Goal: Task Accomplishment & Management: Manage account settings

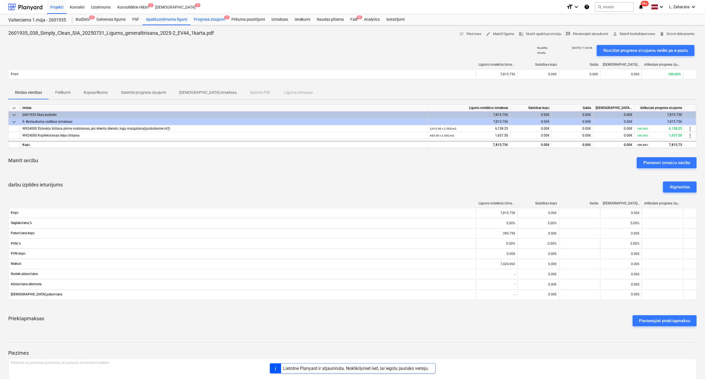
click at [199, 19] on div "Progresa ziņojumi 1" at bounding box center [209, 19] width 38 height 11
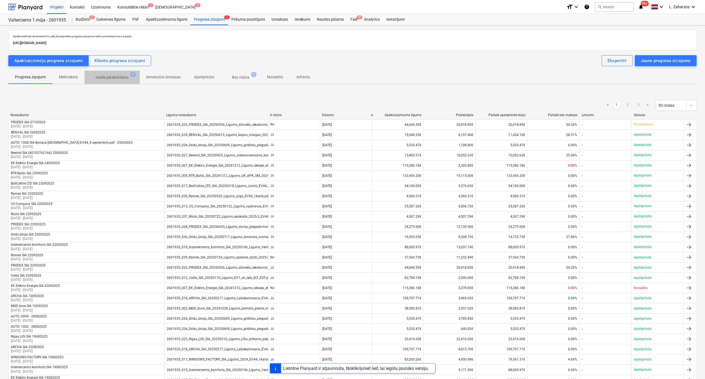
click at [105, 75] on p "Gaida pārskatīšanu" at bounding box center [111, 78] width 33 height 6
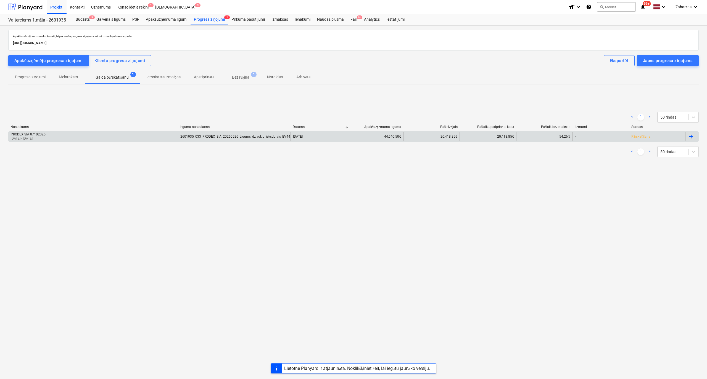
click at [94, 140] on div "PRODEX SIA 07102025 18 Sep 2025 - 07 Oct 2025" at bounding box center [93, 136] width 169 height 9
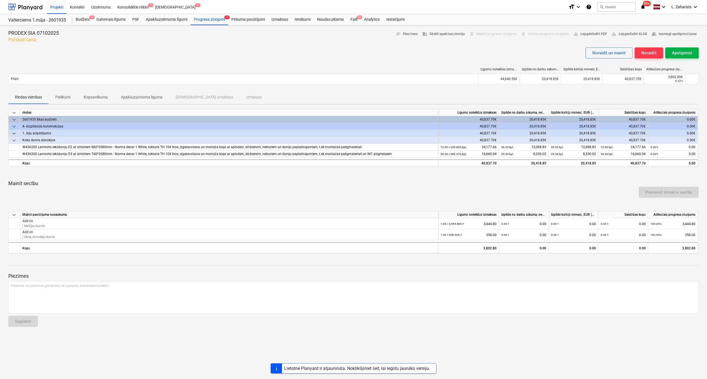
click at [676, 52] on div "Apstiprināt" at bounding box center [682, 52] width 20 height 7
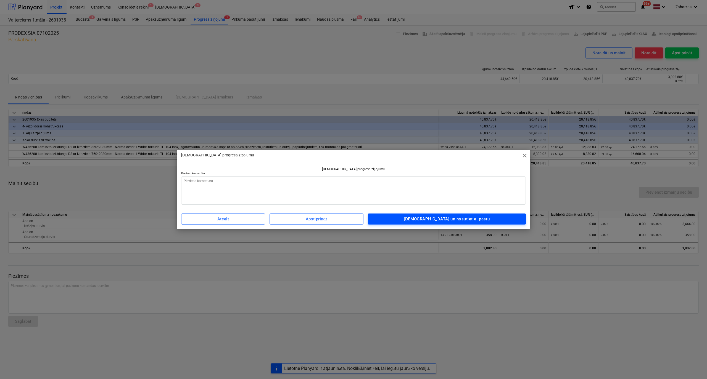
click at [422, 216] on span "Apstipriniet un nosūtiet e -pastu" at bounding box center [447, 219] width 146 height 7
type textarea "x"
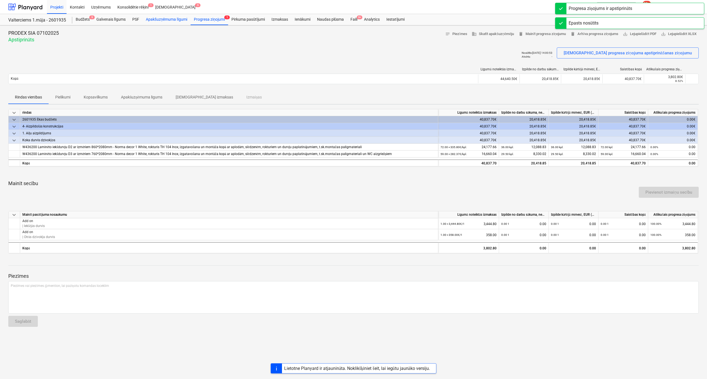
click at [151, 19] on div "Apakšuzņēmuma līgumi" at bounding box center [166, 19] width 48 height 11
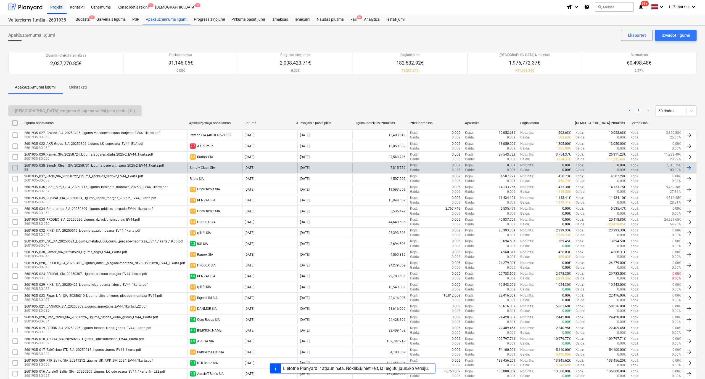
click at [107, 166] on div "2601935_038_Simply_Clean_SIA_20250731_Ligums_generaltirisana_2025-2_EV44_1karta…" at bounding box center [94, 166] width 140 height 4
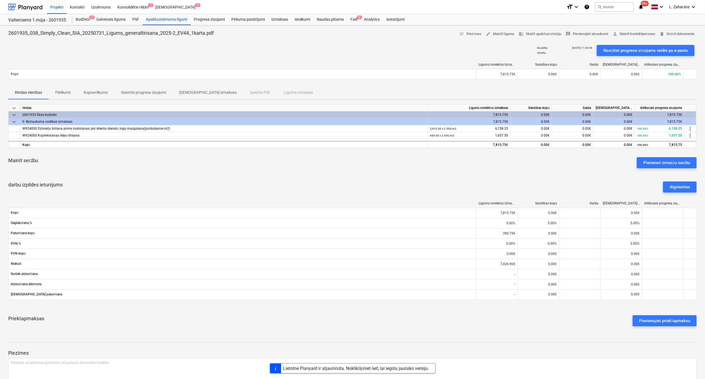
click at [56, 92] on p "Pielikumi" at bounding box center [62, 93] width 15 height 6
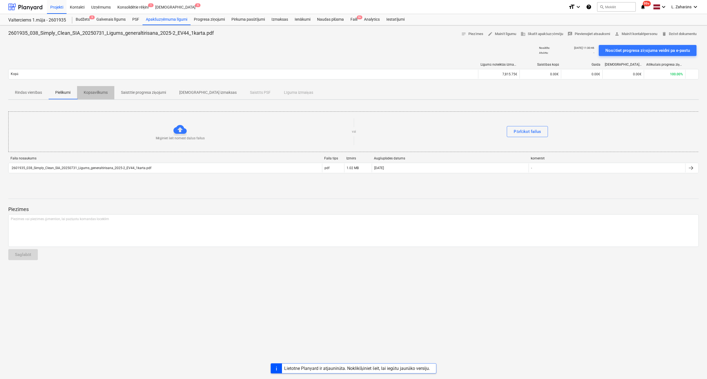
click at [101, 90] on p "Kopsavilkums" at bounding box center [96, 93] width 24 height 6
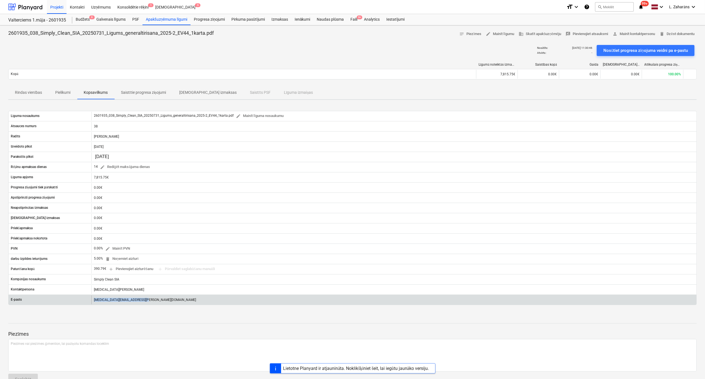
drag, startPoint x: 116, startPoint y: 304, endPoint x: 94, endPoint y: 305, distance: 21.8
click at [94, 304] on div "nikita.korcagins@simplyclean.lv" at bounding box center [393, 300] width 605 height 9
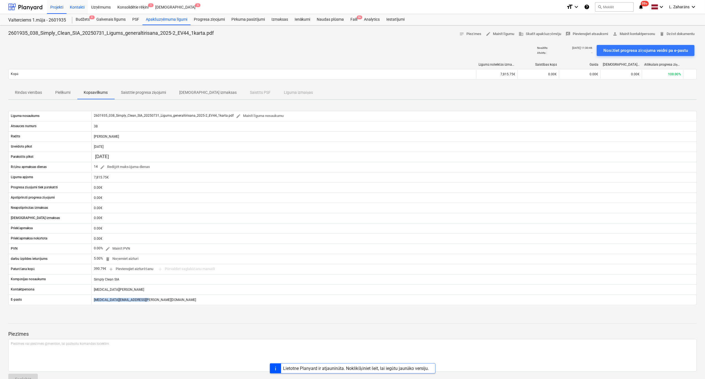
drag, startPoint x: 75, startPoint y: 4, endPoint x: 75, endPoint y: 12, distance: 7.7
click at [75, 4] on div "Kontakti" at bounding box center [77, 7] width 21 height 14
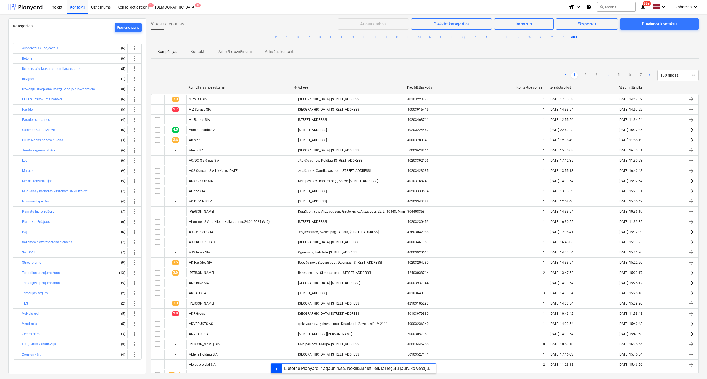
click at [484, 39] on button "S" at bounding box center [485, 37] width 7 height 7
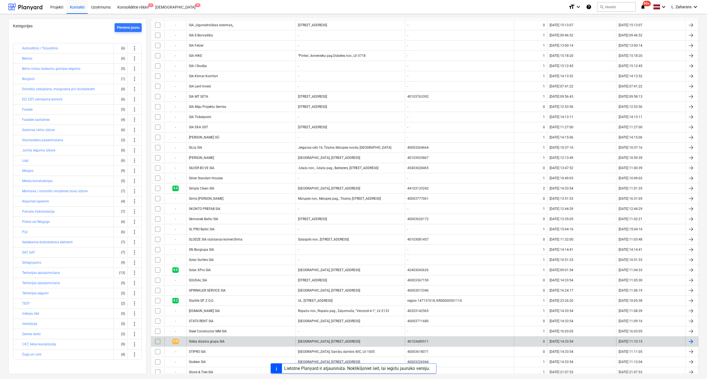
scroll to position [427, 0]
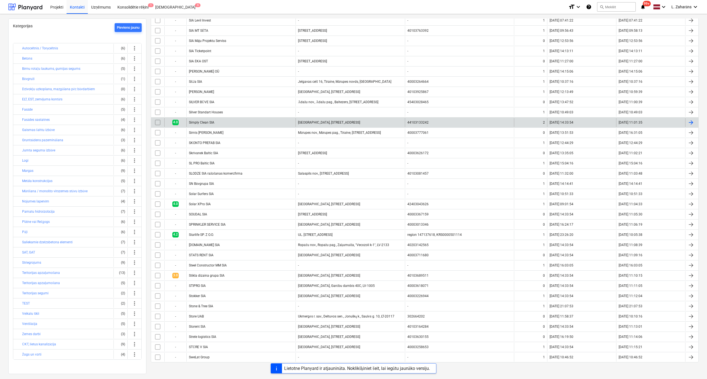
click at [219, 121] on div "Simply Clean SIA" at bounding box center [240, 122] width 109 height 9
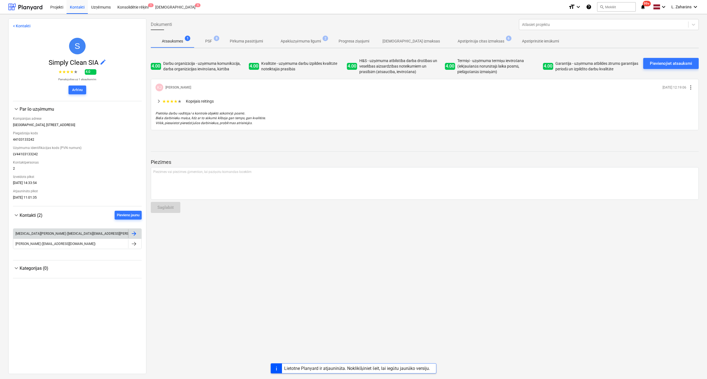
click at [131, 235] on div at bounding box center [134, 233] width 7 height 7
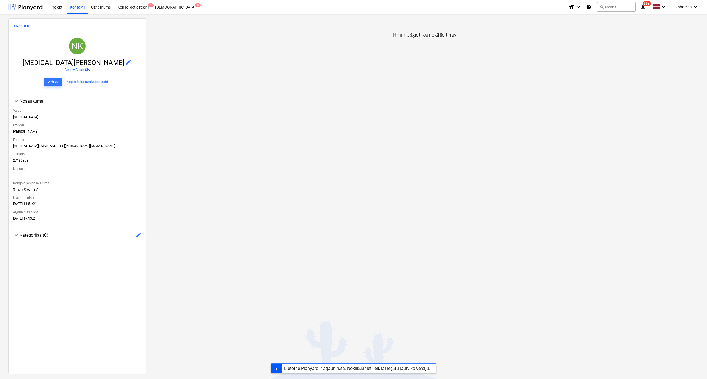
click at [15, 27] on link "< Kontakti" at bounding box center [21, 26] width 17 height 4
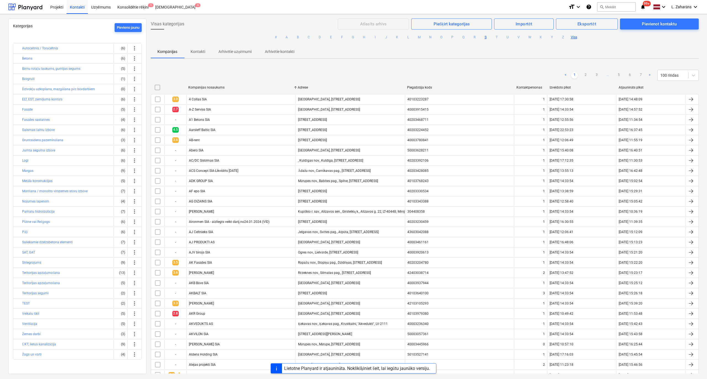
click at [484, 38] on button "S" at bounding box center [485, 37] width 7 height 7
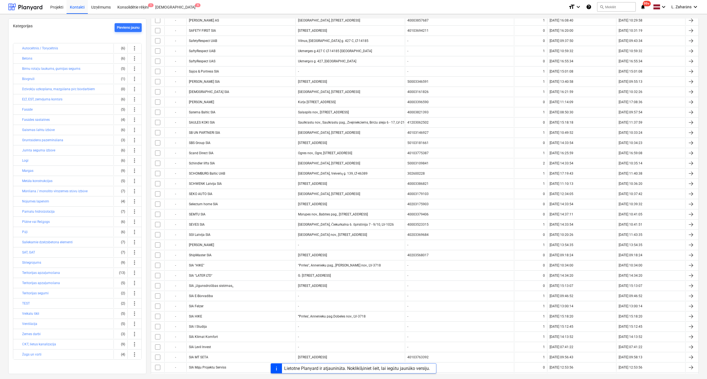
scroll to position [405, 0]
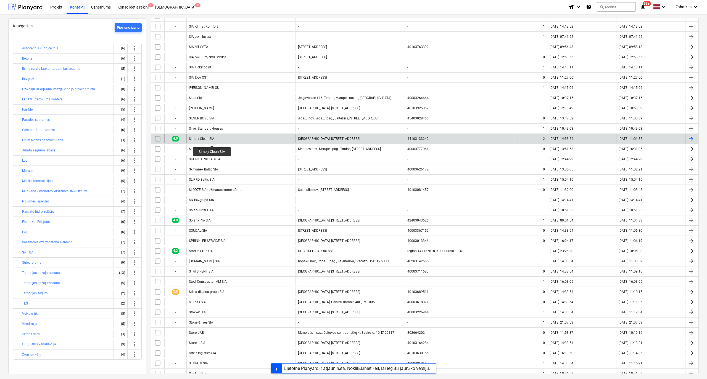
click at [212, 140] on div "Simply Clean SIA" at bounding box center [201, 139] width 25 height 4
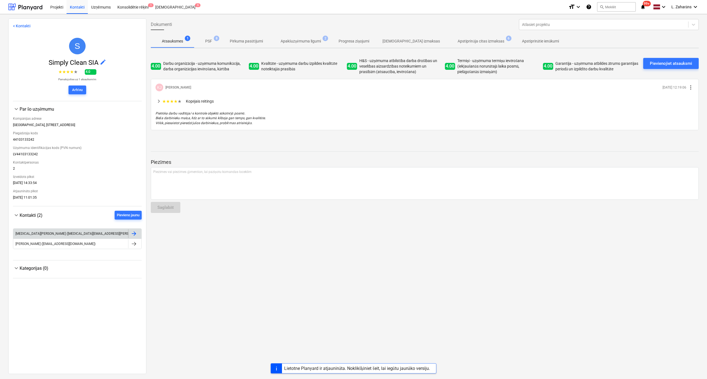
click at [87, 232] on div "Nikita Korcagins (nikita.korcagins@simplyclean.lv)" at bounding box center [70, 233] width 115 height 9
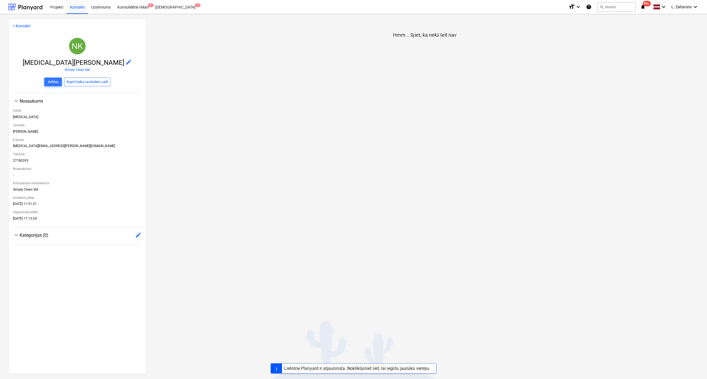
click at [125, 63] on span "edit" at bounding box center [128, 62] width 7 height 7
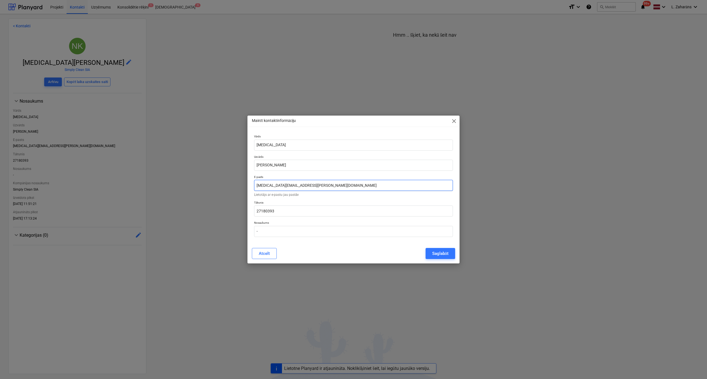
drag, startPoint x: 325, startPoint y: 186, endPoint x: 249, endPoint y: 183, distance: 76.0
click at [249, 183] on div "Vārds Nikita Uzvārds Korcagins E-pasts nikita.korcagins@simplyclean.lv Lietotāj…" at bounding box center [353, 187] width 212 height 111
paste input "birojs@simplyclean.lv?"
type input "[EMAIL_ADDRESS][DOMAIN_NAME]"
click at [433, 253] on div "Saglabāt" at bounding box center [440, 253] width 16 height 7
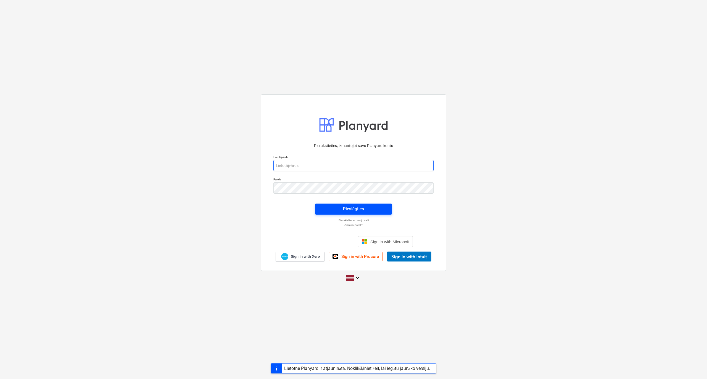
type input "[PERSON_NAME][EMAIL_ADDRESS][PERSON_NAME][DOMAIN_NAME]"
click at [355, 206] on div "Pieslēgties" at bounding box center [353, 208] width 21 height 7
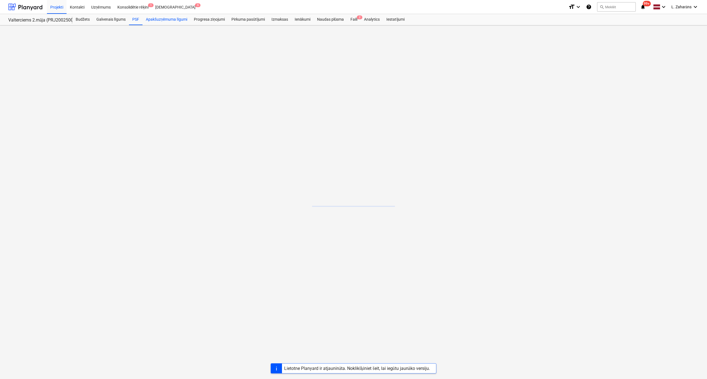
click at [167, 19] on div "Apakšuzņēmuma līgumi" at bounding box center [166, 19] width 48 height 11
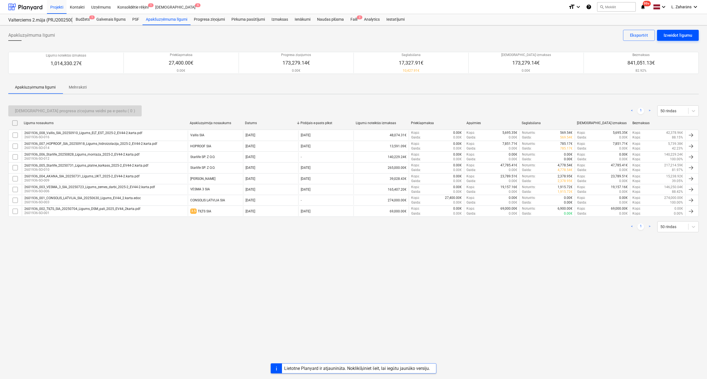
click at [668, 33] on div "Izveidot līgumu" at bounding box center [677, 35] width 28 height 7
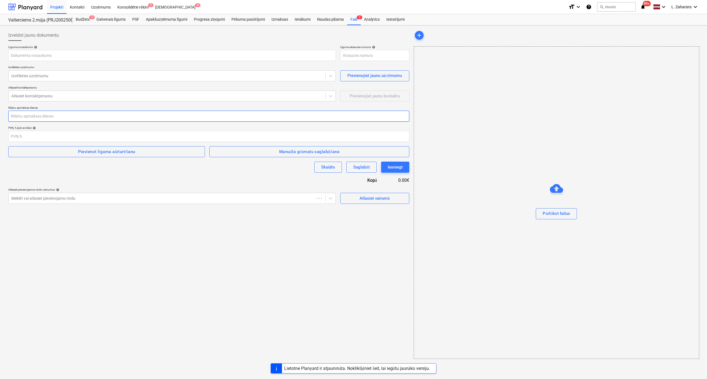
type input "2601936-SO-018"
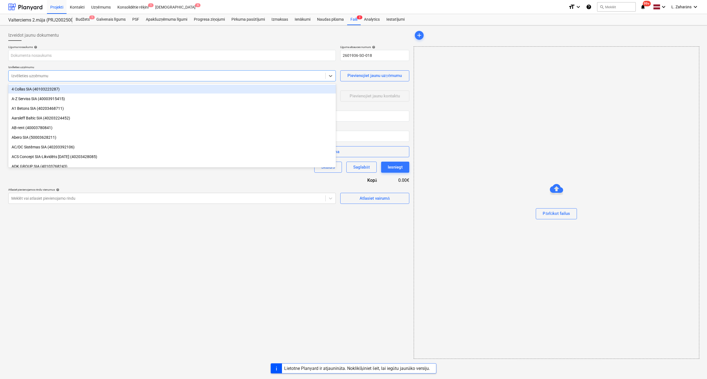
click at [61, 81] on div "Izvēlieties uzņēmumu" at bounding box center [171, 75] width 327 height 11
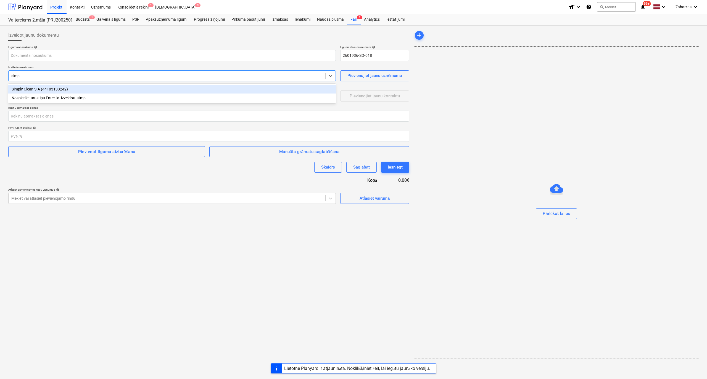
type input "simpl"
click at [71, 92] on div "Simply Clean SIA (44103133242)" at bounding box center [171, 89] width 327 height 9
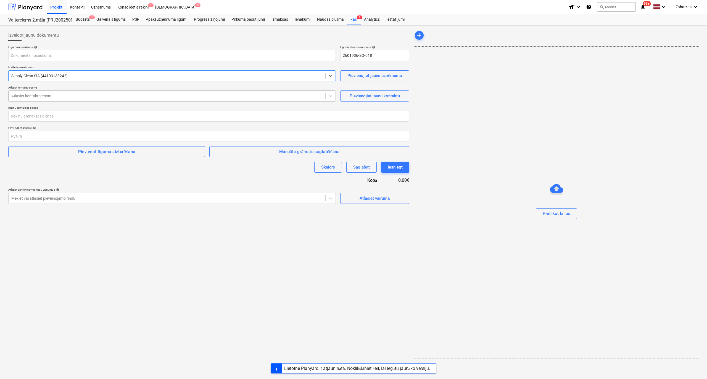
click at [67, 98] on div at bounding box center [166, 96] width 311 height 6
click at [31, 7] on div at bounding box center [25, 7] width 34 height 14
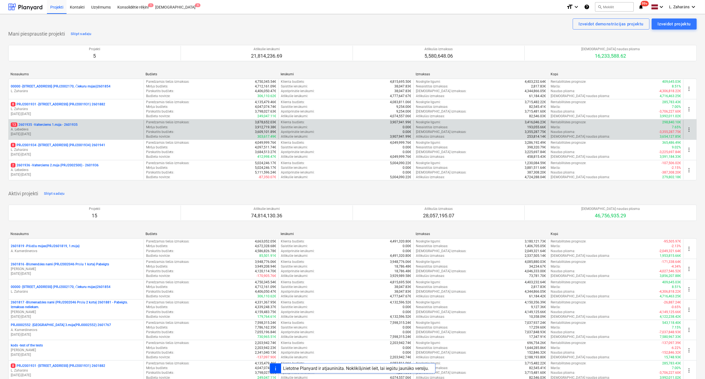
drag, startPoint x: 51, startPoint y: 124, endPoint x: 80, endPoint y: 102, distance: 36.1
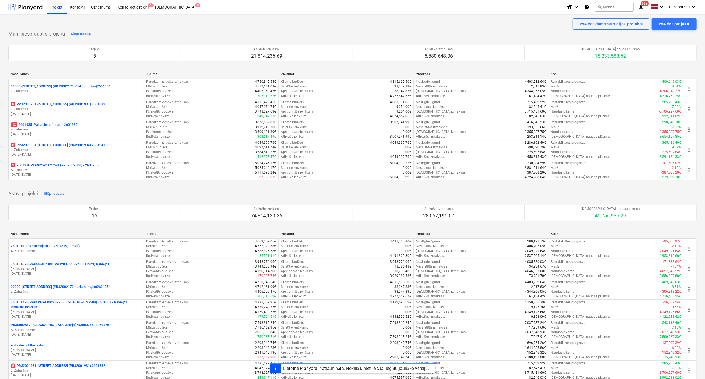
click at [51, 124] on p "13 2601935 - Valterciems 1.māja - 2601935" at bounding box center [44, 125] width 67 height 5
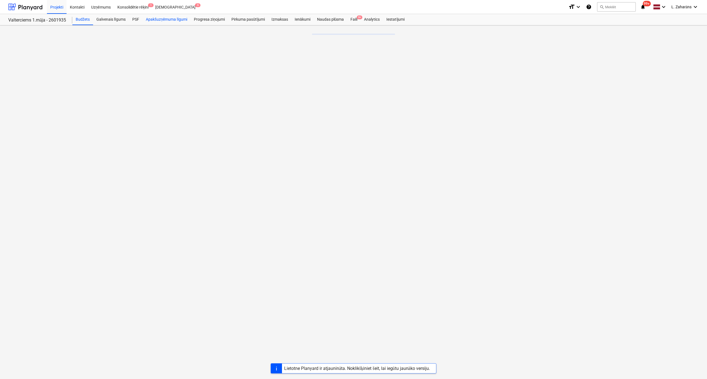
click at [158, 18] on div "Apakšuzņēmuma līgumi" at bounding box center [166, 19] width 48 height 11
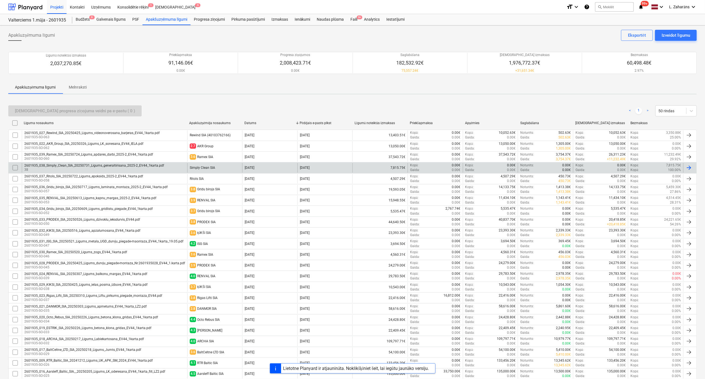
click at [92, 167] on div "2601935_038_Simply_Clean_SIA_20250731_Ligums_generaltirisana_2025-2_EV44_1karta…" at bounding box center [94, 166] width 140 height 4
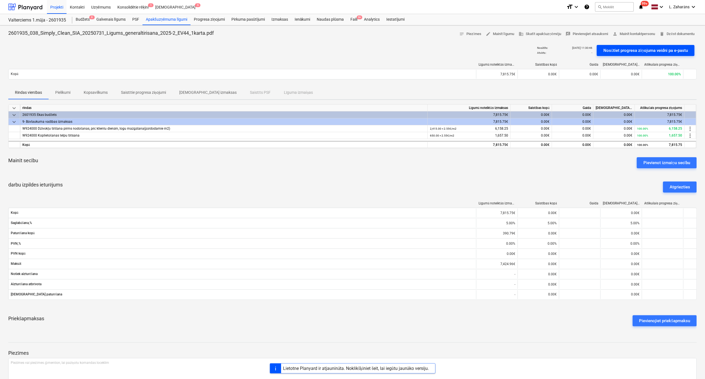
click at [646, 51] on div "Nosūtiet progresa ziņojuma veidni pa e-pastu" at bounding box center [645, 50] width 84 height 7
click at [91, 90] on p "Kopsavilkums" at bounding box center [96, 93] width 24 height 6
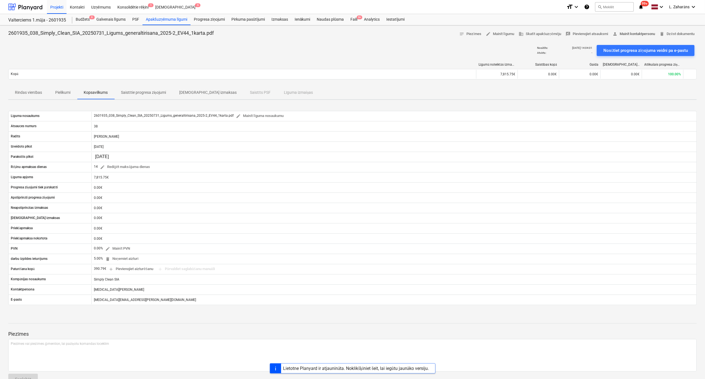
click at [636, 33] on span "person Mainīt kontaktpersonu" at bounding box center [633, 34] width 43 height 6
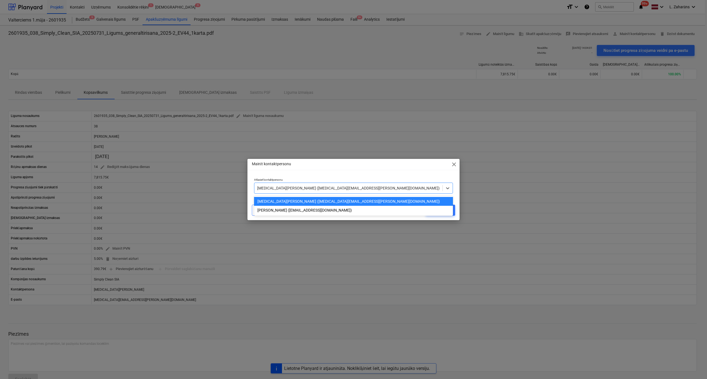
click at [377, 187] on div at bounding box center [348, 188] width 182 height 6
click at [353, 167] on div "Mainīt kontaktpersonu close" at bounding box center [353, 164] width 212 height 11
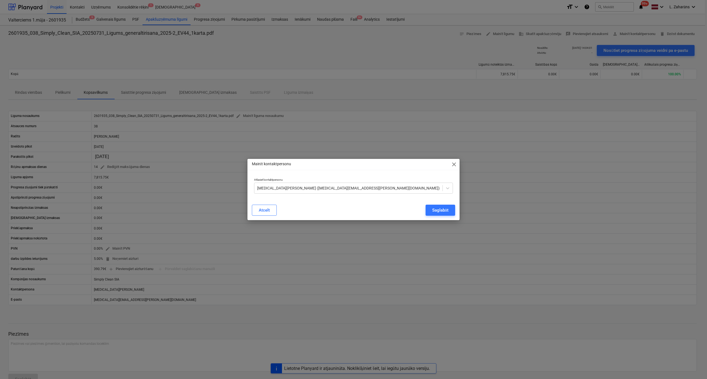
click at [455, 163] on span "close" at bounding box center [453, 164] width 7 height 7
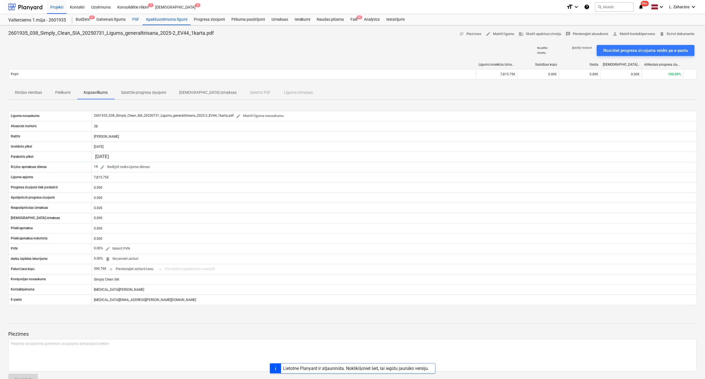
click at [134, 19] on div "PSF" at bounding box center [136, 19] width 14 height 11
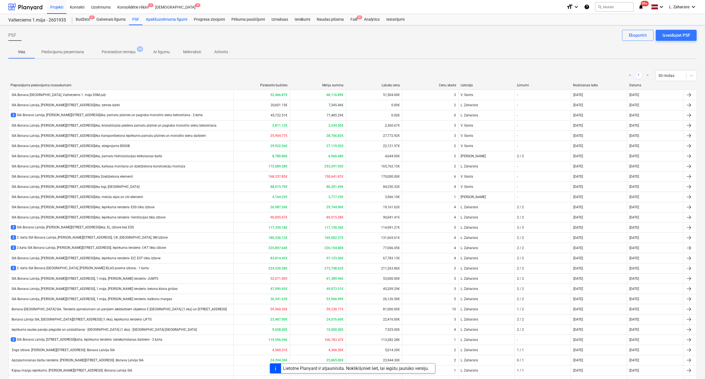
click at [161, 19] on div "Apakšuzņēmuma līgumi" at bounding box center [166, 19] width 48 height 11
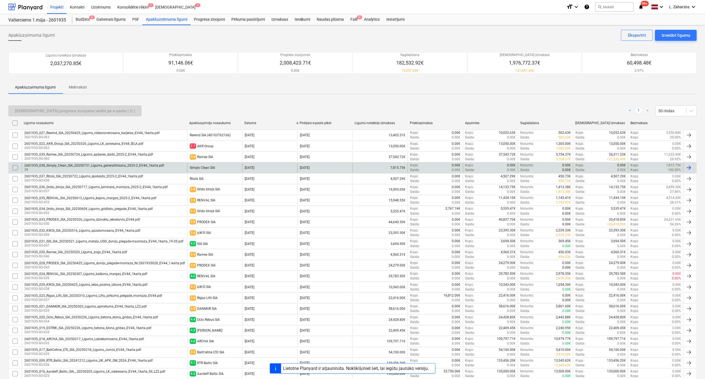
click at [112, 168] on p "38" at bounding box center [94, 170] width 140 height 5
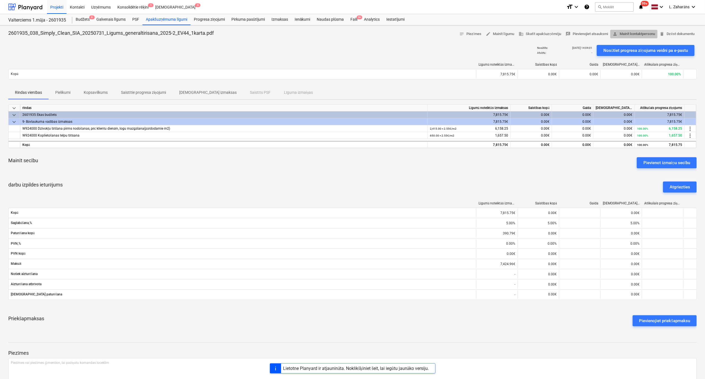
click at [634, 33] on span "person Mainīt kontaktpersonu" at bounding box center [633, 34] width 43 height 6
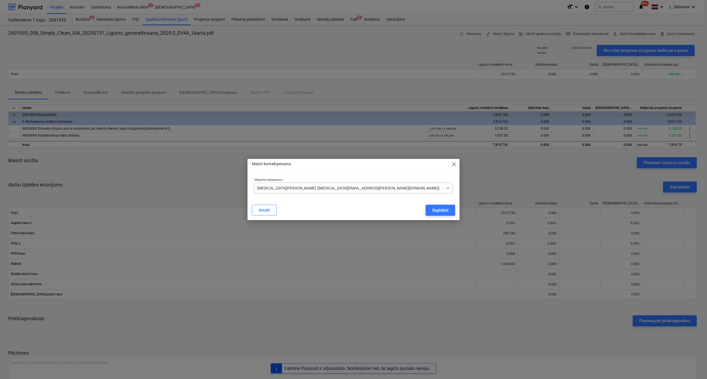
click at [449, 188] on icon at bounding box center [448, 188] width 6 height 6
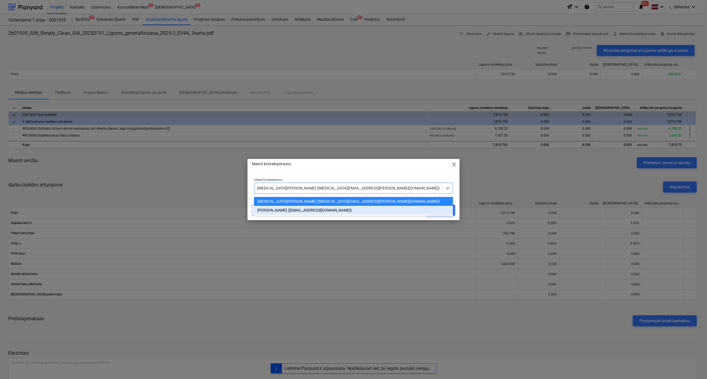
click at [331, 209] on div "[PERSON_NAME] ([EMAIL_ADDRESS][DOMAIN_NAME])" at bounding box center [353, 210] width 199 height 9
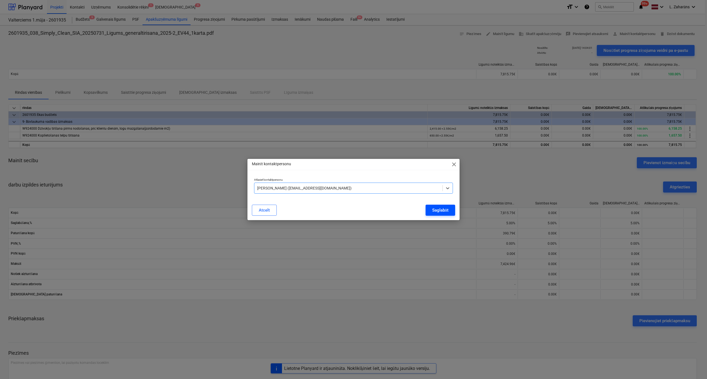
click at [434, 211] on div "Saglabāt" at bounding box center [440, 210] width 16 height 7
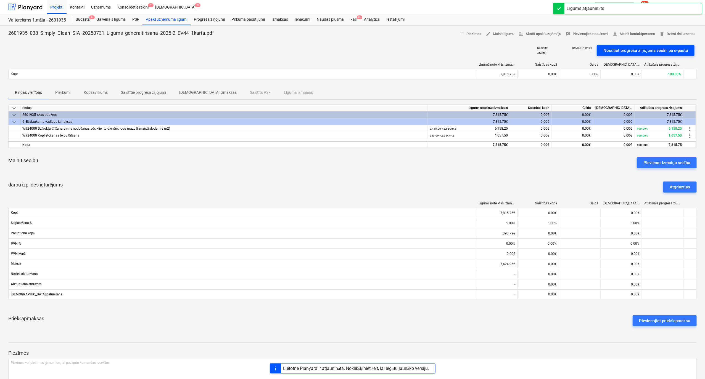
click at [615, 49] on div "Nosūtiet progresa ziņojuma veidni pa e-pastu" at bounding box center [645, 50] width 84 height 7
click at [96, 92] on p "Kopsavilkums" at bounding box center [96, 93] width 24 height 6
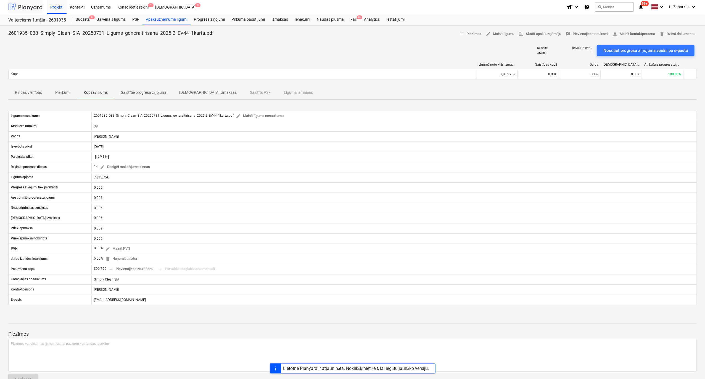
click at [29, 5] on div at bounding box center [25, 7] width 34 height 14
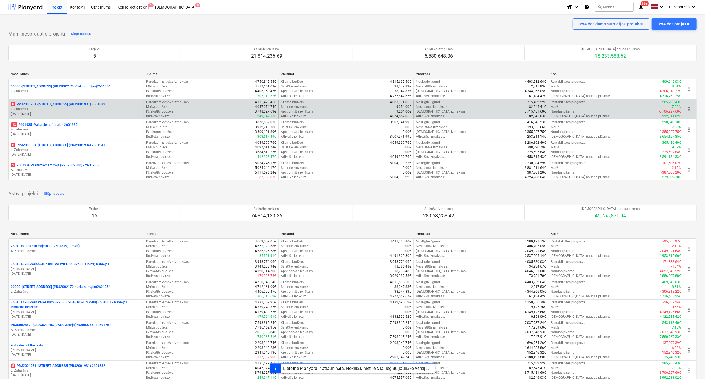
click at [60, 105] on p "8 PRJ2001931 - Mazā Robežu iela 2 (PRJ2001931) 2601882" at bounding box center [58, 104] width 94 height 5
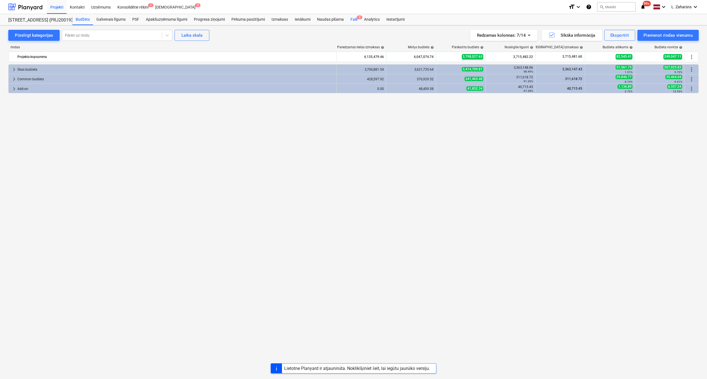
click at [351, 19] on div "Faili 8" at bounding box center [354, 19] width 14 height 11
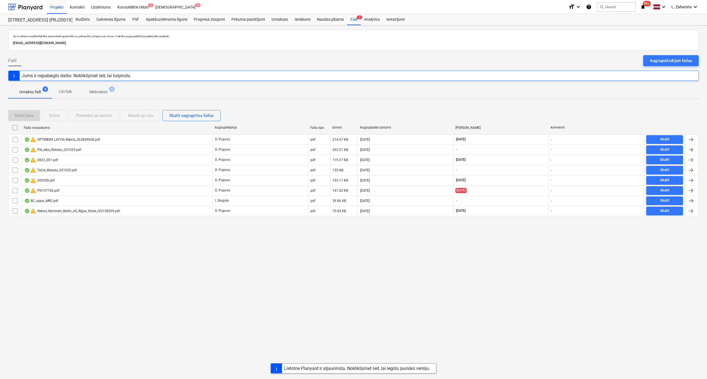
click at [100, 90] on p "Melnraksti" at bounding box center [98, 92] width 18 height 6
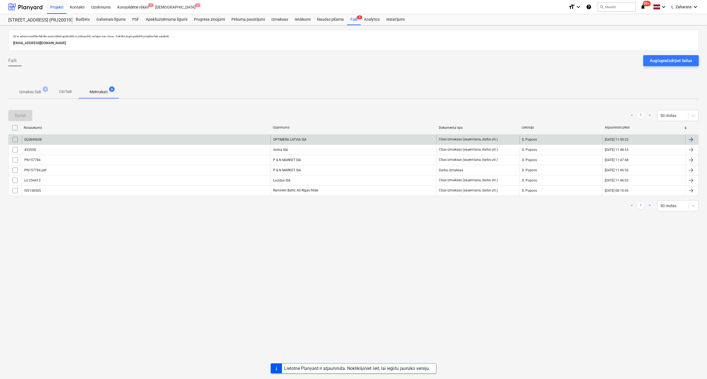
click at [132, 141] on div "OLS849608" at bounding box center [146, 139] width 249 height 9
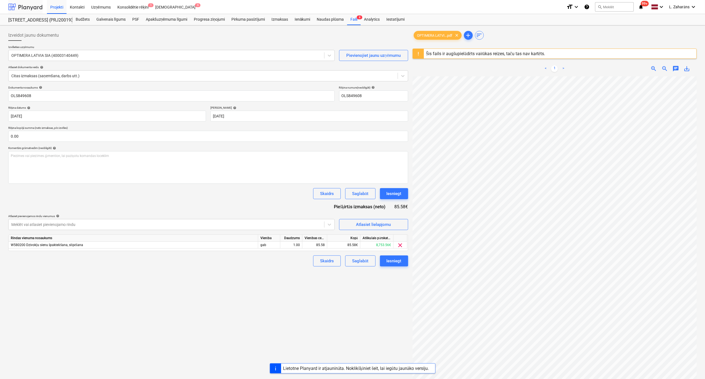
click at [32, 8] on div at bounding box center [25, 7] width 34 height 14
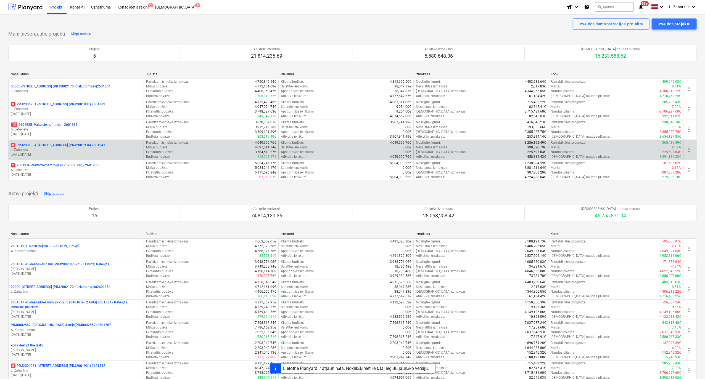
click at [59, 146] on p "8 PRJ2001934 - Mazā Robežu iela 1 (PRJ2001934) 2601941" at bounding box center [58, 145] width 94 height 5
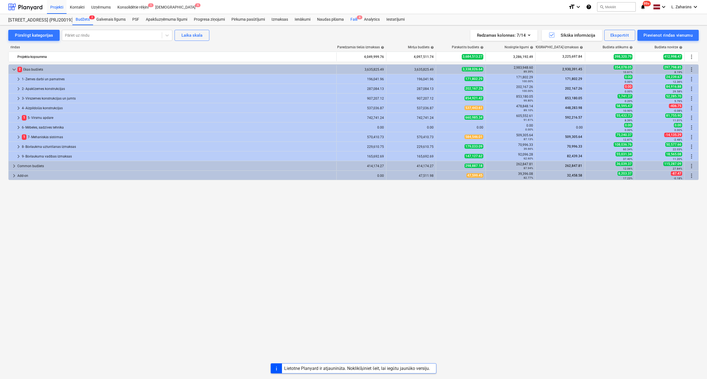
click at [352, 19] on div "Faili 8" at bounding box center [354, 19] width 14 height 11
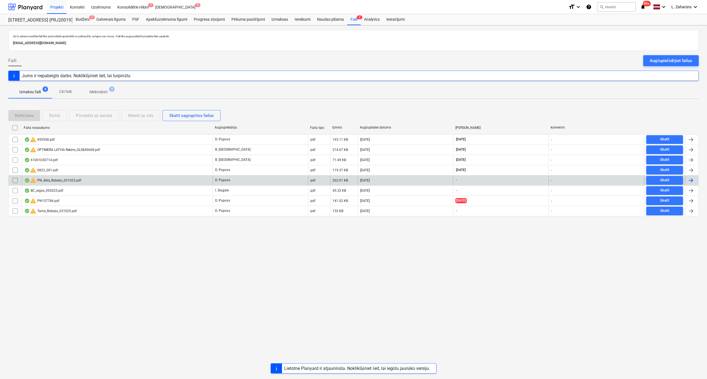
click at [15, 182] on input "checkbox" at bounding box center [15, 180] width 9 height 9
click at [14, 182] on input "checkbox" at bounding box center [15, 180] width 9 height 9
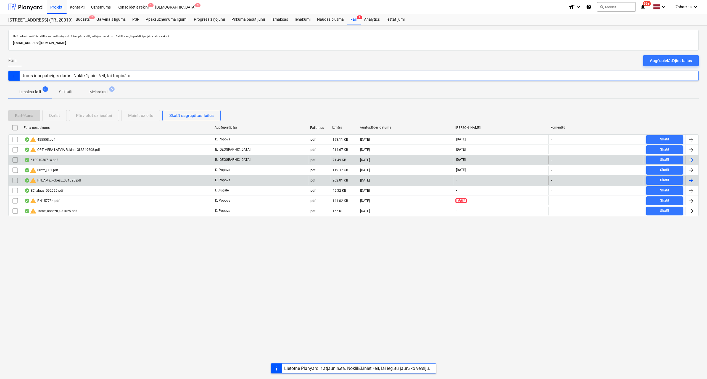
click at [40, 158] on div "61001030714.pdf" at bounding box center [40, 160] width 33 height 4
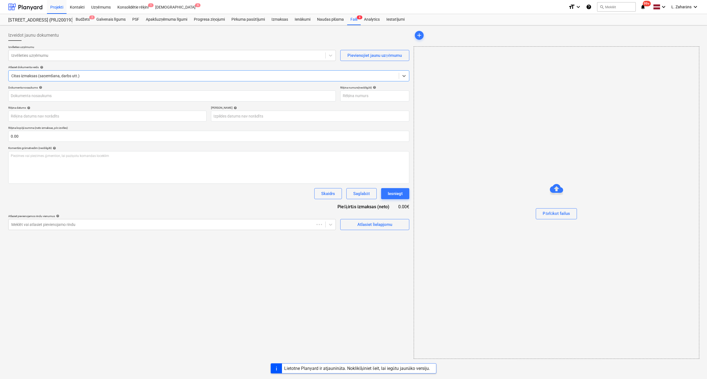
type input "61001030714"
type input "30 Sep 2025"
type input "31 Oct 2025"
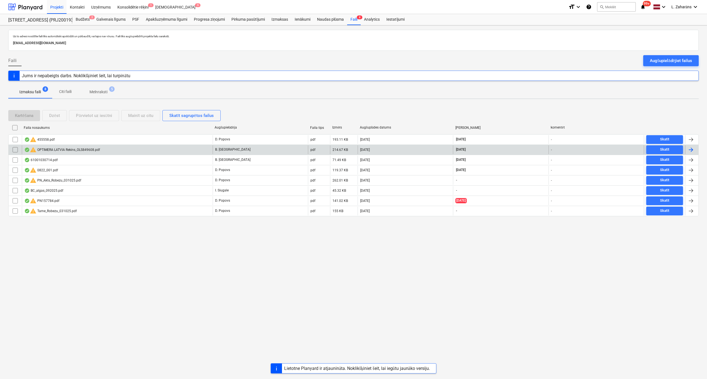
click at [15, 148] on input "checkbox" at bounding box center [15, 149] width 9 height 9
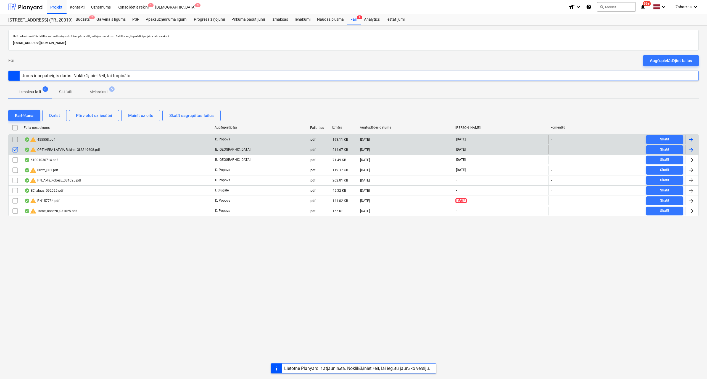
click at [14, 142] on input "checkbox" at bounding box center [15, 139] width 9 height 9
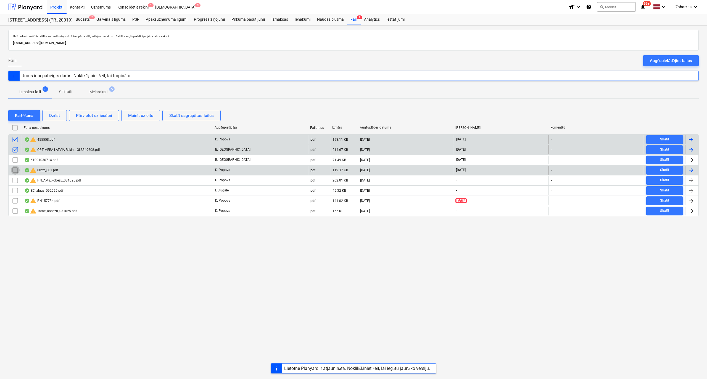
click at [14, 174] on input "checkbox" at bounding box center [15, 170] width 9 height 9
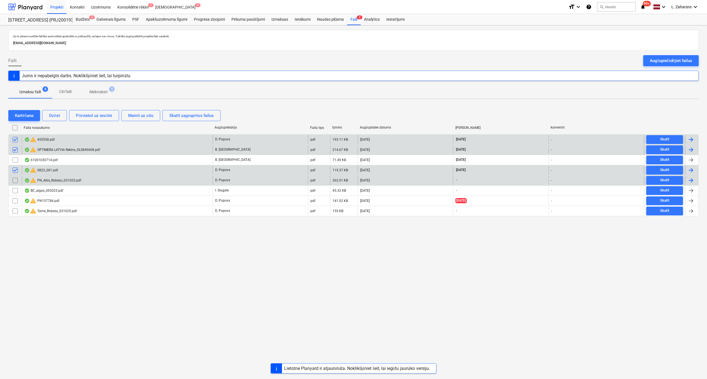
click at [15, 180] on input "checkbox" at bounding box center [15, 180] width 9 height 9
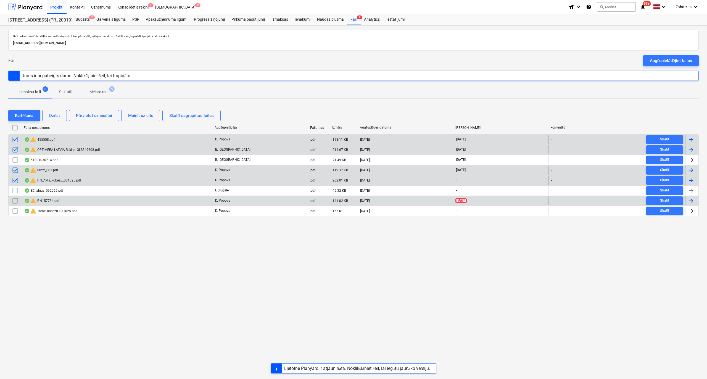
drag, startPoint x: 14, startPoint y: 203, endPoint x: 14, endPoint y: 207, distance: 4.1
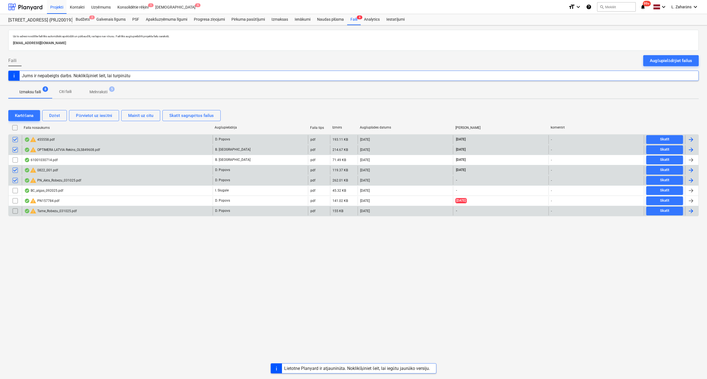
click at [14, 203] on input "checkbox" at bounding box center [15, 201] width 9 height 9
click at [15, 213] on input "checkbox" at bounding box center [15, 211] width 9 height 9
click at [61, 114] on button "Dzēst" at bounding box center [54, 115] width 25 height 11
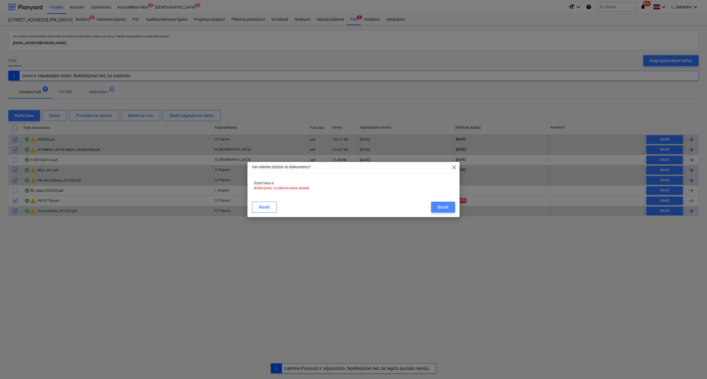
click at [437, 206] on button "Dzēst" at bounding box center [443, 207] width 24 height 11
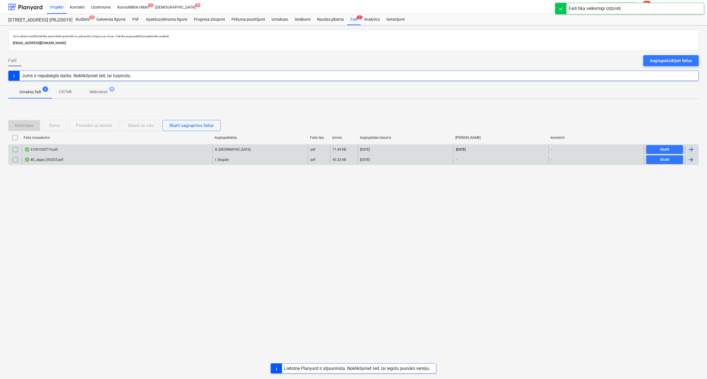
click at [102, 92] on p "Melnraksti" at bounding box center [98, 92] width 18 height 6
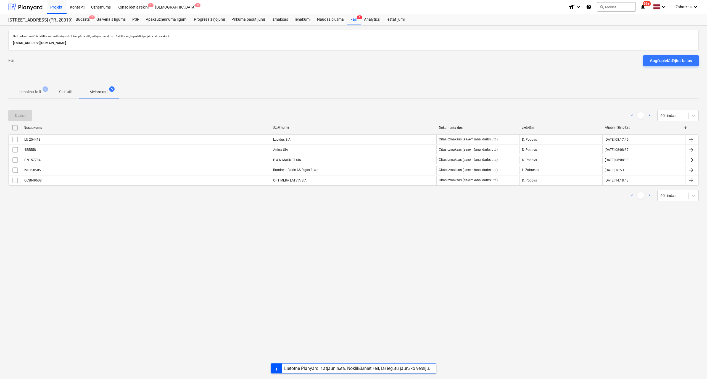
click at [14, 127] on input "checkbox" at bounding box center [14, 127] width 9 height 9
click at [19, 116] on div "Dzēst" at bounding box center [20, 115] width 11 height 7
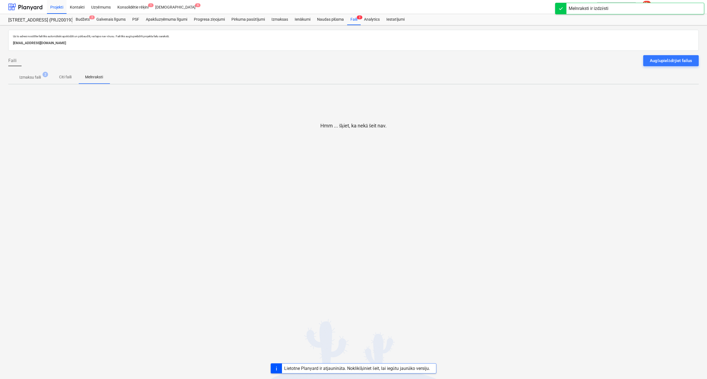
click at [32, 78] on p "Izmaksu faili" at bounding box center [30, 78] width 22 height 6
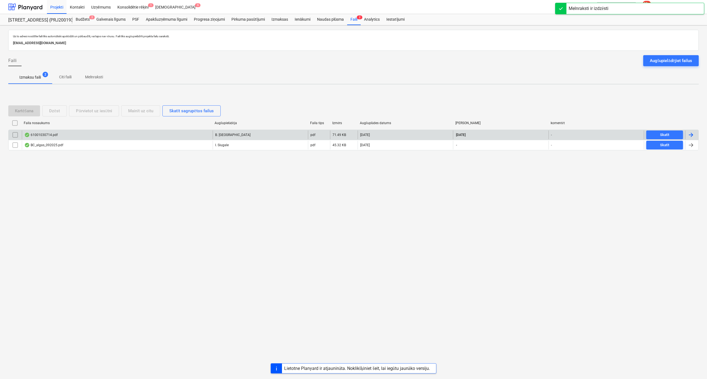
click at [113, 134] on div "61001030714.pdf" at bounding box center [117, 135] width 191 height 9
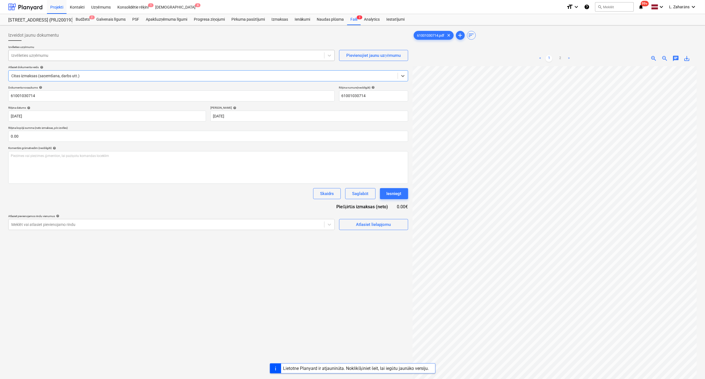
click at [114, 55] on div at bounding box center [166, 56] width 310 height 6
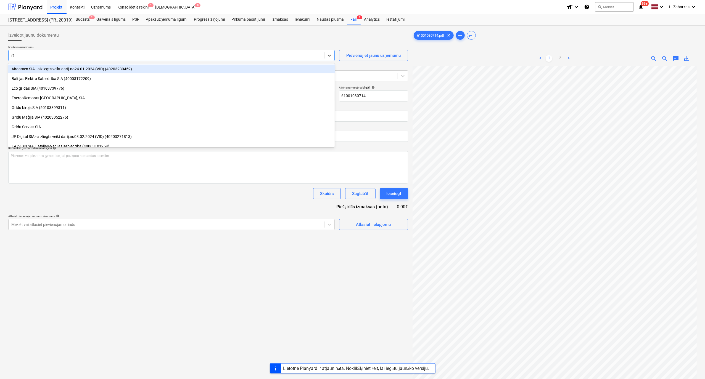
type input "rīg"
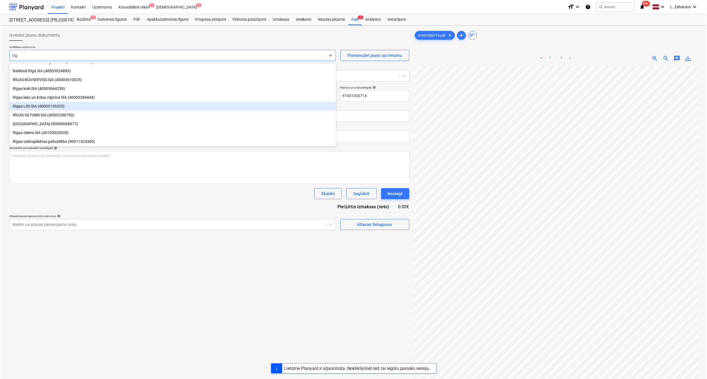
scroll to position [37, 0]
click at [107, 107] on div "RĪGAS SILTUMS SIA (40003286750)" at bounding box center [171, 105] width 326 height 9
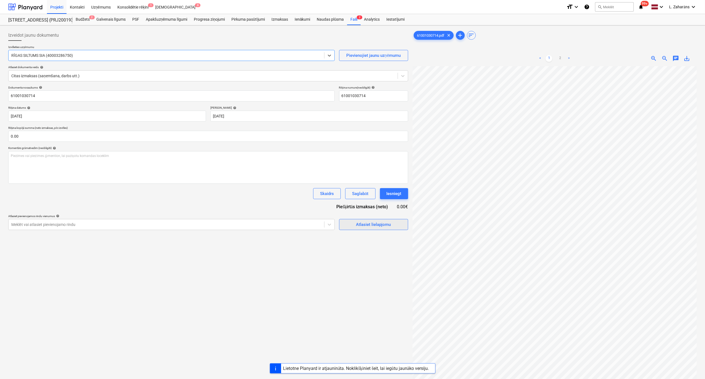
click at [343, 225] on button "Atlasiet lielapjomu" at bounding box center [373, 224] width 69 height 11
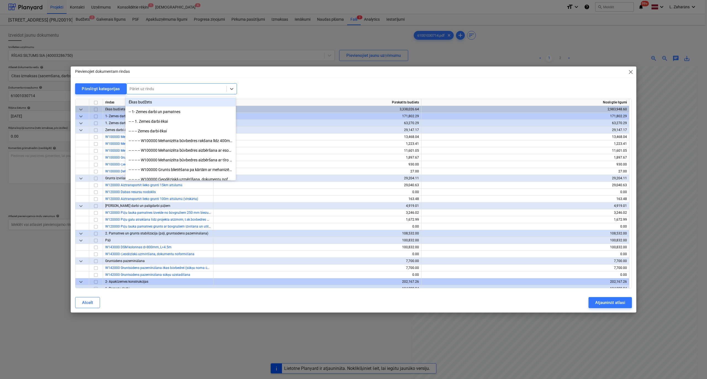
click at [196, 84] on div "Pāriet uz rindu" at bounding box center [181, 88] width 110 height 11
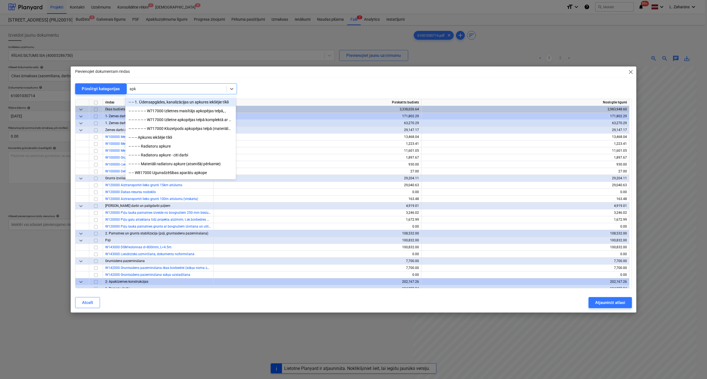
type input "apku"
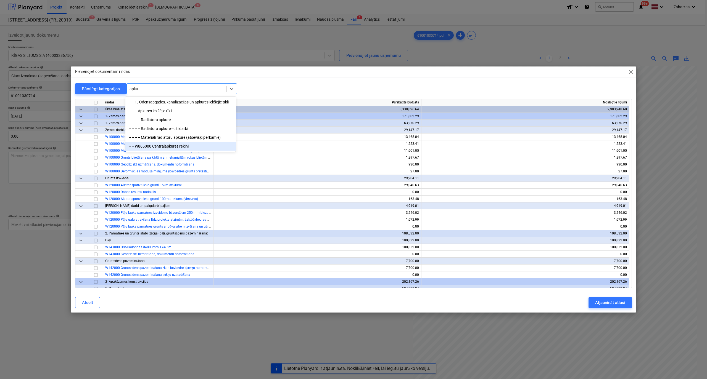
click at [167, 149] on div "-- -- W865000 Centrālapkures rēķini" at bounding box center [180, 146] width 110 height 9
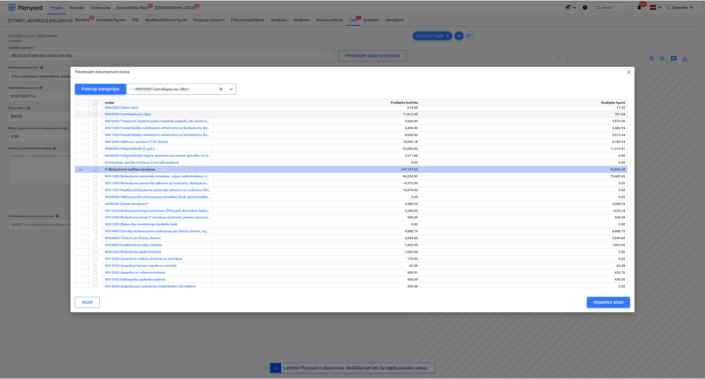
scroll to position [4885, 0]
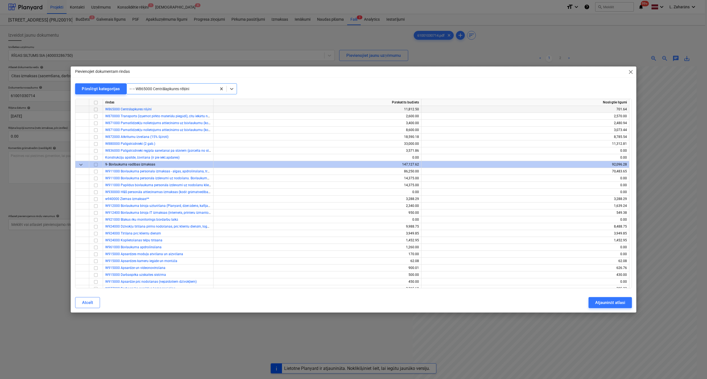
click at [95, 110] on input "checkbox" at bounding box center [95, 109] width 7 height 7
click at [609, 301] on div "Atjaunināt atlasi" at bounding box center [610, 302] width 30 height 7
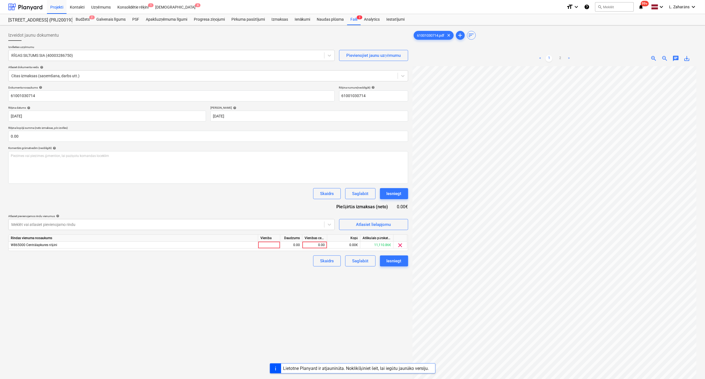
scroll to position [187, 129]
click at [313, 246] on div "0.00" at bounding box center [314, 245] width 20 height 7
type input "738.73"
click at [285, 275] on div "Izveidot jaunu dokumentu Izvēlieties uzņēmumu RĪGAS SILTUMS SIA (40003286750) P…" at bounding box center [208, 230] width 404 height 405
click at [388, 190] on div "Iesniegt" at bounding box center [393, 193] width 15 height 7
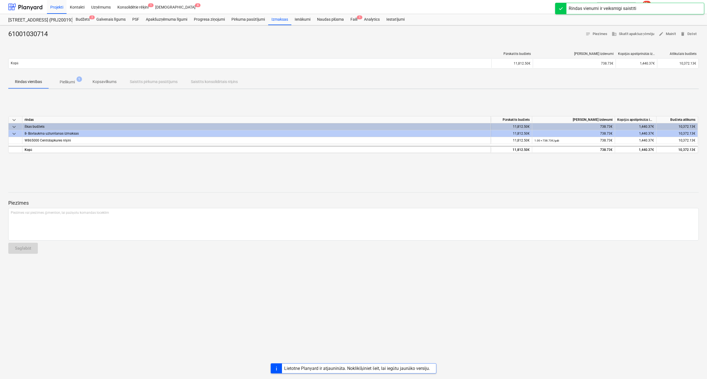
click at [68, 81] on p "Pielikumi" at bounding box center [67, 82] width 15 height 6
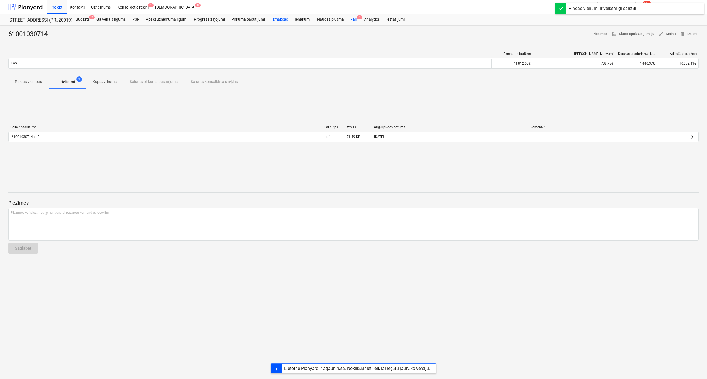
drag, startPoint x: 351, startPoint y: 19, endPoint x: 347, endPoint y: 22, distance: 5.9
click at [351, 19] on div "Faili 1" at bounding box center [354, 19] width 14 height 11
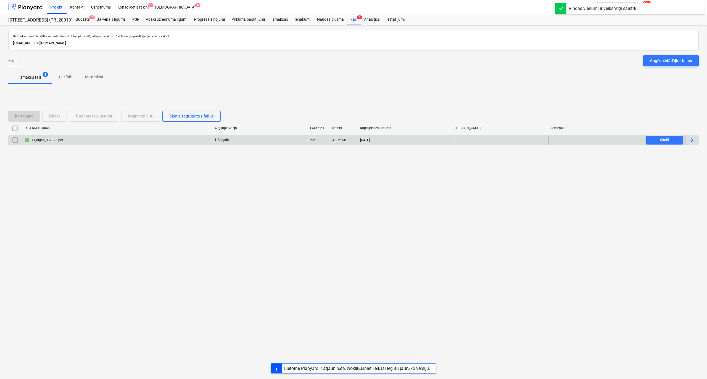
click at [37, 141] on div "BC_algas_092025.pdf" at bounding box center [43, 140] width 39 height 4
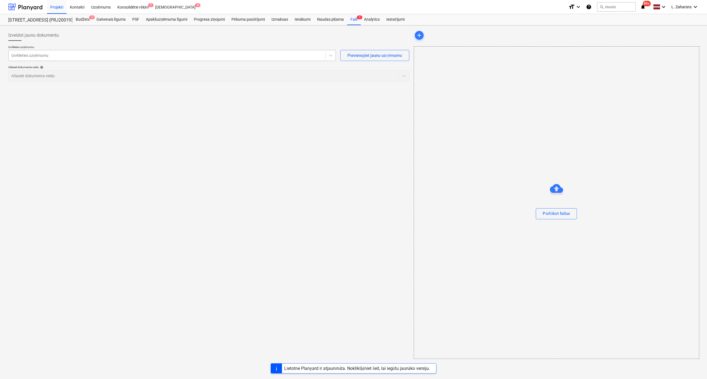
click at [84, 56] on div at bounding box center [166, 56] width 311 height 6
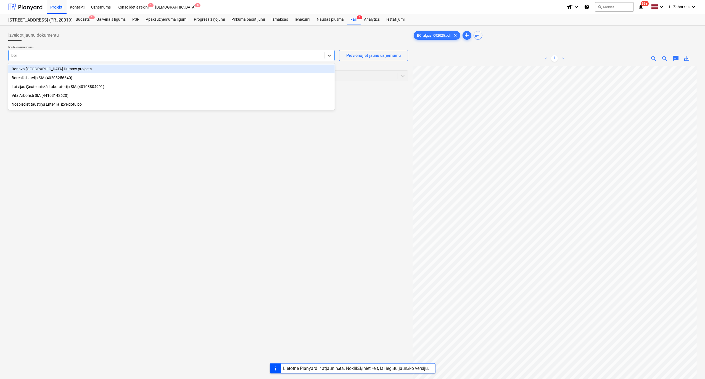
type input "bona"
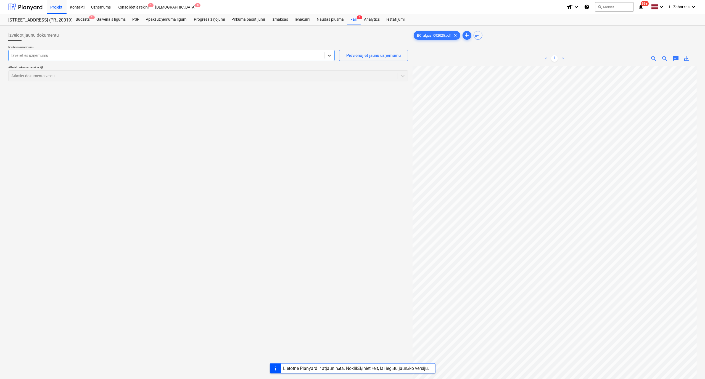
drag, startPoint x: 33, startPoint y: 57, endPoint x: 2, endPoint y: 55, distance: 30.9
click at [2, 55] on div "Izveidot jaunu dokumentu Izvēlieties uzņēmumu Select is focused ,type to refine…" at bounding box center [352, 229] width 705 height 409
click at [18, 57] on input "Bomava" at bounding box center [18, 55] width 15 height 4
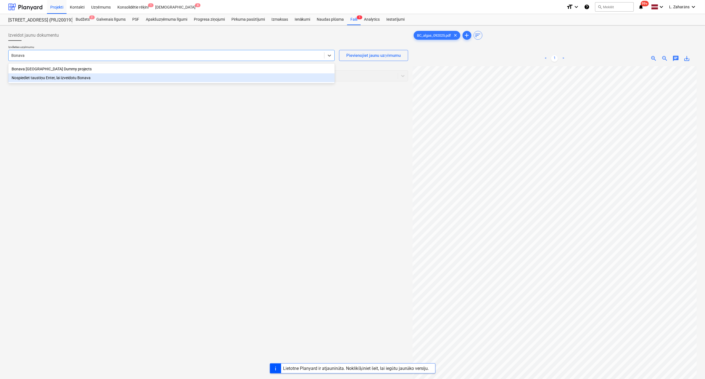
type input "Bonava"
click at [212, 108] on div "Izveidot jaunu dokumentu Izvēlieties uzņēmumu option Nospiediet taustiņu Enter,…" at bounding box center [208, 230] width 404 height 405
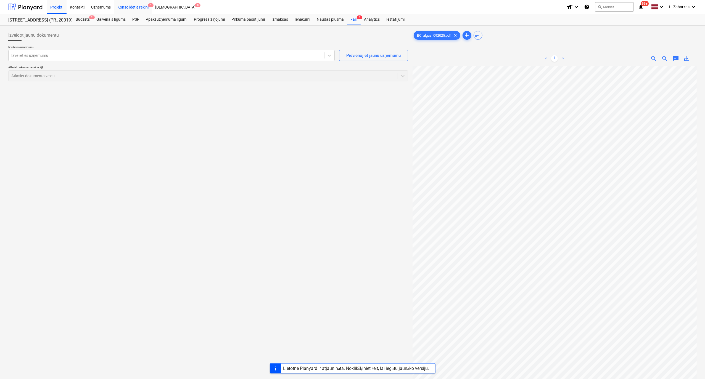
click at [129, 8] on div "Konsolidētie rēķini 1" at bounding box center [133, 7] width 38 height 14
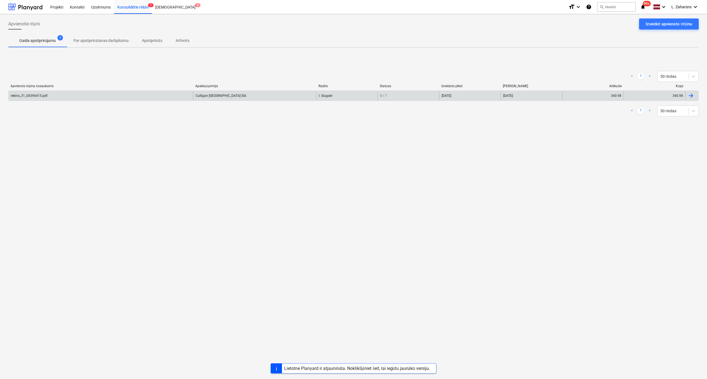
click at [89, 94] on div "rekins_31_04396415.pdf" at bounding box center [101, 95] width 184 height 9
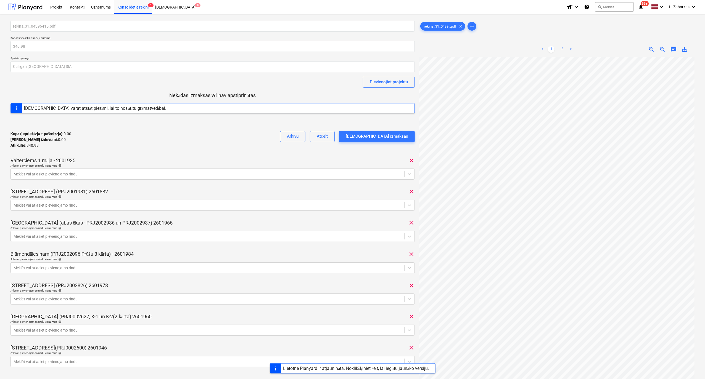
click at [561, 50] on link "2" at bounding box center [562, 49] width 7 height 7
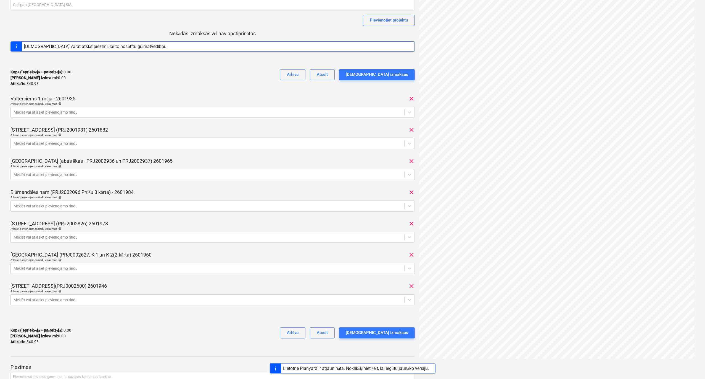
scroll to position [73, 0]
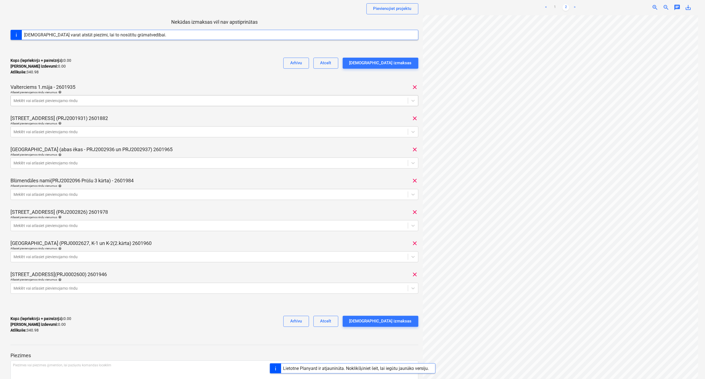
click at [156, 98] on div at bounding box center [209, 101] width 391 height 6
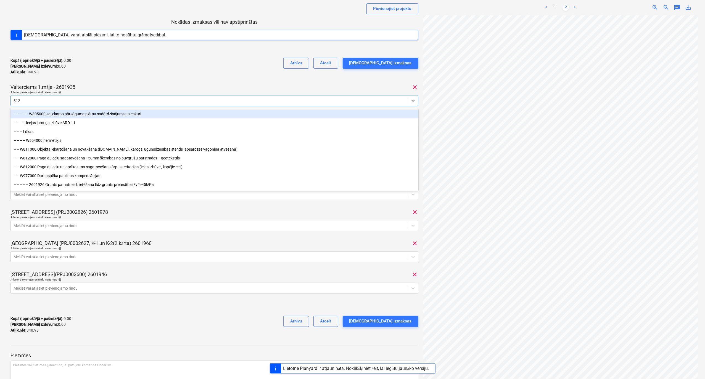
drag, startPoint x: 20, startPoint y: 100, endPoint x: 10, endPoint y: 99, distance: 10.0
click at [11, 99] on div "812" at bounding box center [209, 101] width 397 height 8
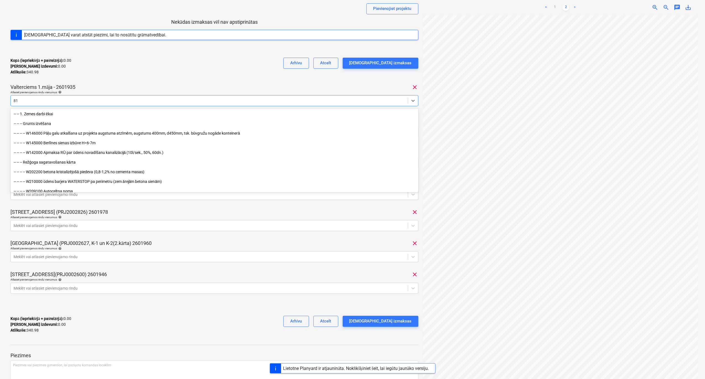
type input "8"
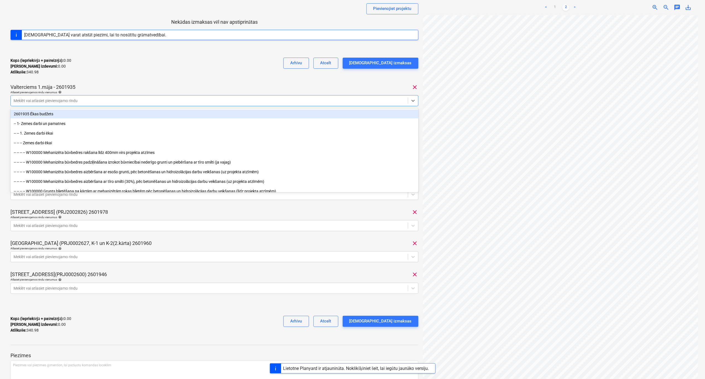
click at [156, 66] on div "Kopā (iepriekšējā + pašreizējā) : 0.00 Kārtējie izdevumi : 0.00 Atlikušie : 340…" at bounding box center [214, 66] width 408 height 26
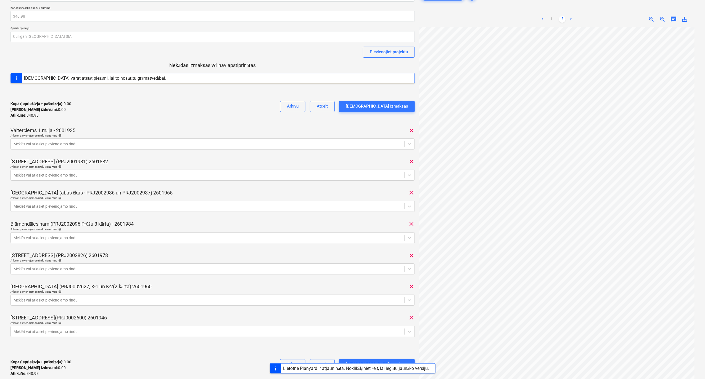
scroll to position [0, 0]
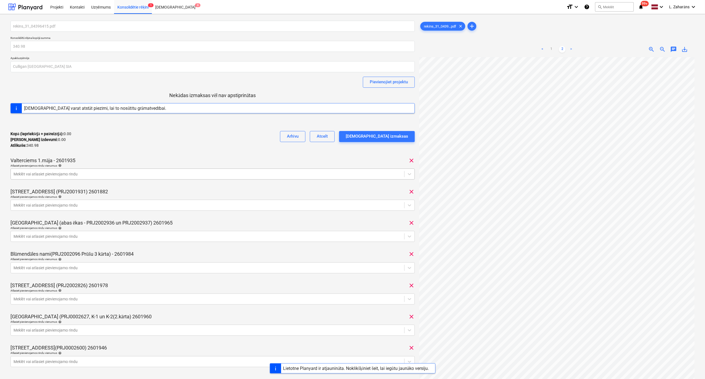
drag, startPoint x: 69, startPoint y: 174, endPoint x: 62, endPoint y: 175, distance: 7.0
click at [69, 174] on div at bounding box center [208, 174] width 388 height 6
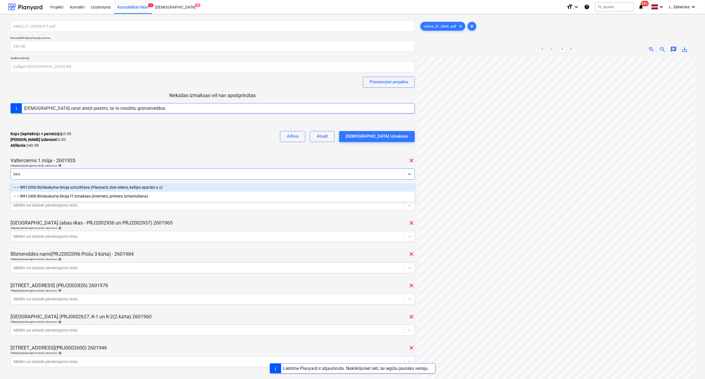
type input "biroj"
click at [76, 185] on div "-- -- W912000 Būvlaukuma biroja uzturēšana (Planyard, dzer.ūdens, kafijas aparā…" at bounding box center [212, 187] width 404 height 9
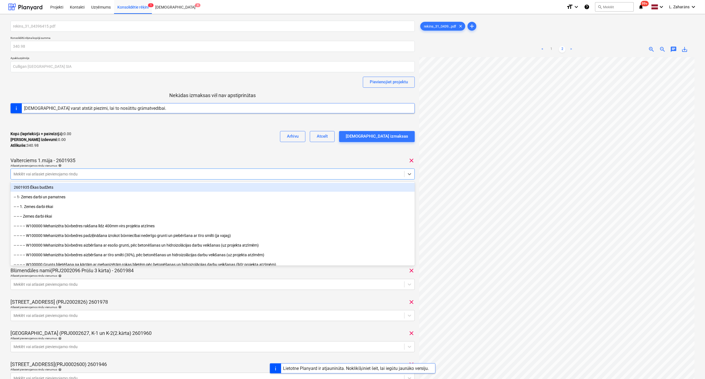
click at [105, 150] on div "Kopā (iepriekšējā + pašreizējā) : 0.00 Kārtējie izdevumi : 0.00 Atlikušie : 340…" at bounding box center [212, 140] width 404 height 26
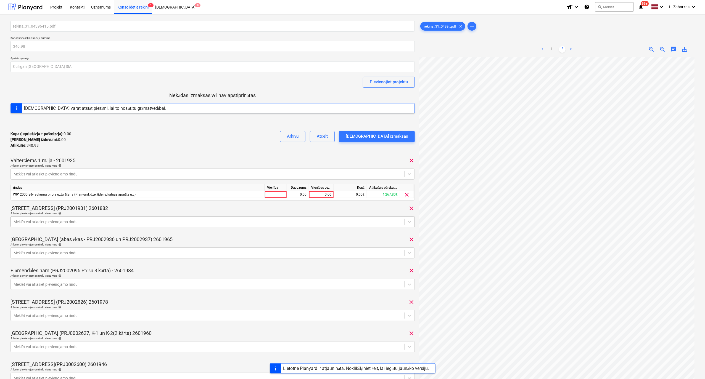
click at [49, 222] on div at bounding box center [208, 222] width 388 height 6
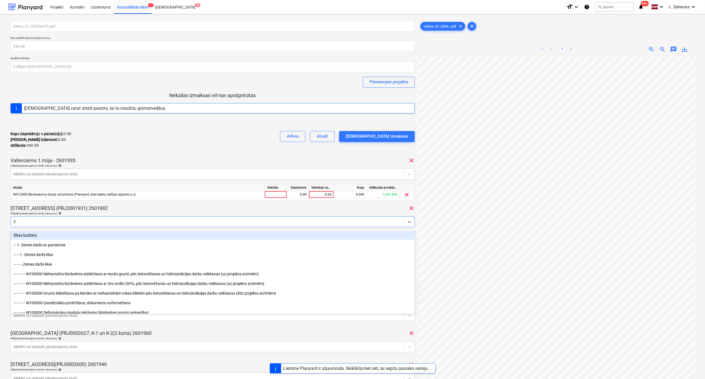
type input "912"
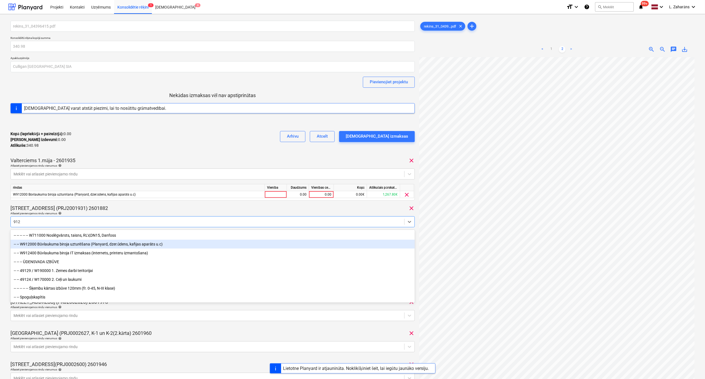
click at [53, 246] on div "-- -- W912000 Būvlaukuma biroja uzturēšana (Planyard, dzer.ūdens, kafijas aparā…" at bounding box center [212, 244] width 404 height 9
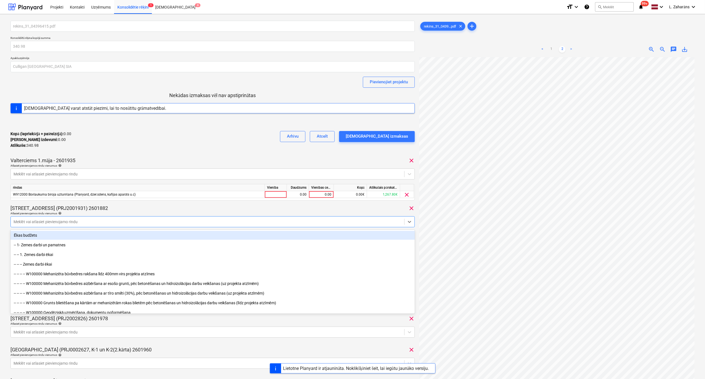
click at [152, 150] on div "Kopā (iepriekšējā + pašreizējā) : 0.00 Kārtējie izdevumi : 0.00 Atlikušie : 340…" at bounding box center [212, 140] width 404 height 26
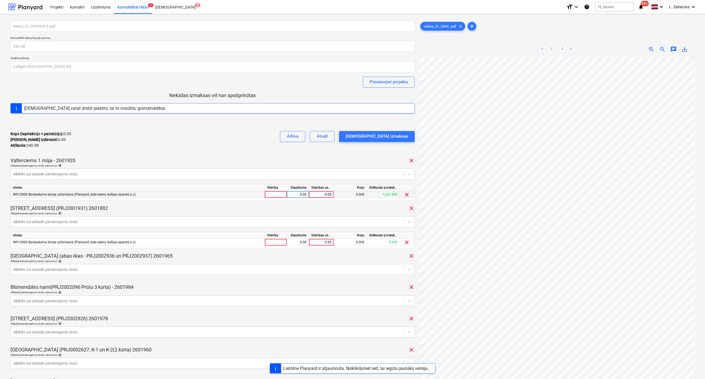
click at [316, 195] on div "0.00" at bounding box center [321, 194] width 20 height 7
type input "46.52"
click at [320, 242] on div "0.00" at bounding box center [321, 242] width 20 height 7
type input "9.78"
click at [299, 206] on div "Mazā Robežu iela 2 (PRJ2001931) 2601882 clear" at bounding box center [212, 208] width 404 height 7
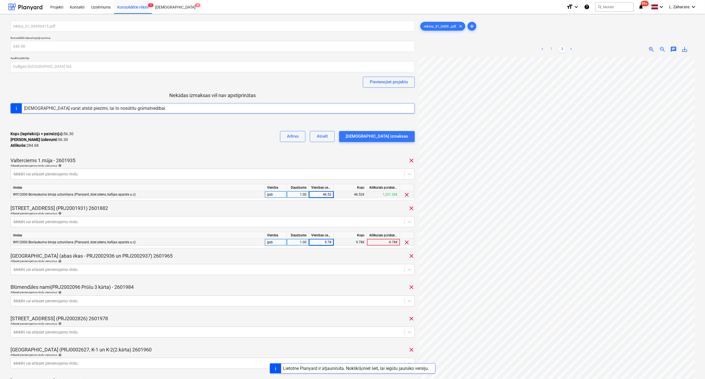
click at [363, 157] on div "rekins_31_04396415.pdf Konsolidētā rēķina kopējā summa 340.98 Apakšuzņēmējs Cul…" at bounding box center [212, 233] width 404 height 424
click at [380, 137] on div "Apstipriniet izmaksas" at bounding box center [377, 136] width 62 height 7
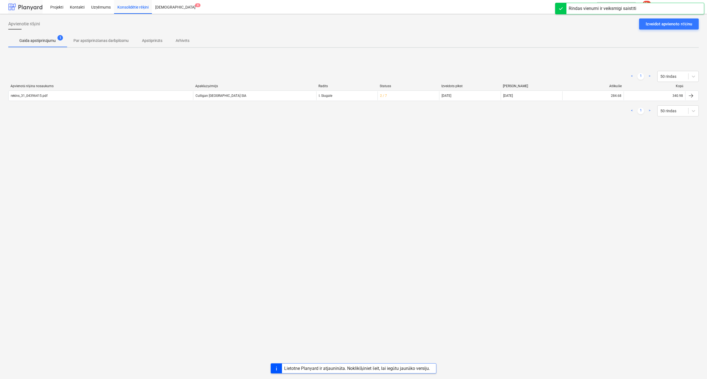
click at [33, 8] on div at bounding box center [25, 7] width 34 height 14
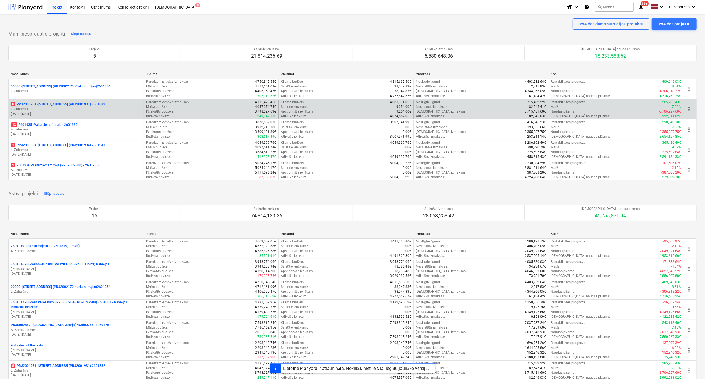
click at [67, 106] on p "8 PRJ2001931 - Mazā Robežu iela 2 (PRJ2001931) 2601882" at bounding box center [58, 104] width 94 height 5
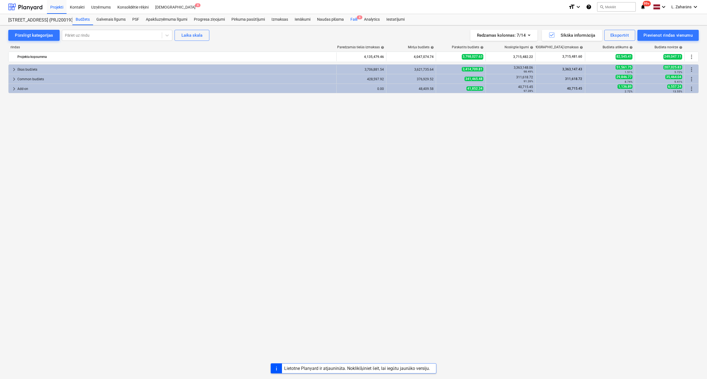
click at [356, 17] on div "Faili 8" at bounding box center [354, 19] width 14 height 11
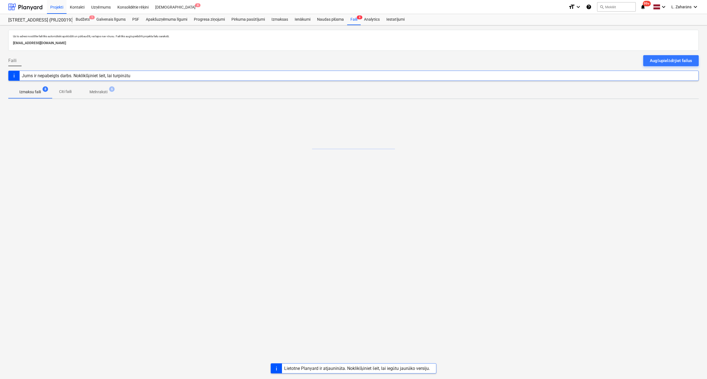
click at [99, 87] on button "Melnraksti 6" at bounding box center [98, 91] width 40 height 13
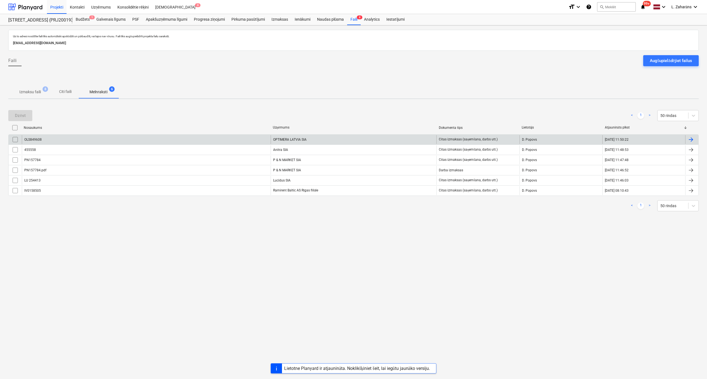
click at [93, 140] on div "OLS849608" at bounding box center [146, 139] width 249 height 9
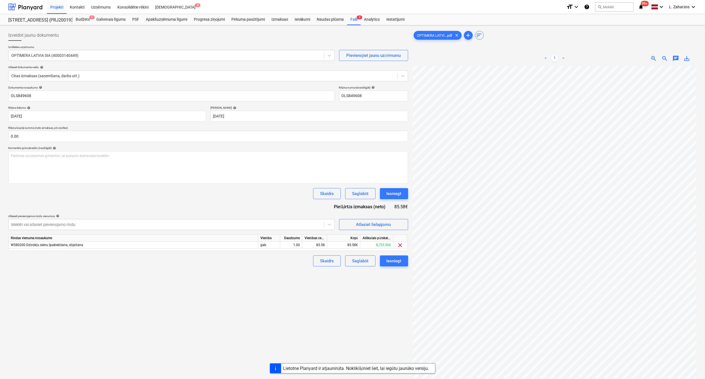
scroll to position [169, 129]
click at [389, 259] on div "Iesniegt" at bounding box center [393, 261] width 15 height 7
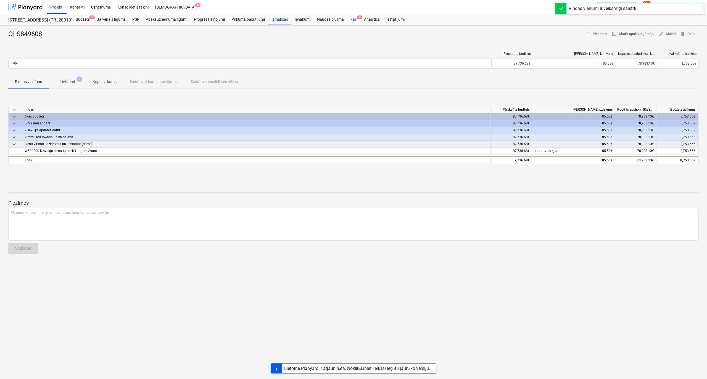
click at [353, 19] on div "Faili 7" at bounding box center [354, 19] width 14 height 11
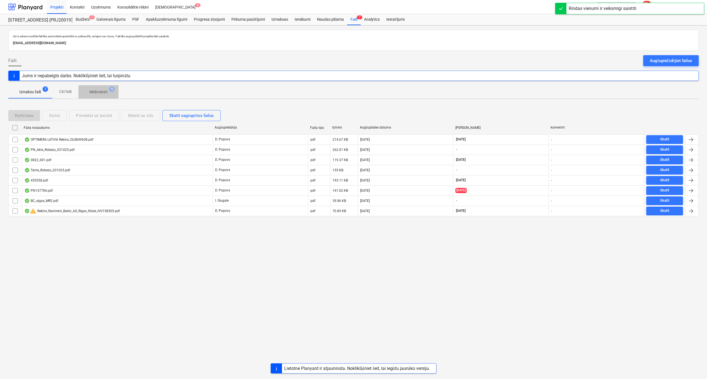
click at [97, 93] on p "Melnraksti" at bounding box center [98, 92] width 18 height 6
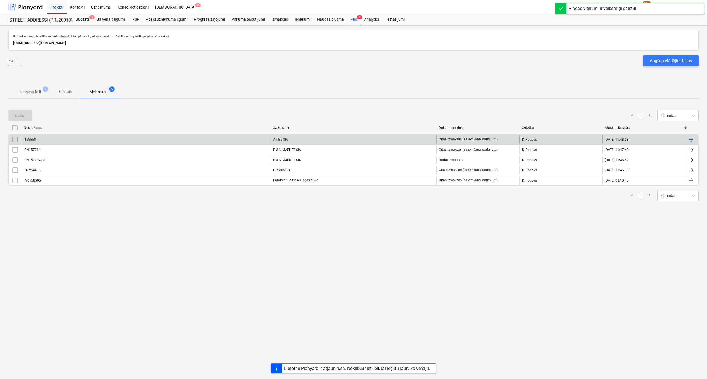
click at [91, 142] on div "455558" at bounding box center [146, 139] width 249 height 9
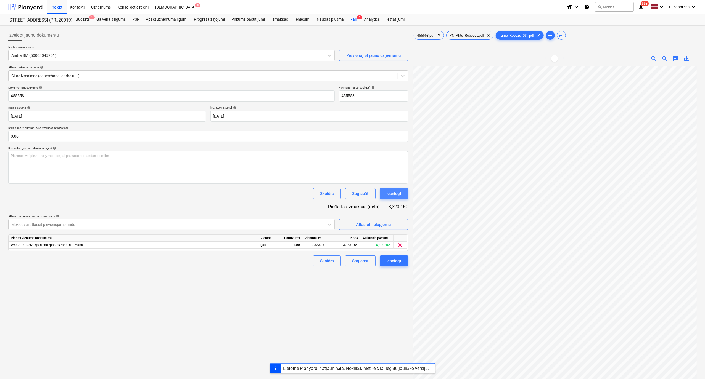
click at [397, 192] on div "Iesniegt" at bounding box center [393, 193] width 15 height 7
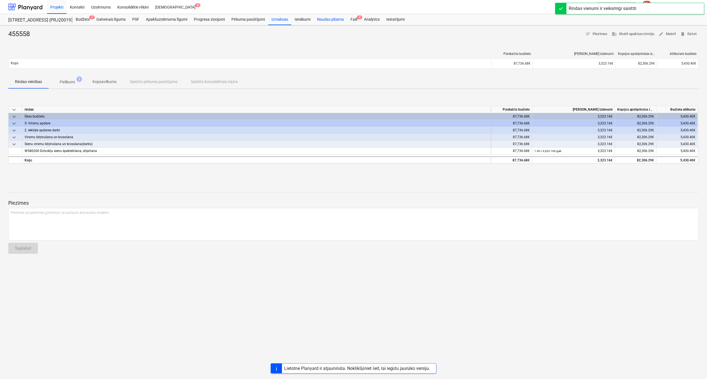
drag, startPoint x: 355, startPoint y: 18, endPoint x: 345, endPoint y: 25, distance: 11.6
click at [355, 18] on div "Faili 4" at bounding box center [354, 19] width 14 height 11
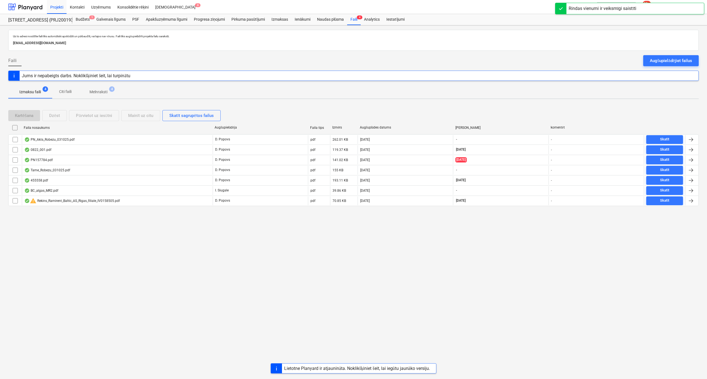
click at [99, 92] on p "Melnraksti" at bounding box center [98, 92] width 18 height 6
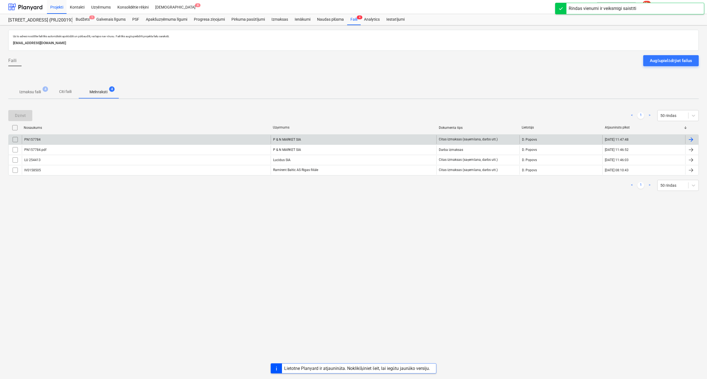
click at [78, 139] on div "PN157784" at bounding box center [146, 139] width 249 height 9
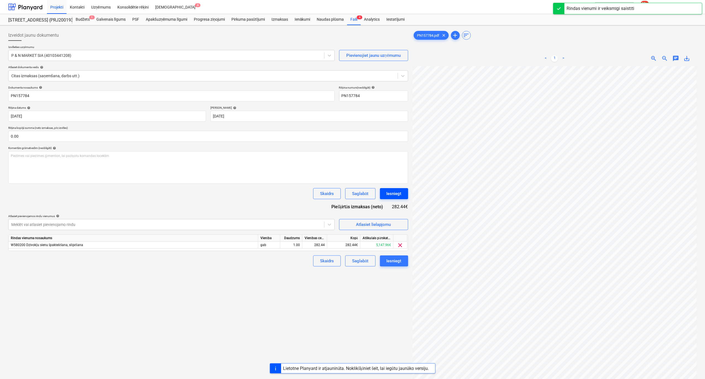
click at [390, 191] on div "Iesniegt" at bounding box center [393, 193] width 15 height 7
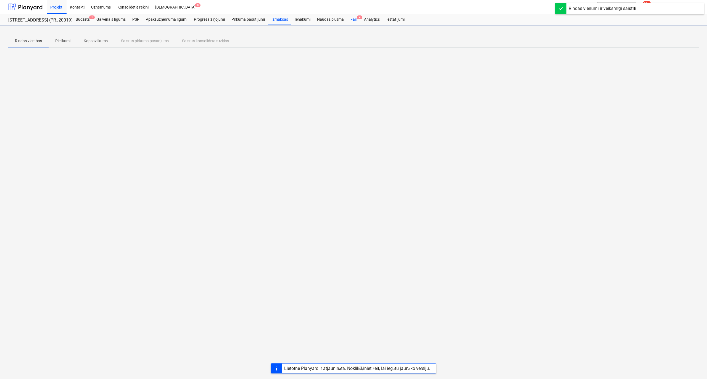
click at [353, 19] on div "Faili 4" at bounding box center [354, 19] width 14 height 11
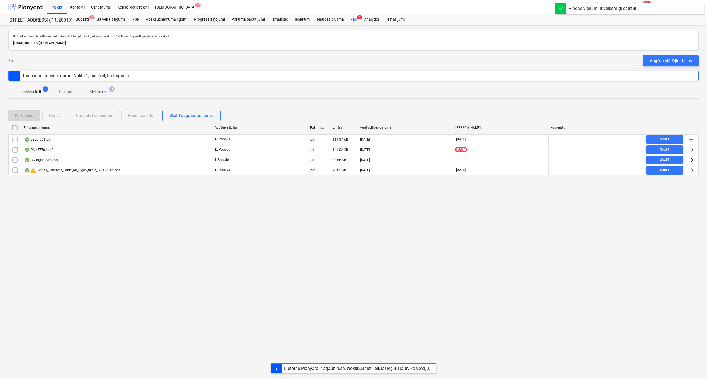
click at [92, 93] on p "Melnraksti" at bounding box center [98, 92] width 18 height 6
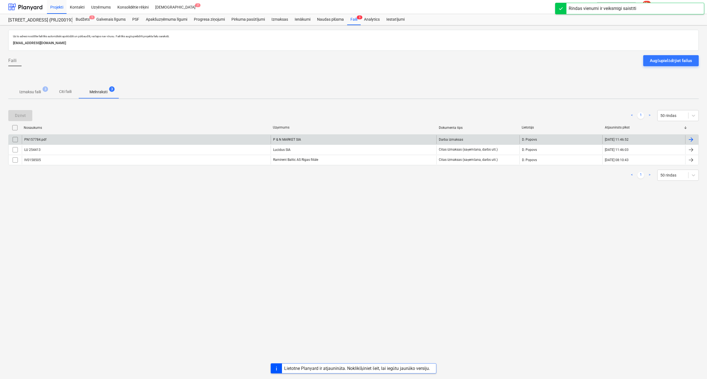
click at [78, 138] on div "PN157784.pdf" at bounding box center [146, 139] width 249 height 9
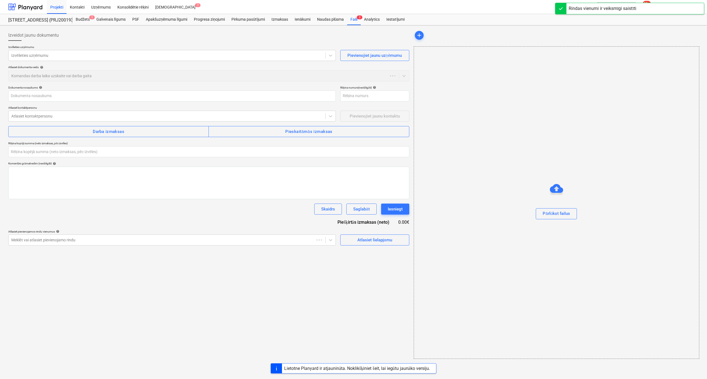
type input "PN157784.pdf"
type input "0.00"
type input "PN157784"
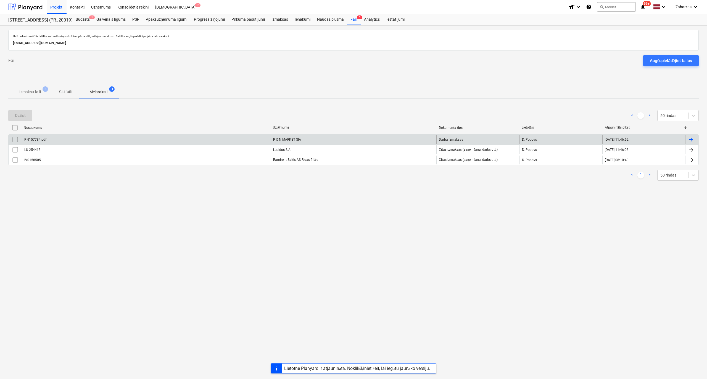
click at [136, 140] on div "PN157784.pdf" at bounding box center [146, 139] width 249 height 9
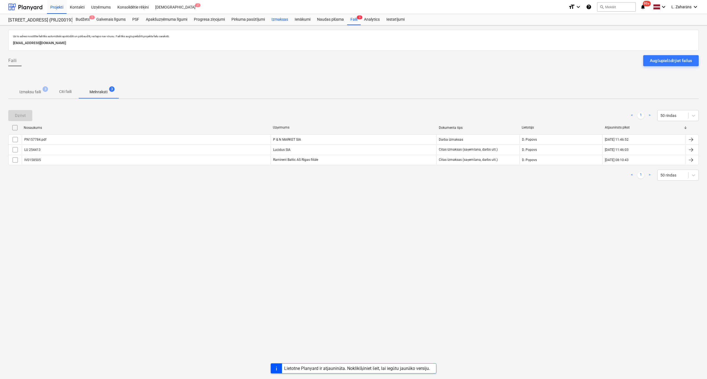
click at [277, 18] on div "Izmaksas" at bounding box center [279, 19] width 23 height 11
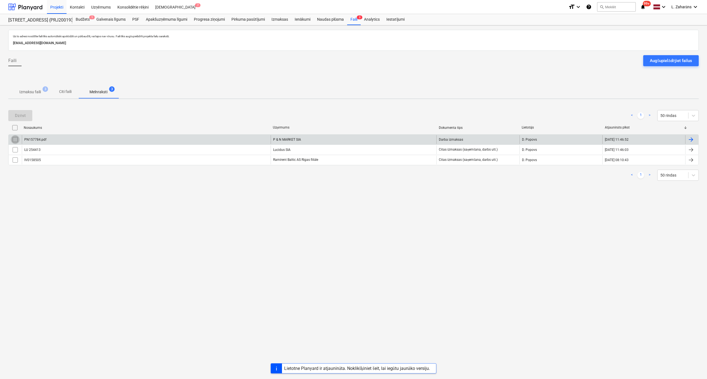
click at [13, 139] on input "checkbox" at bounding box center [15, 139] width 9 height 9
click at [21, 118] on div "Dzēst" at bounding box center [20, 115] width 11 height 7
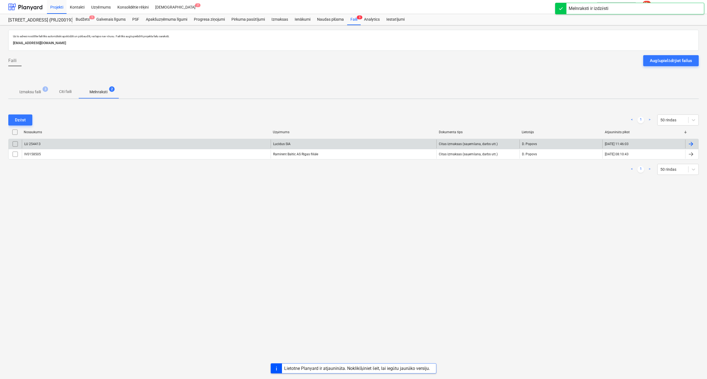
click at [176, 145] on div "LU 254413" at bounding box center [146, 144] width 249 height 9
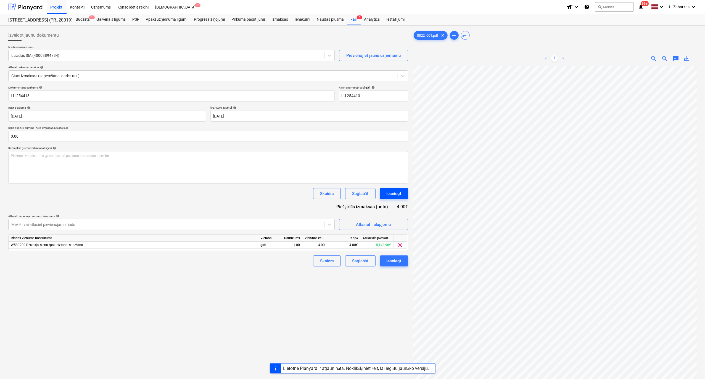
click at [388, 192] on div "Iesniegt" at bounding box center [393, 193] width 15 height 7
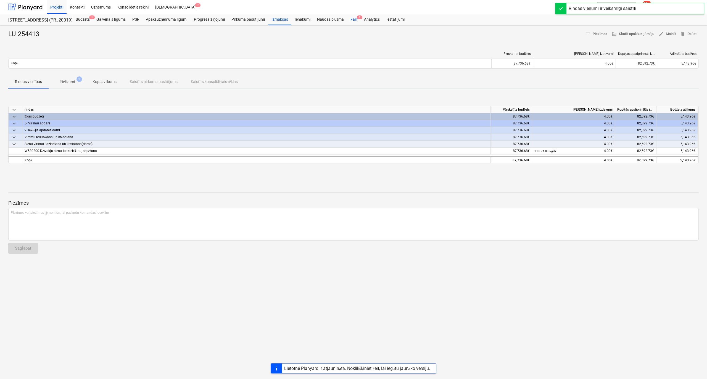
click at [354, 19] on div "Faili 2" at bounding box center [354, 19] width 14 height 11
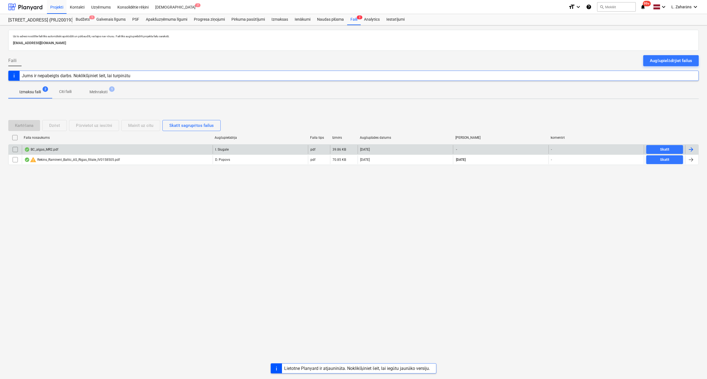
click at [52, 149] on div "BC_algas_MR2.pdf" at bounding box center [41, 149] width 34 height 4
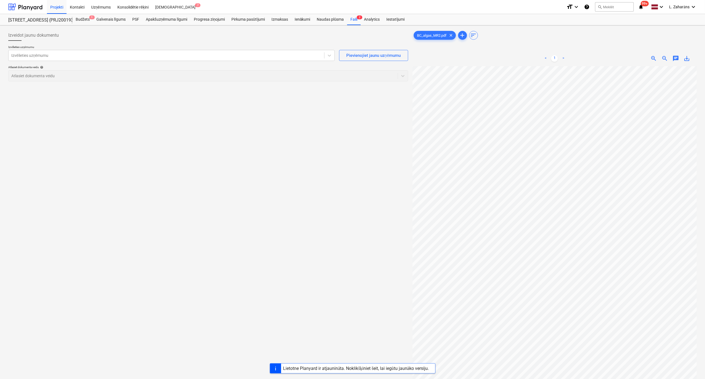
scroll to position [9, 121]
click at [705, 156] on html "Projekti Kontakti Uzņēmums Konsolidētie rēķini Iesūtne 7 format_size keyboard_a…" at bounding box center [352, 189] width 705 height 379
click at [705, 192] on html "Projekti Kontakti Uzņēmums Konsolidētie rēķini Iesūtne 7 format_size keyboard_a…" at bounding box center [352, 189] width 705 height 379
click at [40, 52] on div "Izvēlieties uzņēmumu" at bounding box center [166, 56] width 315 height 8
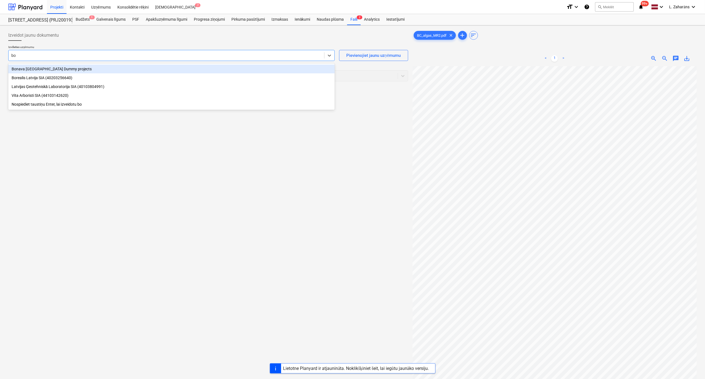
type input "bon"
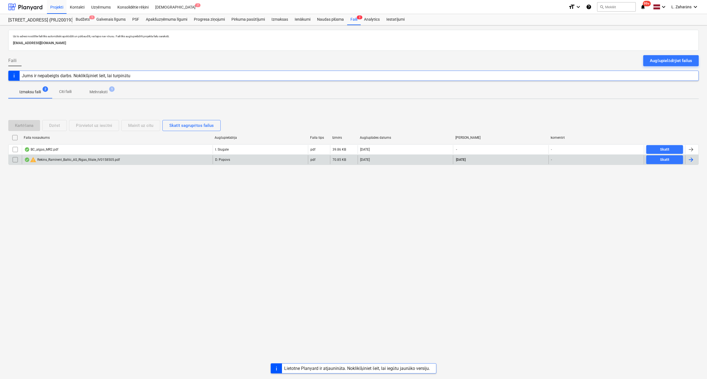
click at [66, 161] on div "warning Rekins_Ramirent_Baltic_AS_Rigas_filiale_IV0158505.pdf" at bounding box center [71, 159] width 95 height 7
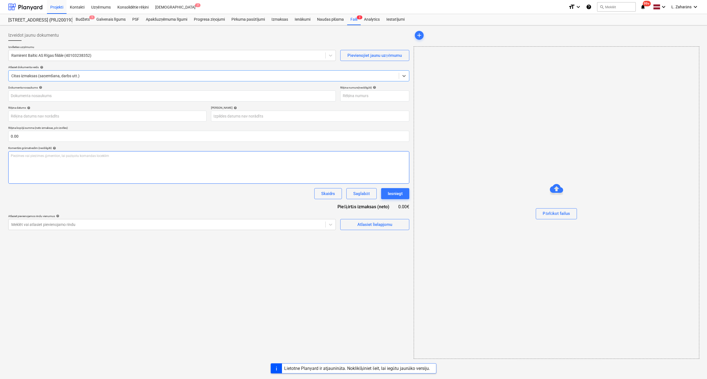
type input "IV0158505"
type input "30 Sep 2025"
type input "30 Oct 2025"
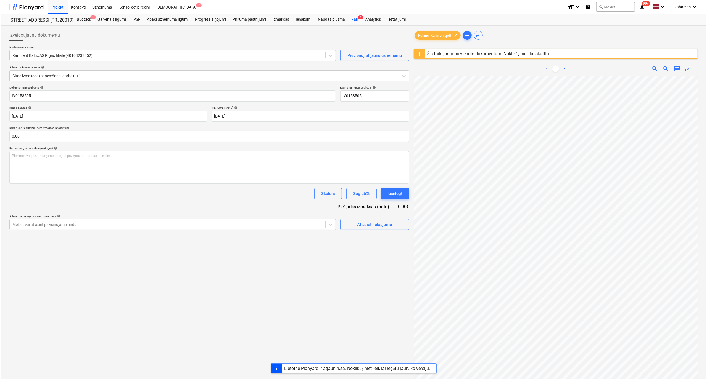
scroll to position [107, 41]
click at [354, 222] on span "Atlasiet lielapjomu" at bounding box center [373, 224] width 55 height 7
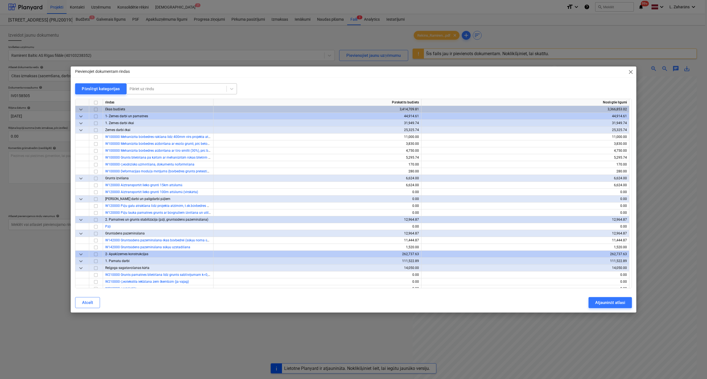
click at [146, 83] on div "Pāriet uz rindu" at bounding box center [181, 88] width 110 height 11
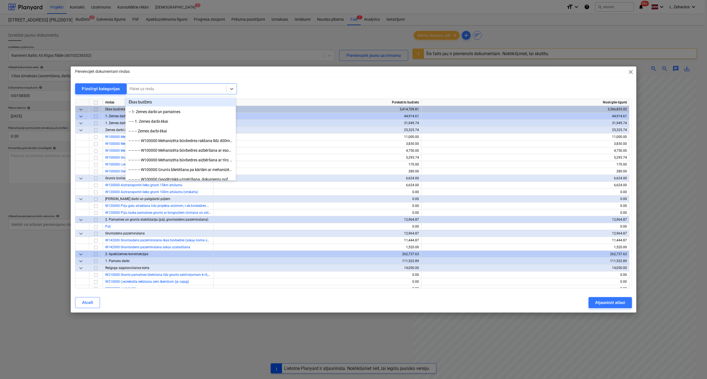
paste input "W582000 grunts, krāsa Tikkurila (2 kārtām), silikons, stūru profili"
type input "W582000 grunts, krāsa Tikkurila (2 kārtām), silikons, stūru profili"
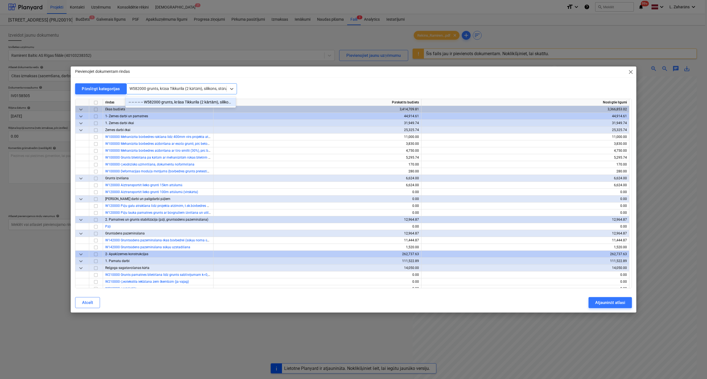
scroll to position [0, 15]
drag, startPoint x: 154, startPoint y: 102, endPoint x: 155, endPoint y: 105, distance: 3.0
click at [155, 102] on div "-- -- -- -- -- W582000 grunts, krāsa Tikkurila (2 kārtām), silikons, stūru prof…" at bounding box center [180, 102] width 110 height 9
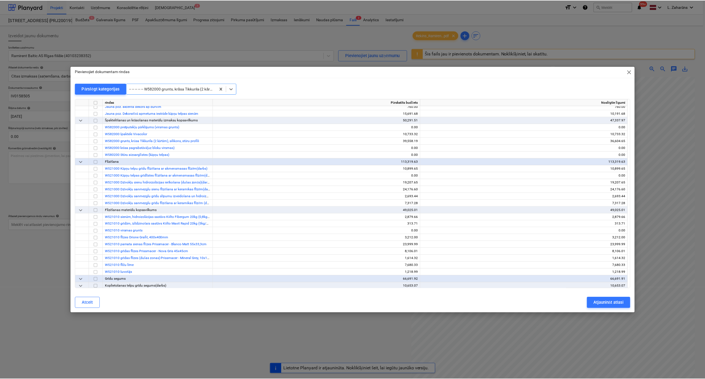
scroll to position [3091, 0]
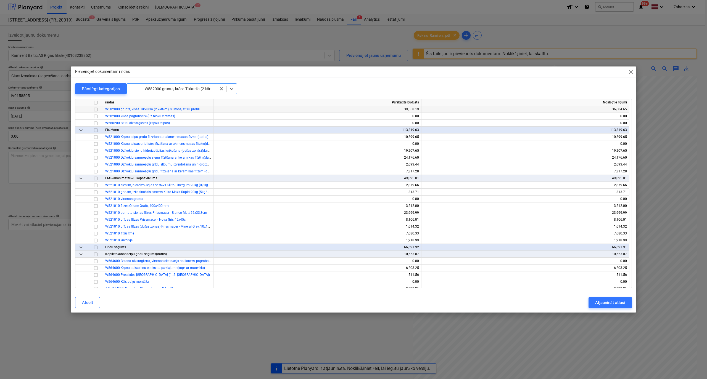
click at [95, 112] on input "checkbox" at bounding box center [95, 109] width 7 height 7
click at [603, 303] on div "Atjaunināt atlasi" at bounding box center [610, 302] width 30 height 7
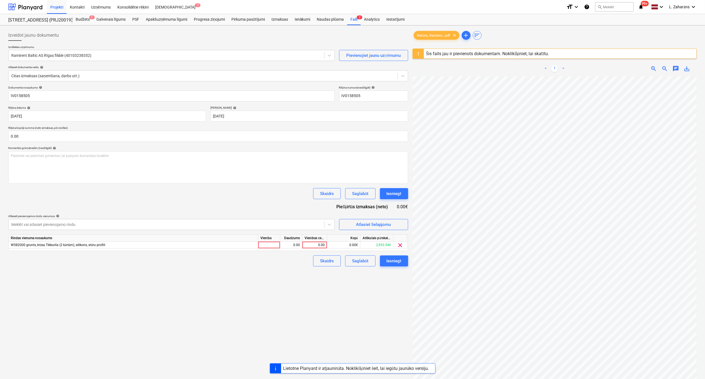
scroll to position [210, 129]
click at [316, 246] on div "0.00" at bounding box center [314, 245] width 20 height 7
type input "1108."
click at [279, 272] on div "Izveidot jaunu dokumentu Izvēlieties uzņēmumu Ramirent Baltic AS Rīgas filiāle …" at bounding box center [208, 235] width 404 height 415
click at [395, 193] on div "Iesniegt" at bounding box center [393, 193] width 15 height 7
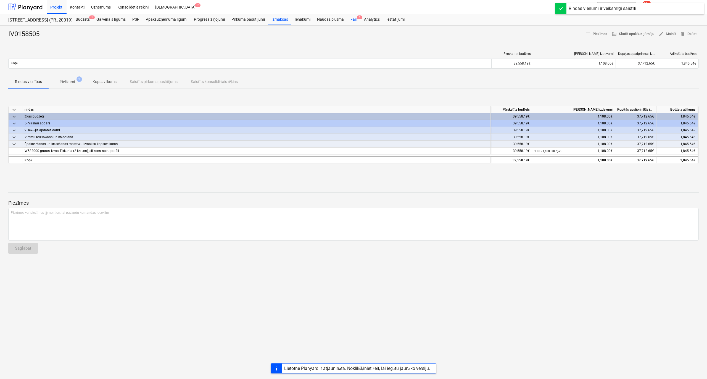
click at [353, 21] on div "Faili 1" at bounding box center [354, 19] width 14 height 11
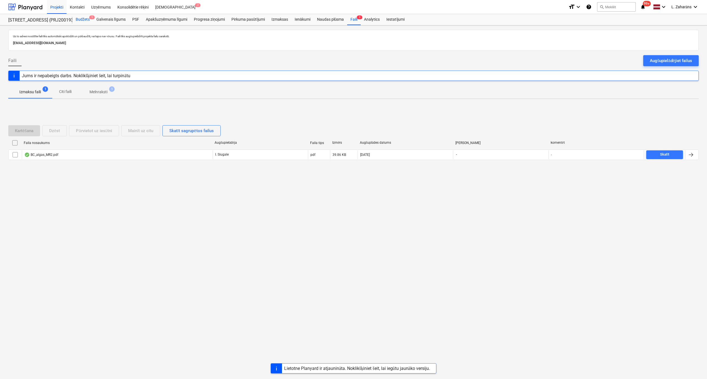
click at [82, 18] on div "Budžets 1" at bounding box center [82, 19] width 21 height 11
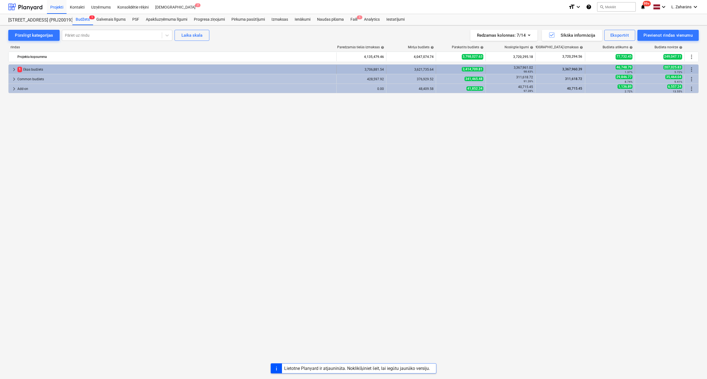
click at [54, 71] on div "1 Ēkas budžets" at bounding box center [175, 69] width 317 height 9
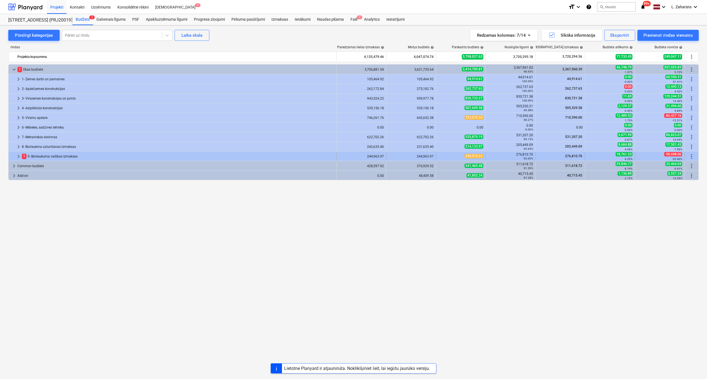
click at [17, 156] on span "keyboard_arrow_right" at bounding box center [18, 156] width 7 height 7
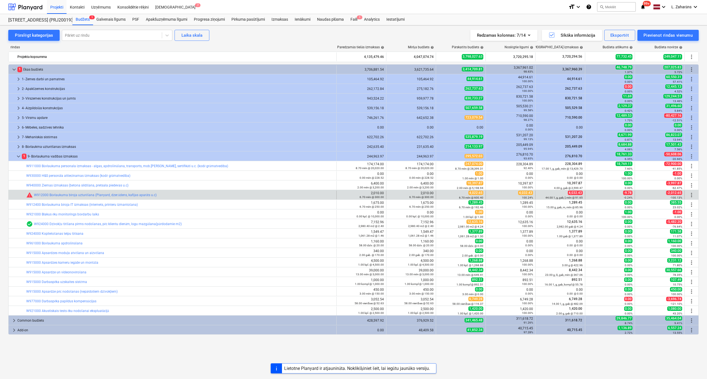
click at [526, 193] on span "4,032.43" at bounding box center [525, 193] width 15 height 4
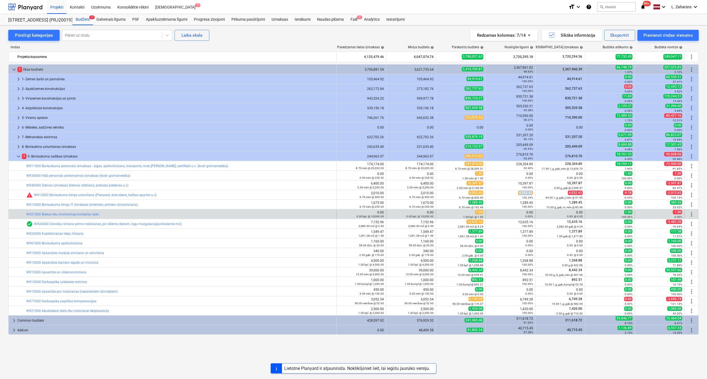
copy span "4,032.43"
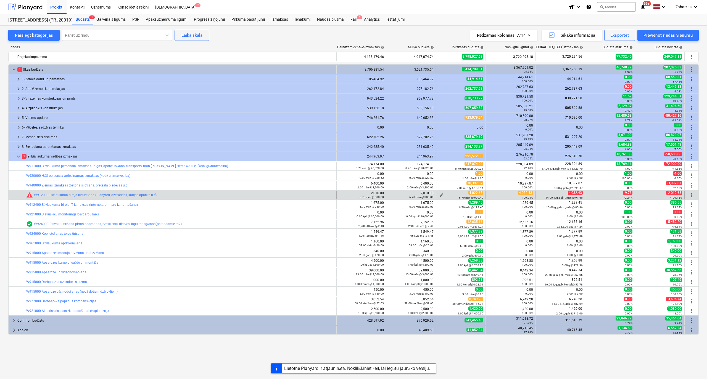
click at [440, 196] on div "6.70 mēn @ 600.40" at bounding box center [460, 198] width 45 height 4
click at [440, 195] on span "edit" at bounding box center [441, 195] width 4 height 4
type textarea "x"
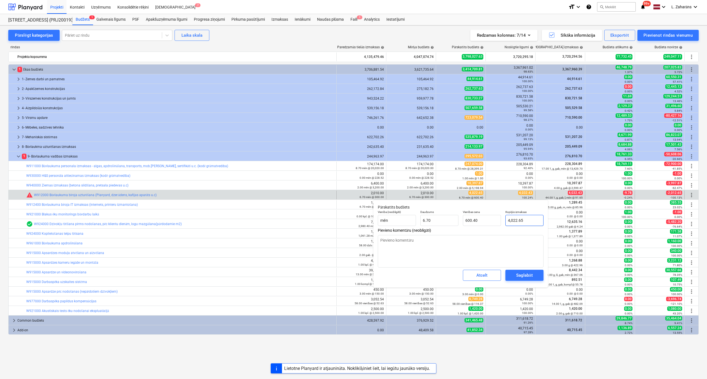
type input "4022.65"
click at [534, 221] on input "4022.65" at bounding box center [524, 220] width 38 height 11
paste input ",032.43"
type textarea "x"
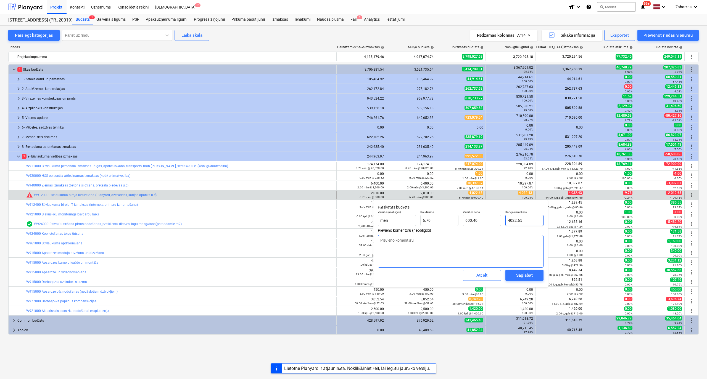
type input "4,032.43"
type input "601.86"
click at [531, 274] on div "Saglabāt" at bounding box center [524, 275] width 16 height 7
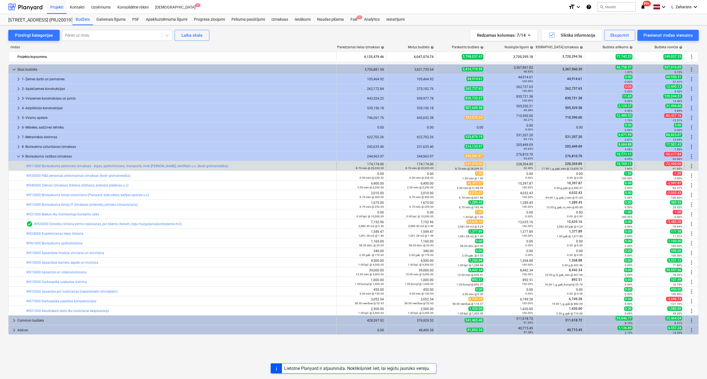
click at [568, 165] on span "228,304.89" at bounding box center [573, 164] width 18 height 4
click at [520, 163] on div "228,304.89 92.40%" at bounding box center [510, 166] width 45 height 8
copy div "228,304.89"
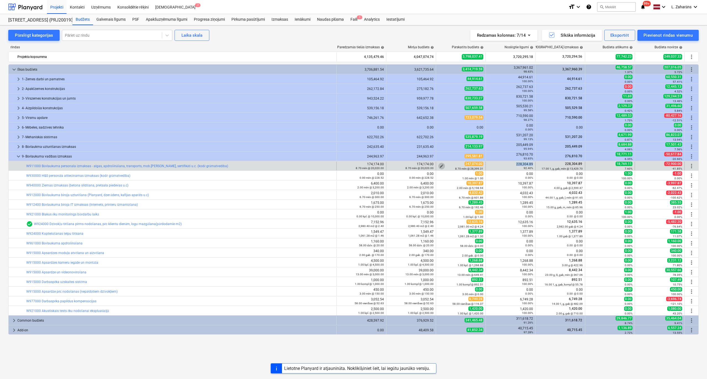
click at [442, 164] on span "edit" at bounding box center [441, 166] width 4 height 4
type textarea "x"
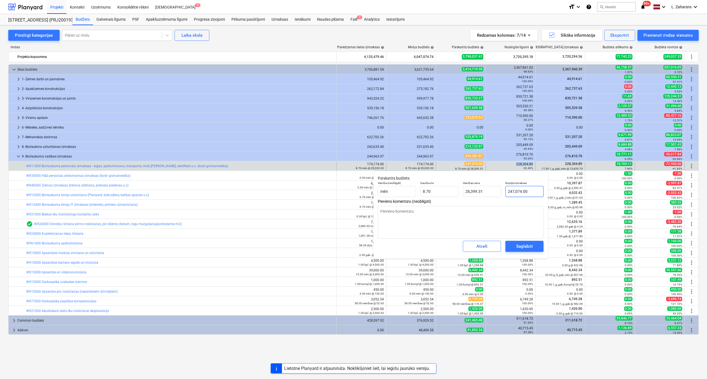
type input "247074"
click at [515, 191] on input "247074" at bounding box center [524, 191] width 38 height 11
paste input "28,304.89"
type textarea "x"
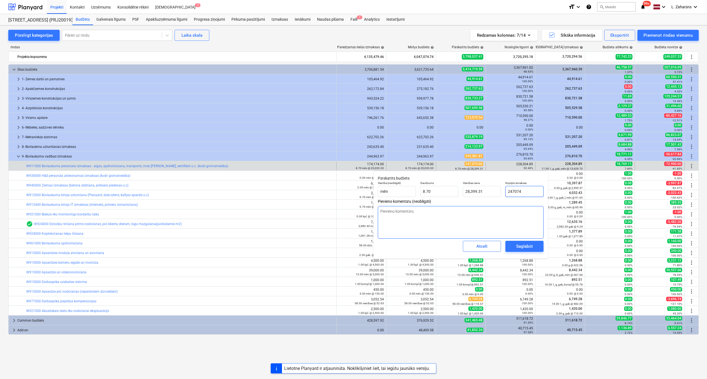
type input "228,304.89"
type input "26,241.94"
type input "228,304.89"
click at [528, 245] on div "Saglabāt" at bounding box center [524, 246] width 16 height 7
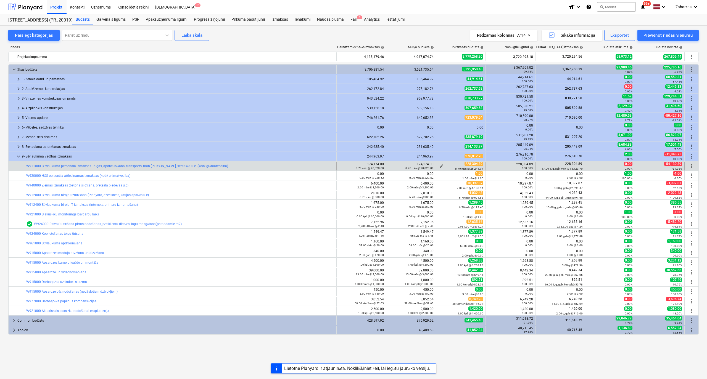
click at [441, 165] on span "edit" at bounding box center [441, 166] width 4 height 4
type textarea "x"
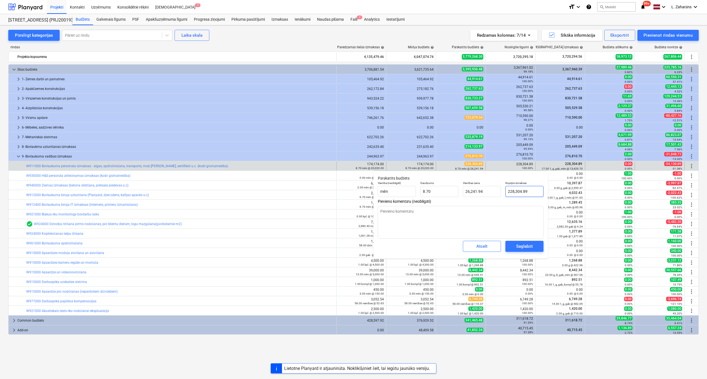
type input "228304.89"
click at [518, 188] on input "228304.89" at bounding box center [524, 191] width 38 height 11
type textarea "x"
type input "2"
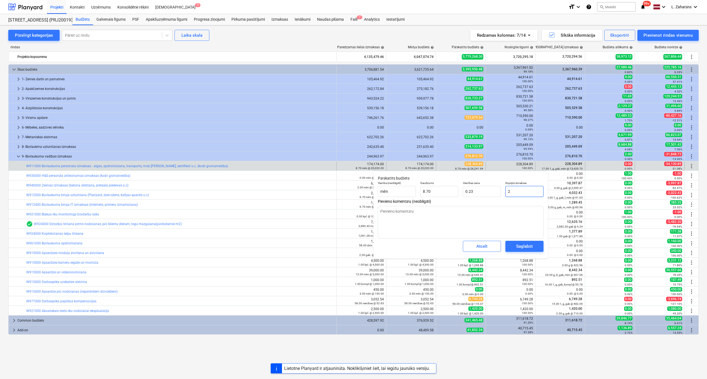
type input "0.23"
type textarea "x"
type input "24"
type input "2.76"
type textarea "x"
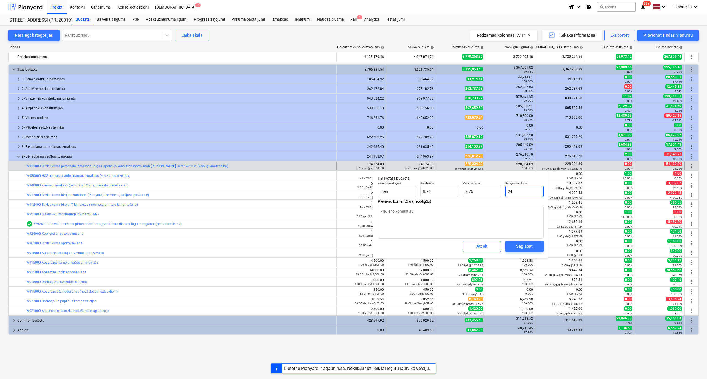
type input "247"
type input "28.39"
type textarea "x"
type input "2470"
type input "283.91"
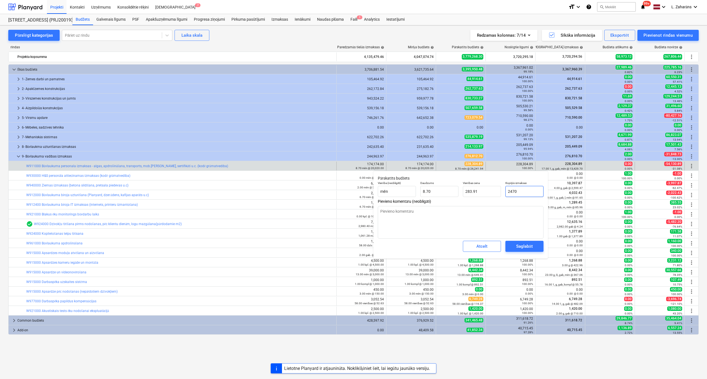
type input "24707"
type textarea "x"
type input "2,839.89"
type textarea "x"
type input "2470"
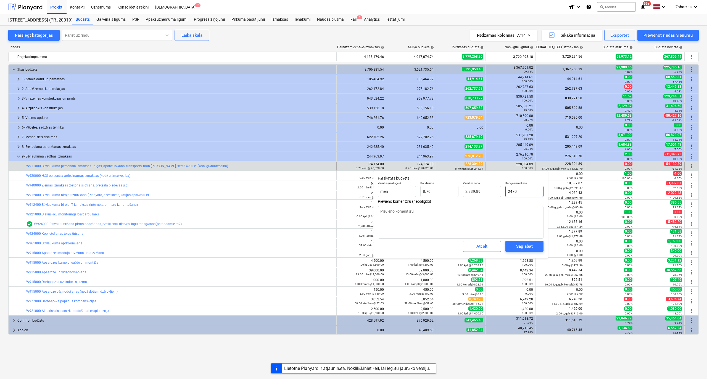
type input "283.91"
type textarea "x"
type input ".2470"
type input "0.03"
type input ".2470"
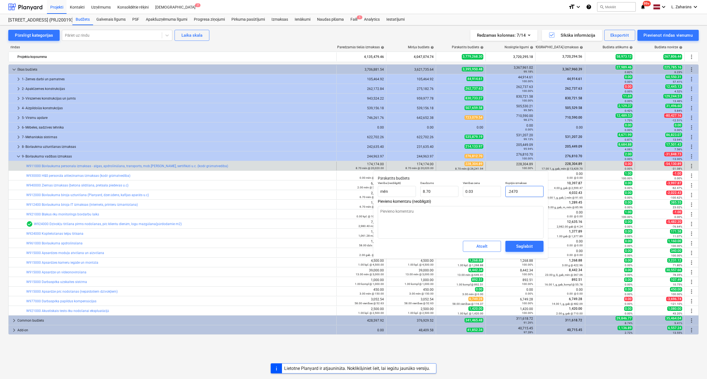
type textarea "x"
type input "2470"
type input "283.91"
type textarea "x"
type input "24707"
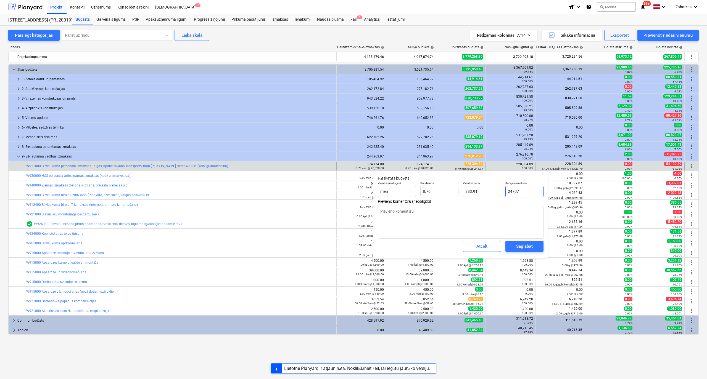
type input "2,839.89"
type textarea "x"
type input "247074"
type input "28,399.31"
type input "247074"
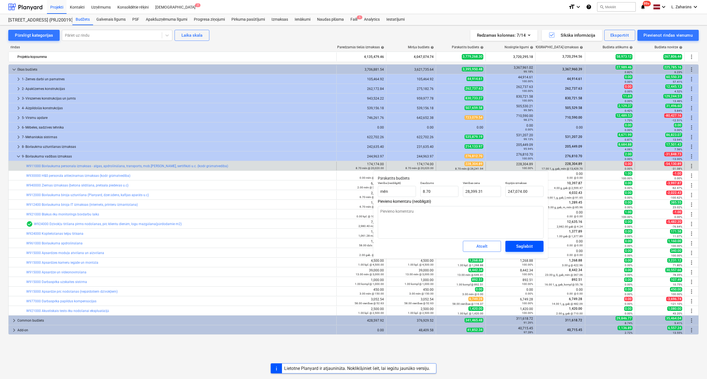
click at [523, 245] on div "Saglabāt" at bounding box center [524, 246] width 16 height 7
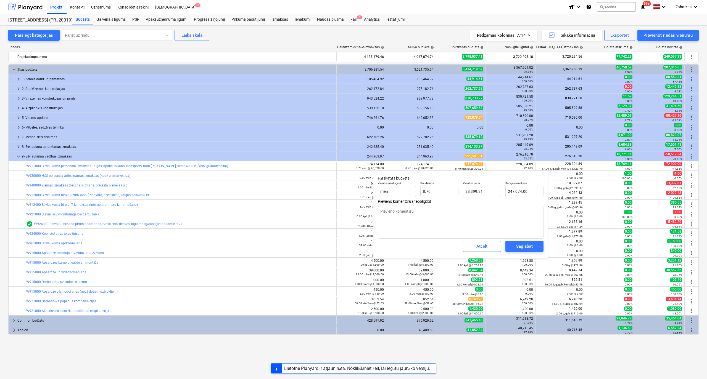
type textarea "x"
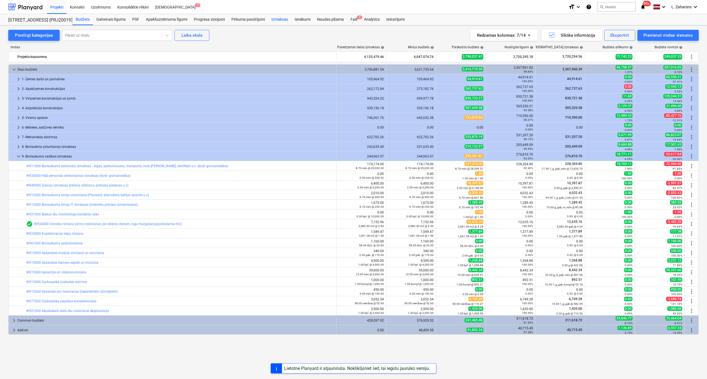
click at [278, 20] on div "Izmaksas" at bounding box center [279, 19] width 23 height 11
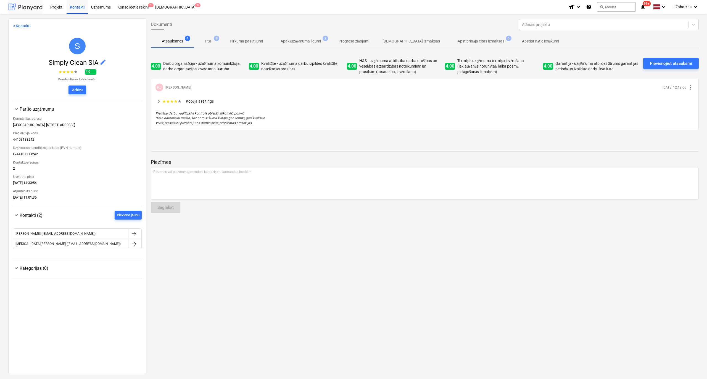
click at [26, 7] on div at bounding box center [25, 7] width 34 height 14
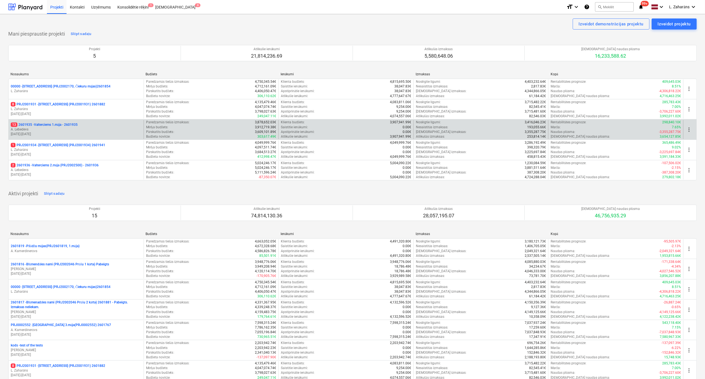
click at [44, 123] on p "13 2601935 - Valterciems 1.māja - 2601935" at bounding box center [44, 125] width 67 height 5
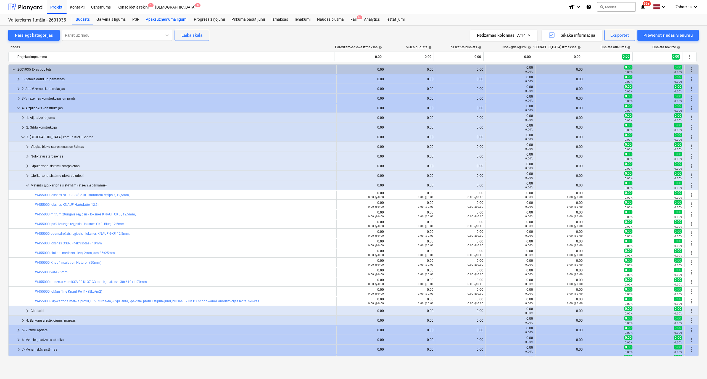
scroll to position [73, 0]
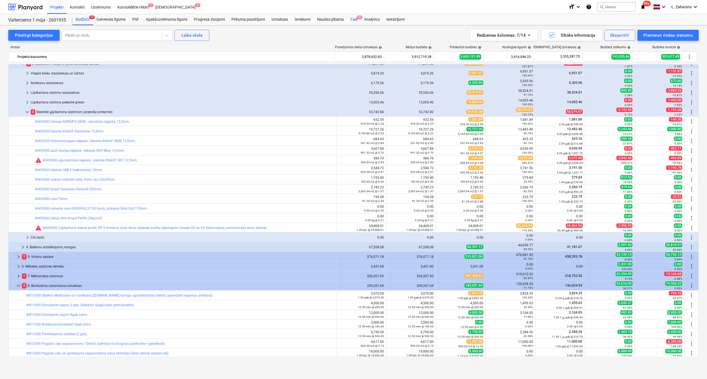
click at [354, 18] on div "Faili 9+" at bounding box center [354, 19] width 14 height 11
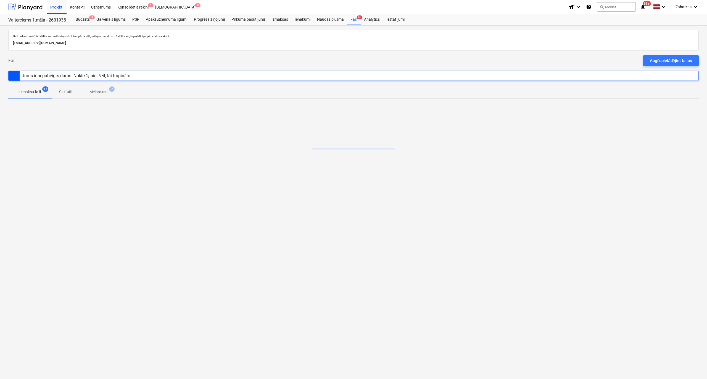
click at [103, 89] on span "Melnraksti 7" at bounding box center [98, 92] width 40 height 10
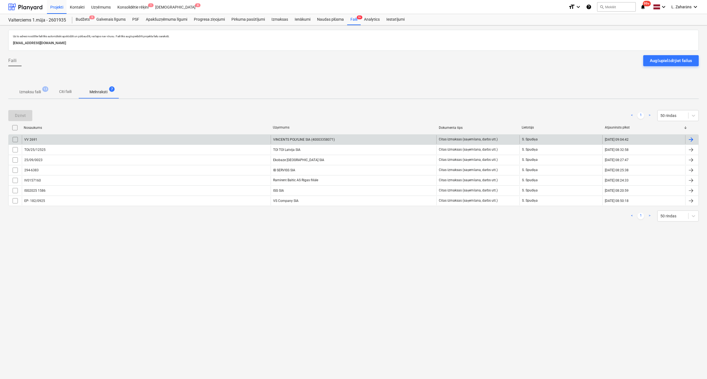
click at [42, 139] on div "VV 2691" at bounding box center [146, 139] width 249 height 9
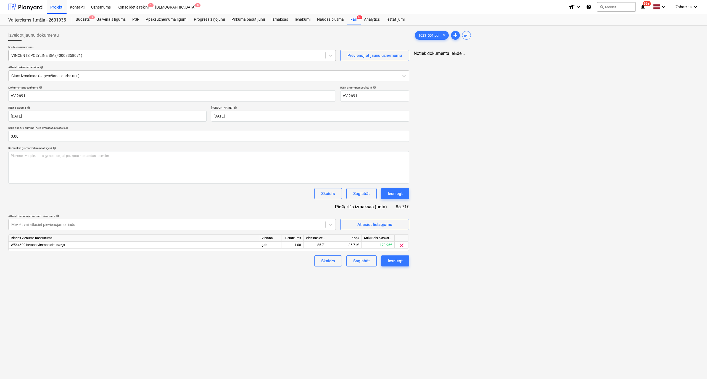
click at [81, 57] on div at bounding box center [166, 56] width 311 height 6
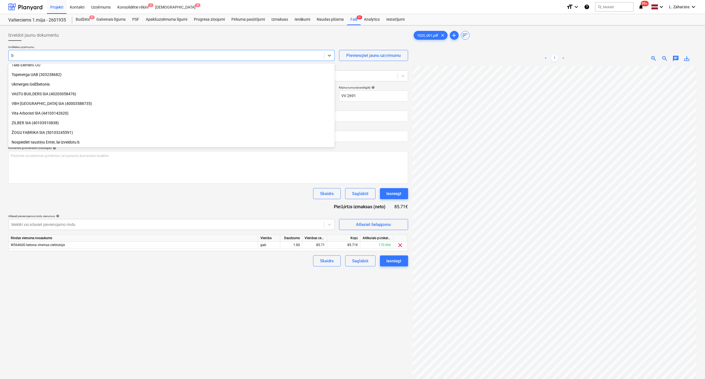
scroll to position [1424, 0]
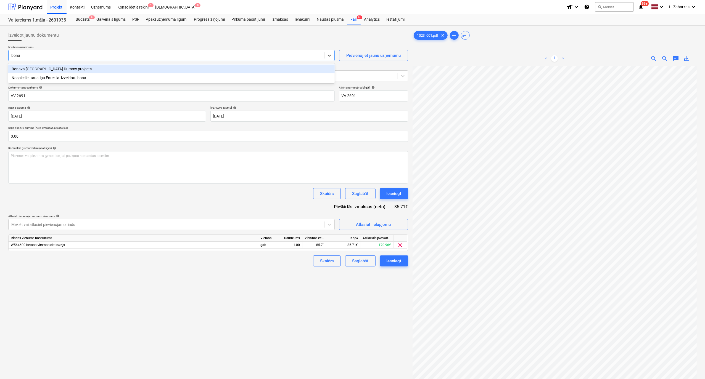
type input "bona"
click at [95, 37] on div "Izveidot jaunu dokumentu" at bounding box center [208, 35] width 400 height 11
click at [33, 7] on div at bounding box center [25, 7] width 34 height 14
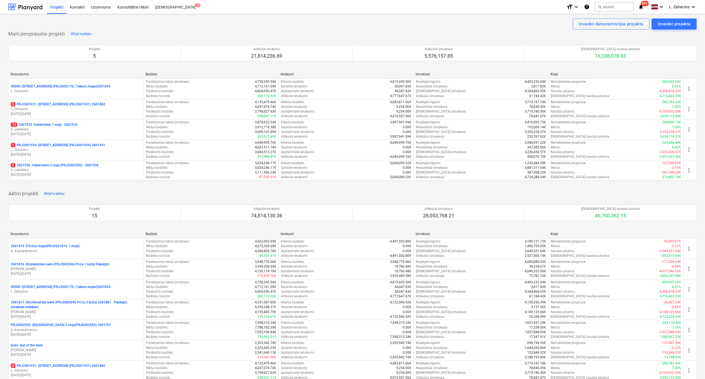
drag, startPoint x: 56, startPoint y: 103, endPoint x: 63, endPoint y: 77, distance: 26.7
click at [56, 103] on p "2 PRJ2001931 - [STREET_ADDRESS] (PRJ2001931) 2601882" at bounding box center [58, 104] width 94 height 5
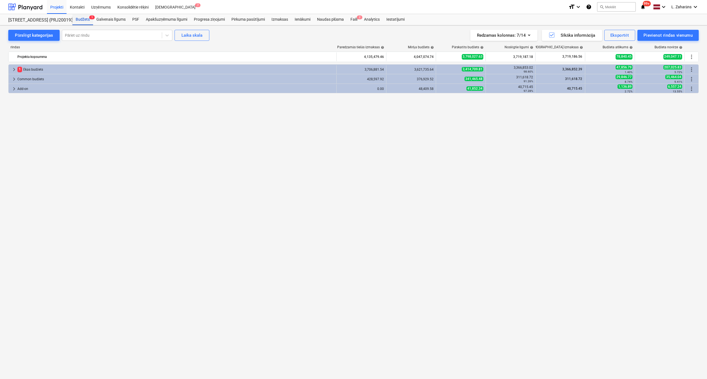
click at [81, 16] on div "Budžets 1" at bounding box center [82, 19] width 21 height 11
click at [79, 19] on div "Budžets 1" at bounding box center [82, 19] width 21 height 11
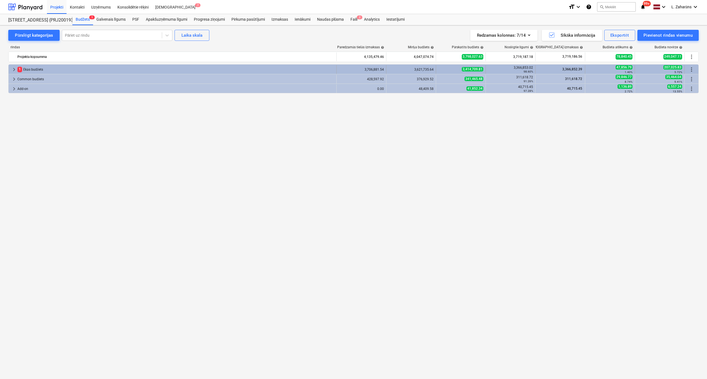
click at [14, 70] on span "keyboard_arrow_right" at bounding box center [14, 69] width 7 height 7
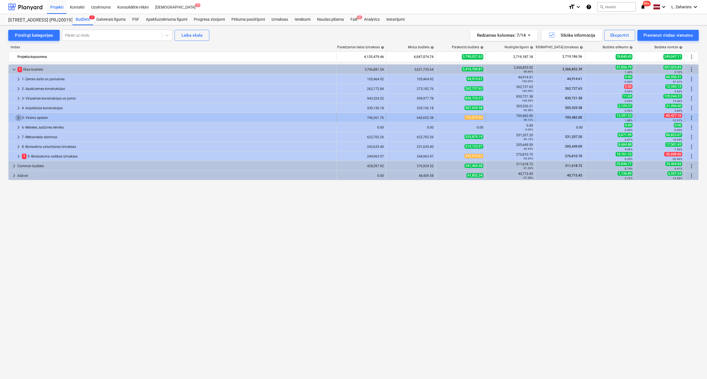
click at [17, 118] on span "keyboard_arrow_right" at bounding box center [18, 118] width 7 height 7
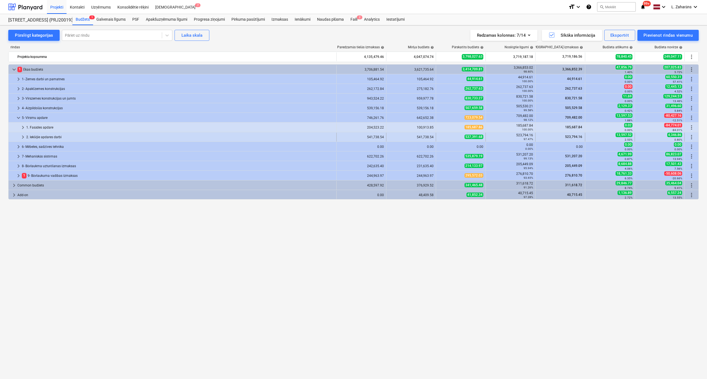
click at [22, 136] on span "keyboard_arrow_right" at bounding box center [23, 137] width 7 height 7
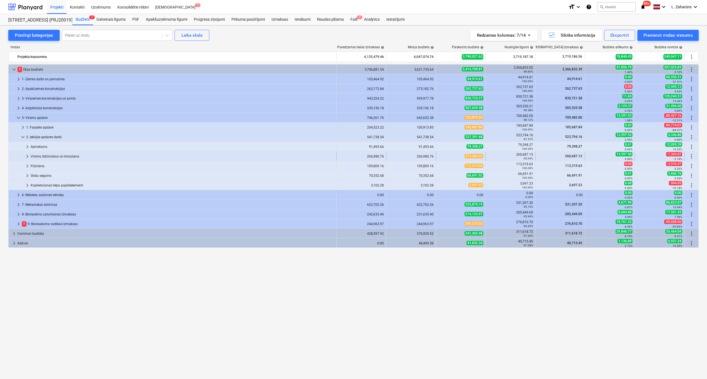
click at [24, 156] on div at bounding box center [17, 156] width 13 height 9
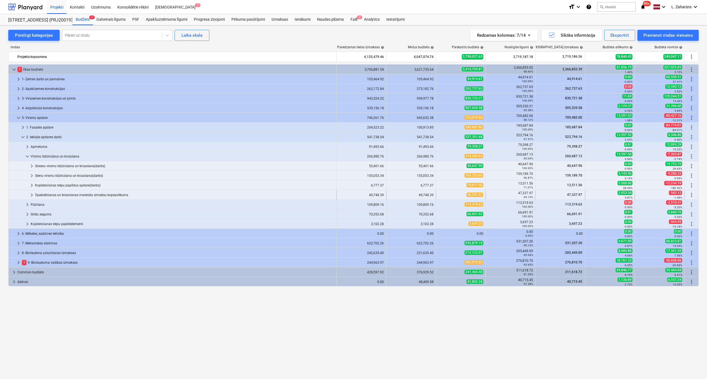
click at [30, 194] on span "keyboard_arrow_right" at bounding box center [31, 195] width 7 height 7
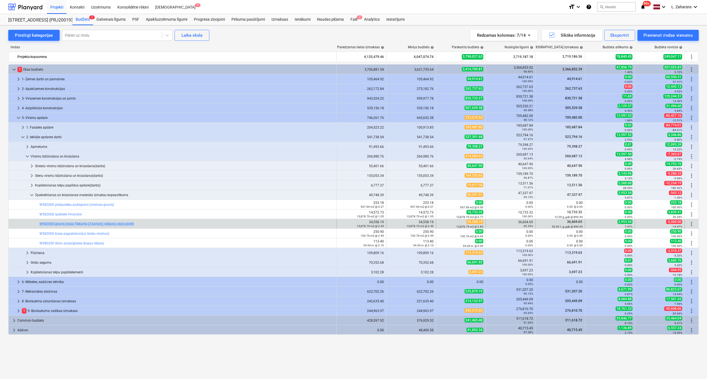
drag, startPoint x: 152, startPoint y: 224, endPoint x: 29, endPoint y: 226, distance: 122.8
click at [29, 226] on div "bar_chart W582000 grunts, krāsa Tikkurila (2 kārtām), silikons, stūru profili" at bounding box center [173, 224] width 328 height 9
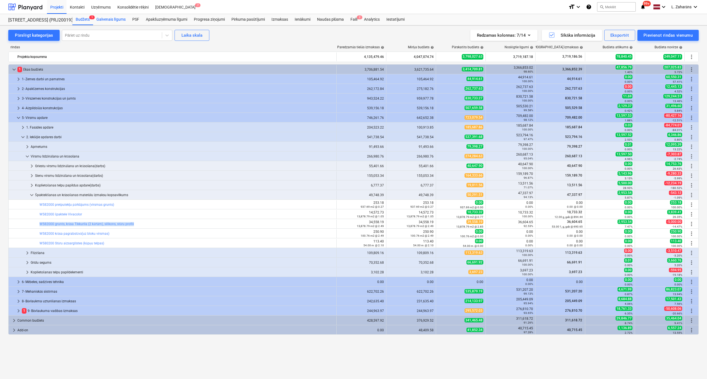
copy div "bar_chart W582000 grunts, krāsa Tikkurila (2 kārtām), silikons, stūru profili"
click at [36, 7] on div at bounding box center [25, 7] width 34 height 14
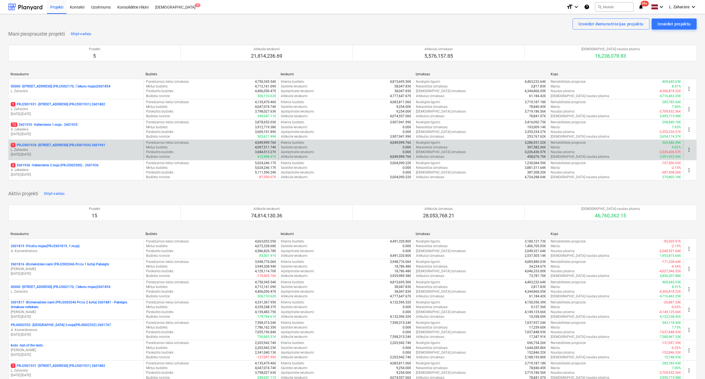
click at [46, 146] on p "1 PRJ2001934 - [STREET_ADDRESS] (PRJ2001934) 2601941" at bounding box center [58, 145] width 94 height 5
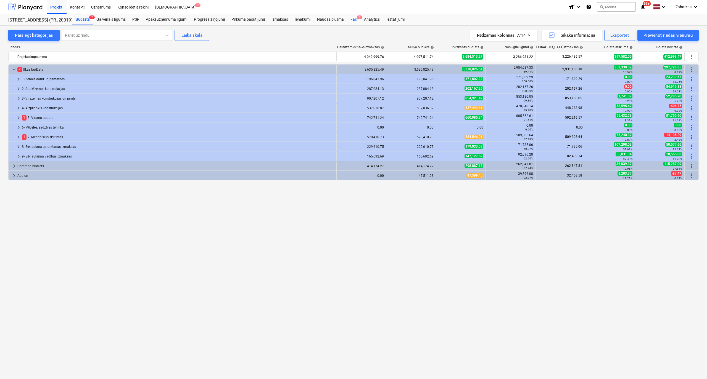
click at [353, 19] on div "Faili 1" at bounding box center [354, 19] width 14 height 11
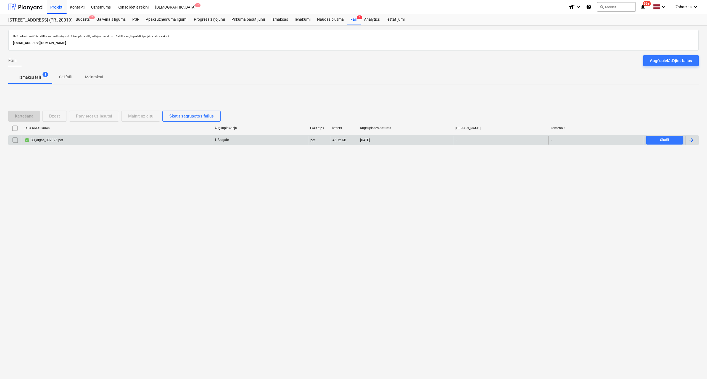
click at [64, 139] on div "BC_algas_092025.pdf" at bounding box center [117, 140] width 191 height 9
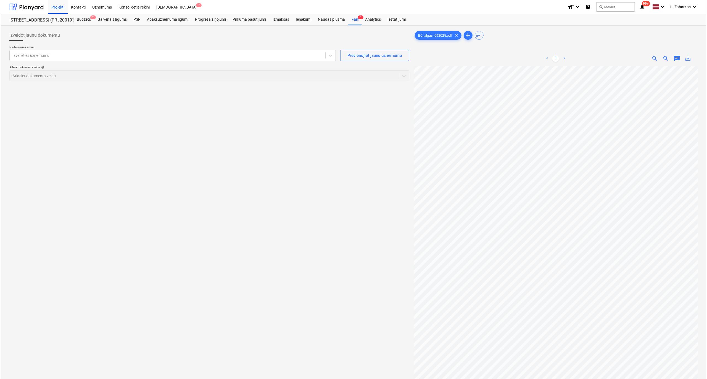
scroll to position [5, 188]
click at [82, 20] on div "Budžets 2" at bounding box center [82, 19] width 21 height 11
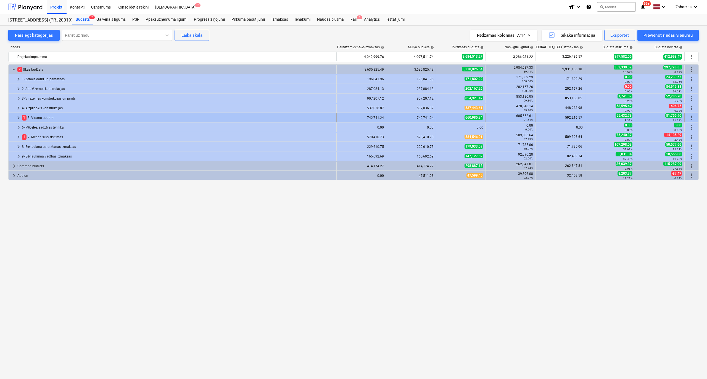
click at [19, 116] on span "keyboard_arrow_right" at bounding box center [18, 118] width 7 height 7
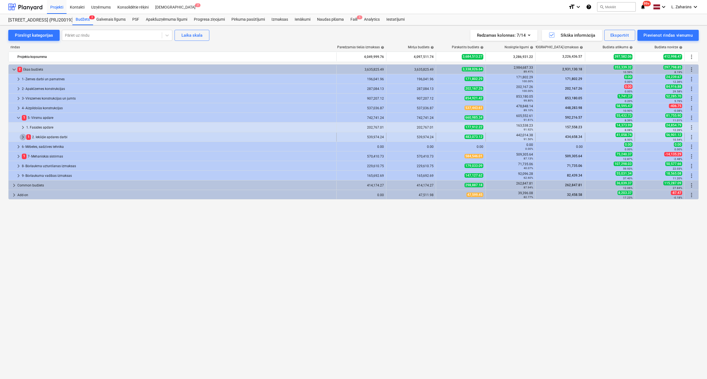
click at [22, 137] on span "keyboard_arrow_right" at bounding box center [23, 137] width 7 height 7
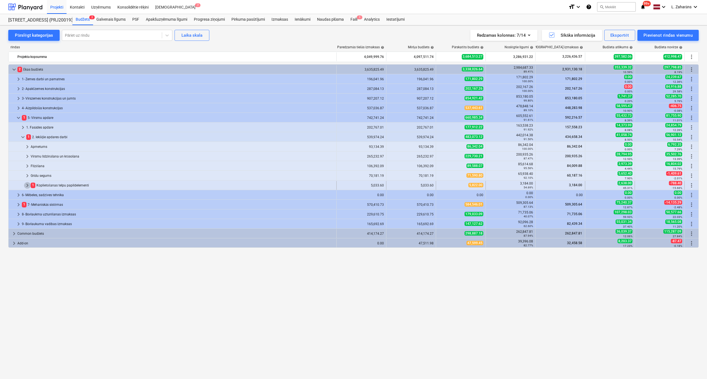
click at [27, 185] on span "keyboard_arrow_right" at bounding box center [27, 185] width 7 height 7
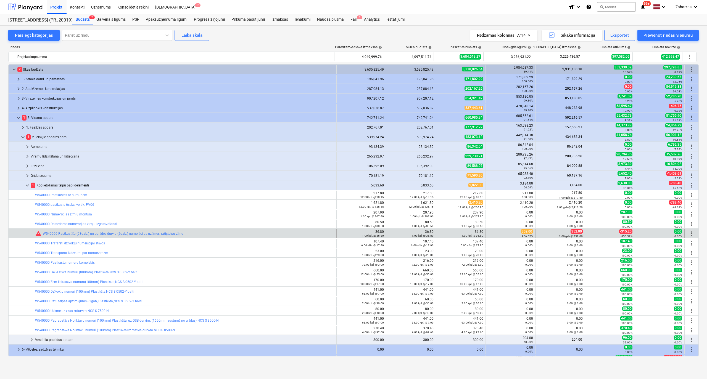
click at [522, 230] on span "352.00" at bounding box center [527, 231] width 12 height 4
copy span "352.00"
click at [440, 232] on span "edit" at bounding box center [441, 234] width 4 height 4
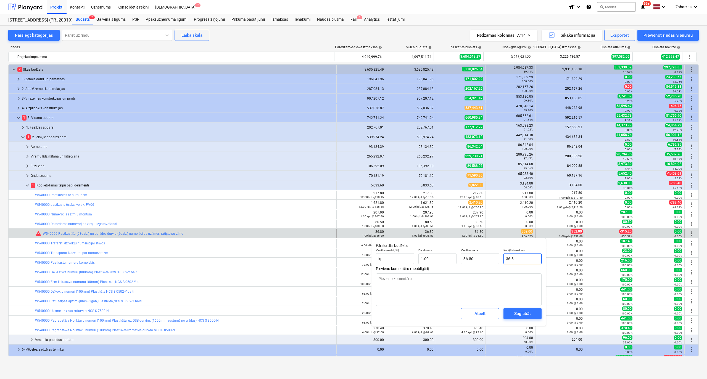
click at [533, 262] on input "36.8" at bounding box center [522, 258] width 38 height 11
click at [533, 261] on input "36.8" at bounding box center [522, 258] width 38 height 11
paste input "52.00"
type input "352.00"
type textarea "x"
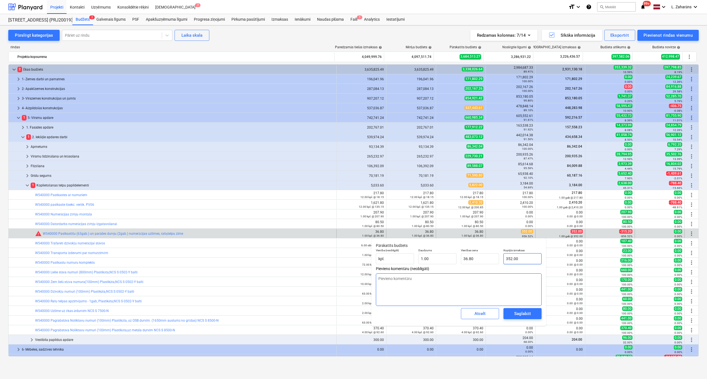
type input "352.00"
click at [530, 314] on span "Saglabāt" at bounding box center [522, 313] width 25 height 7
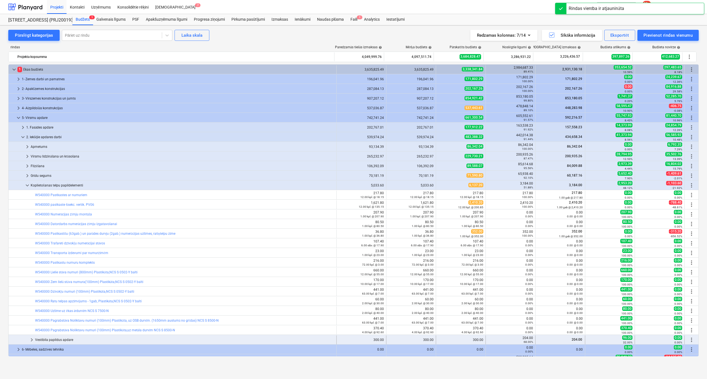
scroll to position [46, 0]
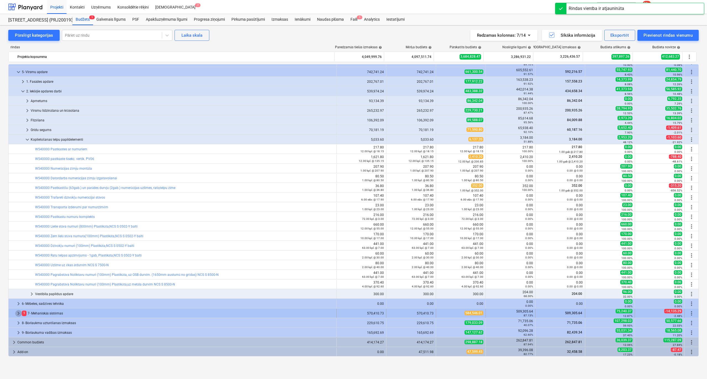
click at [19, 313] on span "keyboard_arrow_right" at bounding box center [18, 313] width 7 height 7
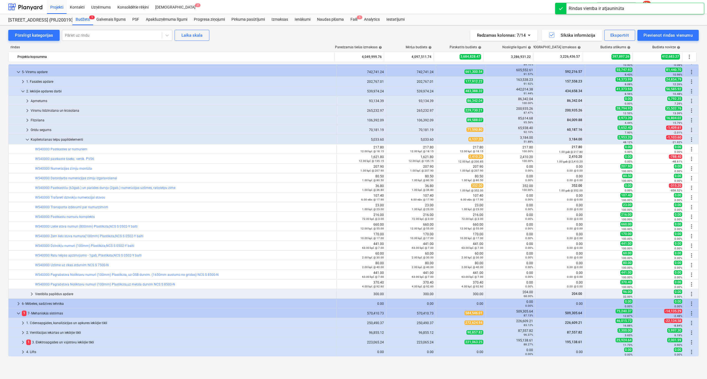
scroll to position [84, 0]
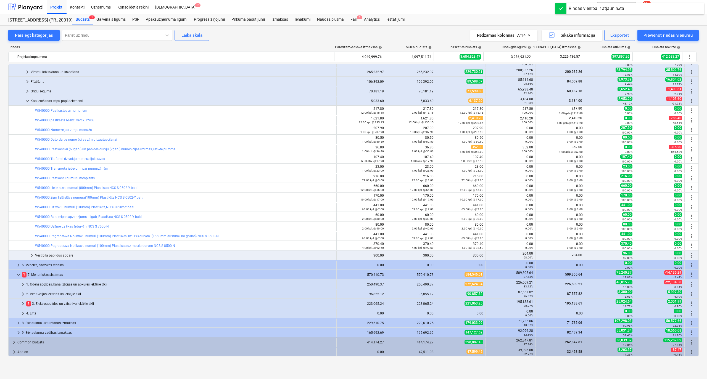
click at [22, 304] on span "keyboard_arrow_right" at bounding box center [23, 304] width 7 height 7
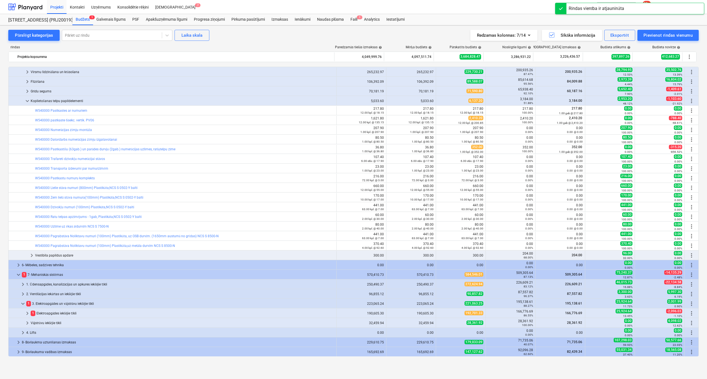
scroll to position [104, 0]
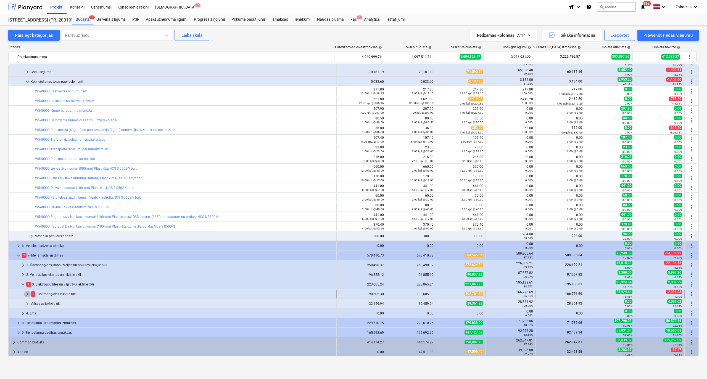
click at [26, 296] on span "keyboard_arrow_right" at bounding box center [27, 294] width 7 height 7
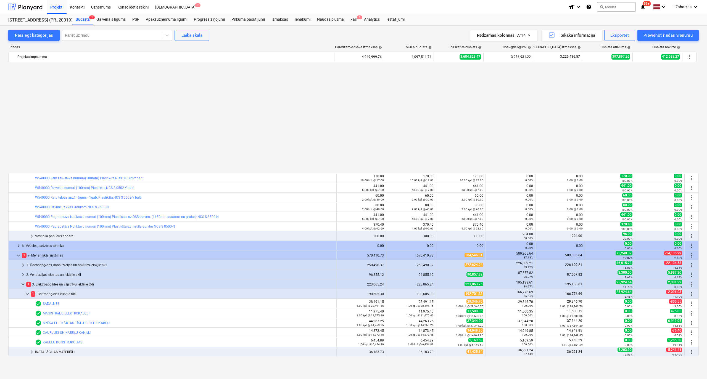
scroll to position [230, 0]
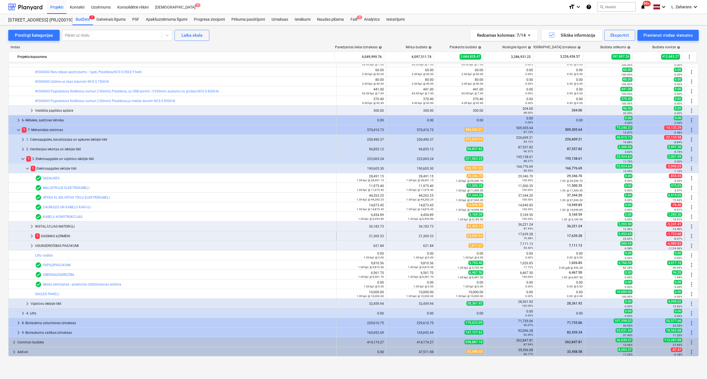
click at [31, 235] on span "keyboard_arrow_right" at bounding box center [31, 236] width 7 height 7
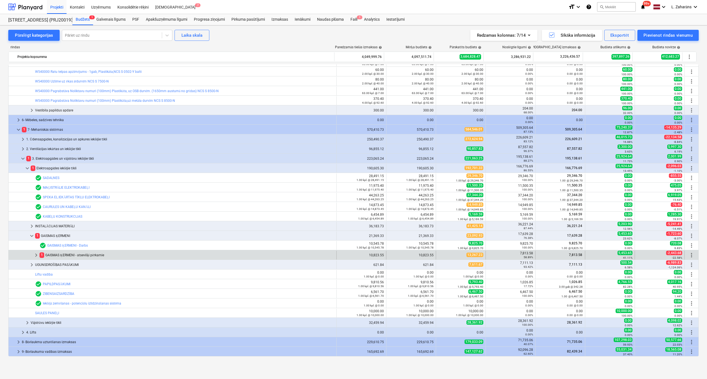
click at [36, 252] on span "keyboard_arrow_right" at bounding box center [36, 255] width 7 height 7
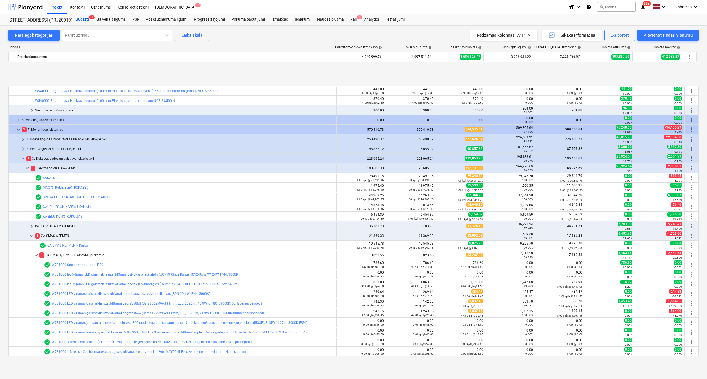
scroll to position [450, 0]
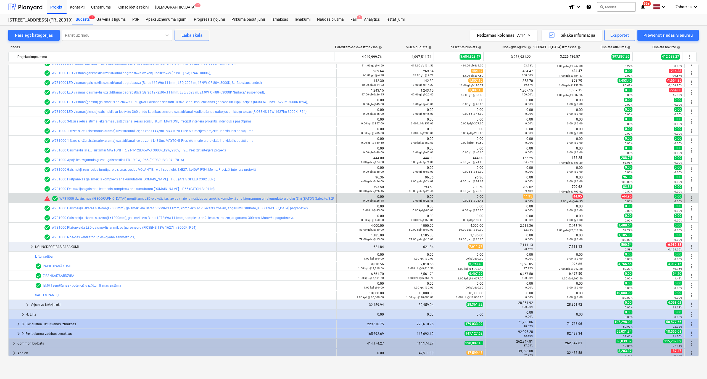
click at [524, 197] on span "44.95" at bounding box center [527, 196] width 10 height 4
copy span "44.95"
click at [439, 199] on div "0.00 gb @ 26.45" at bounding box center [460, 201] width 45 height 4
click at [440, 198] on span "edit" at bounding box center [441, 199] width 4 height 4
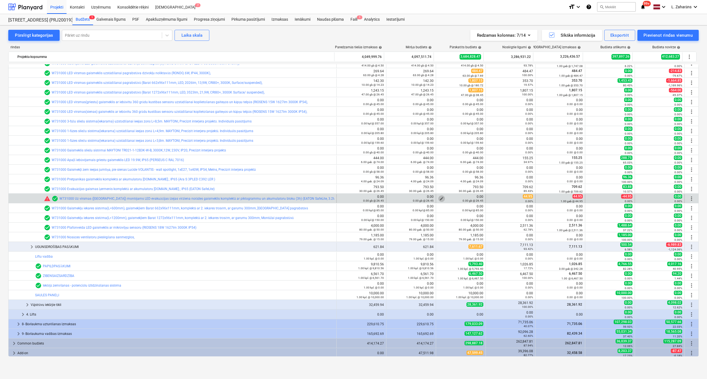
type textarea "x"
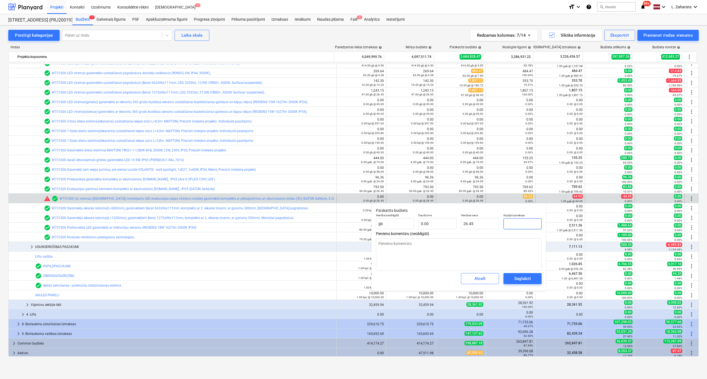
click at [532, 224] on input "text" at bounding box center [522, 223] width 38 height 11
paste input "44.95"
type input "44.95"
type textarea "x"
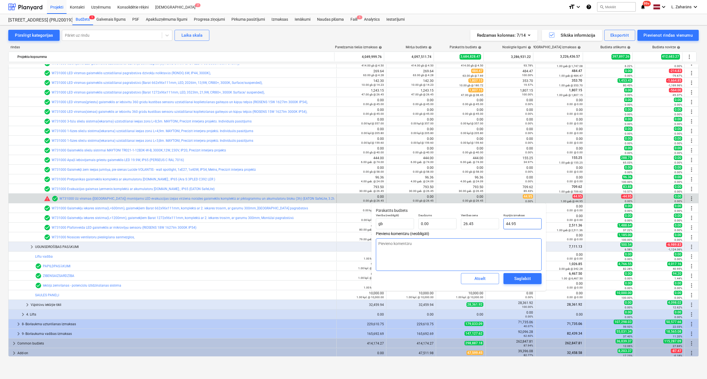
type input "0.00"
type input "44.95"
click at [530, 278] on div "Saglabāt" at bounding box center [522, 278] width 16 height 7
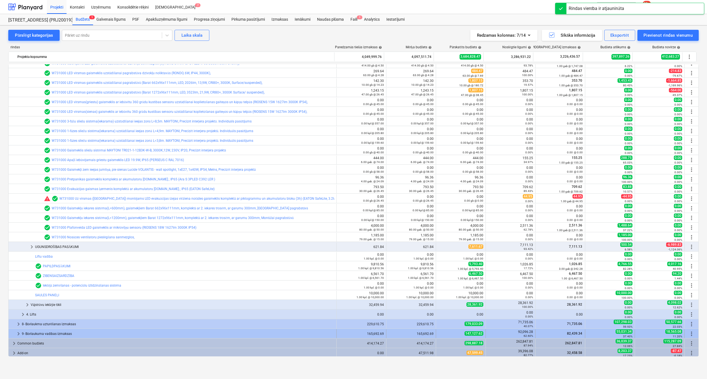
click at [18, 334] on span "keyboard_arrow_right" at bounding box center [18, 334] width 7 height 7
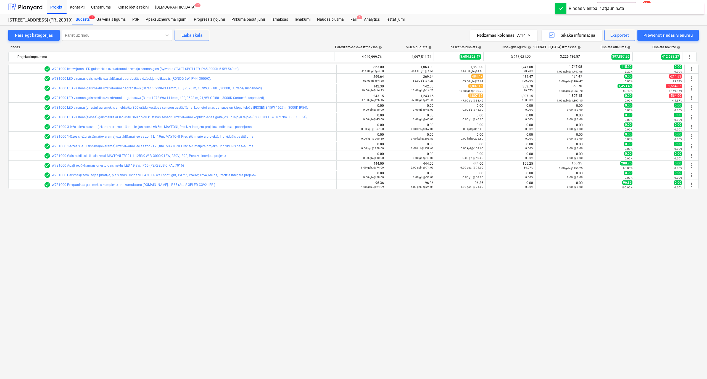
scroll to position [82, 0]
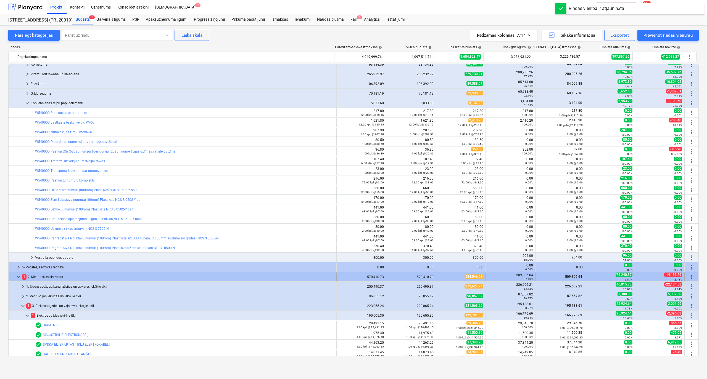
click at [18, 279] on span "keyboard_arrow_down" at bounding box center [18, 277] width 7 height 7
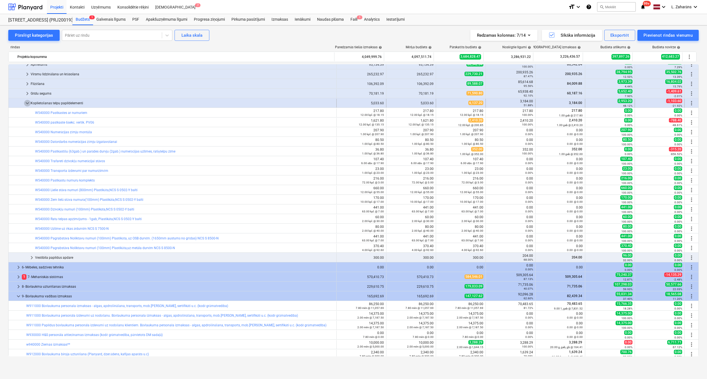
click at [26, 104] on span "keyboard_arrow_down" at bounding box center [27, 103] width 7 height 7
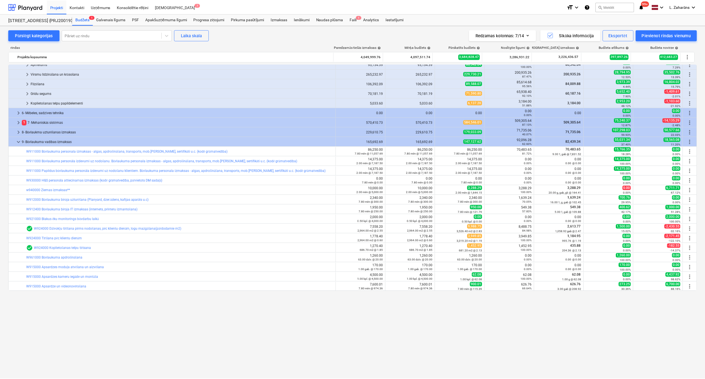
scroll to position [0, 0]
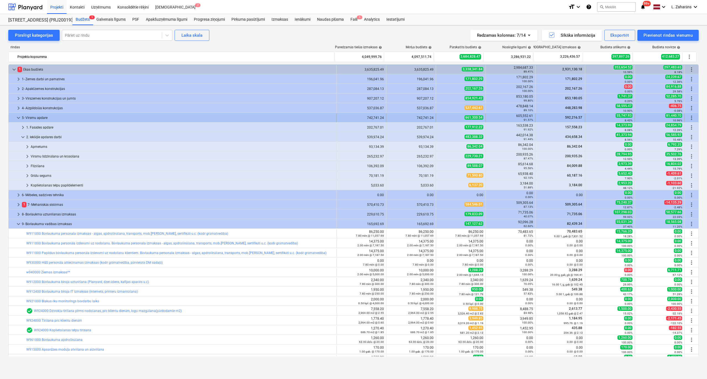
click at [16, 120] on span "keyboard_arrow_down" at bounding box center [18, 118] width 7 height 7
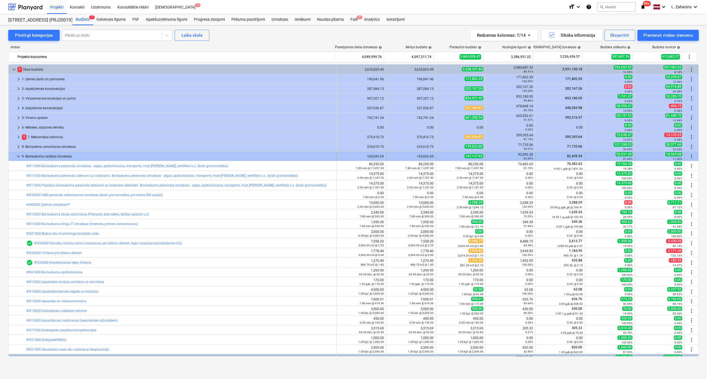
click at [13, 155] on div at bounding box center [13, 156] width 4 height 9
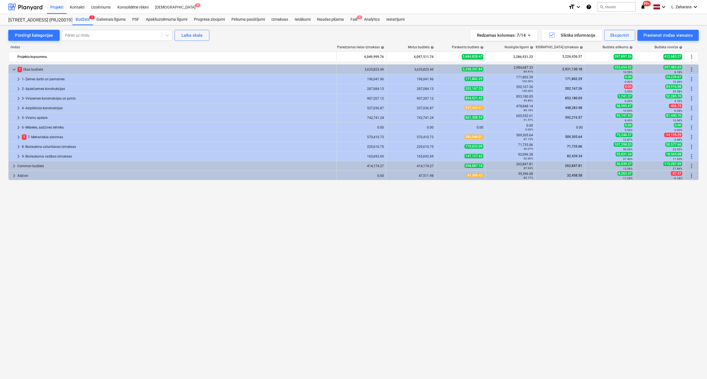
drag, startPoint x: 181, startPoint y: 20, endPoint x: 189, endPoint y: 25, distance: 9.0
click at [181, 20] on div "Apakšuzņēmuma līgumi" at bounding box center [166, 19] width 48 height 11
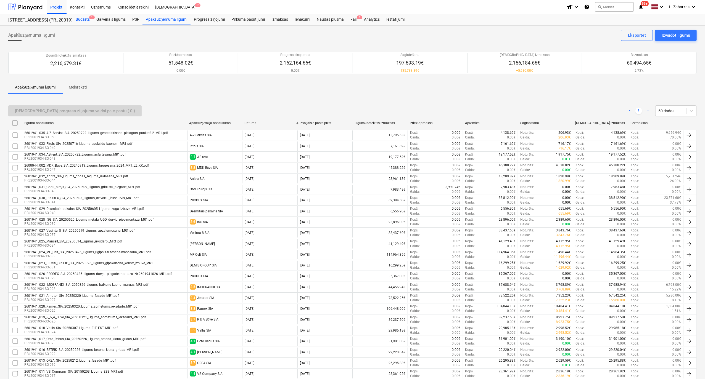
click at [85, 19] on div "Budžets 1" at bounding box center [82, 19] width 21 height 11
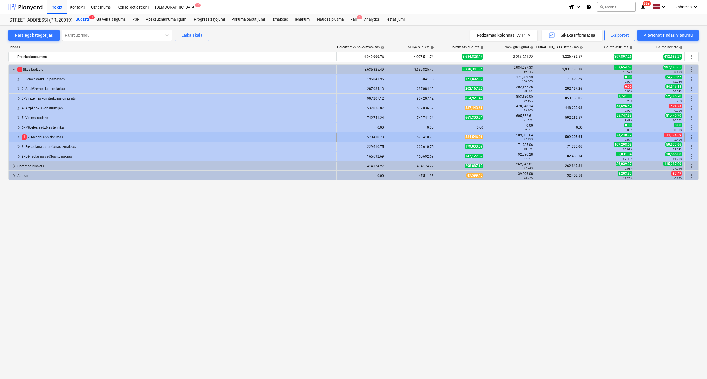
click at [18, 137] on span "keyboard_arrow_right" at bounding box center [18, 137] width 7 height 7
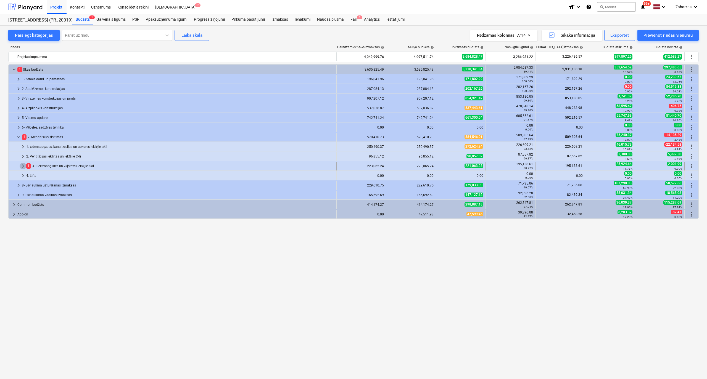
click at [23, 167] on span "keyboard_arrow_right" at bounding box center [23, 166] width 7 height 7
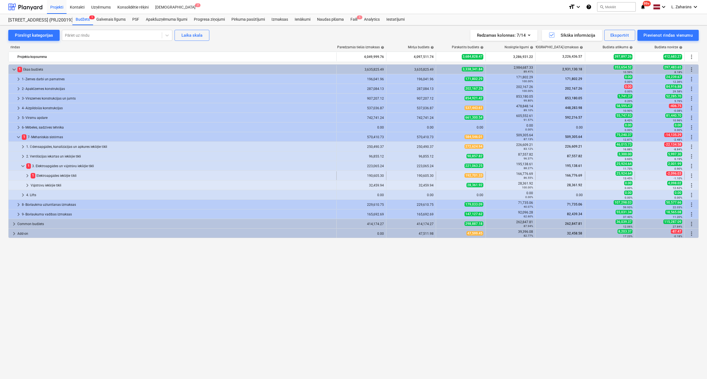
click at [26, 176] on span "keyboard_arrow_right" at bounding box center [27, 176] width 7 height 7
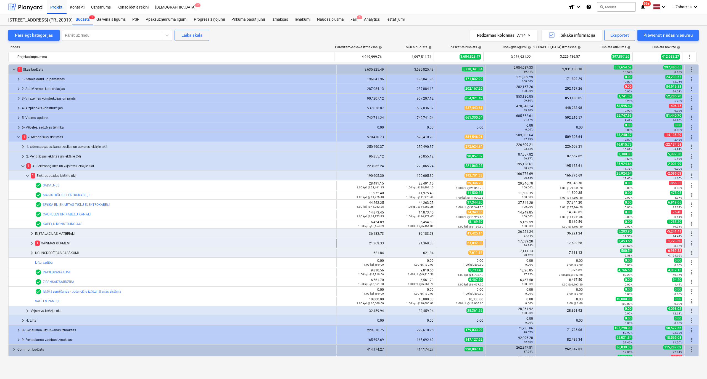
click at [31, 244] on span "keyboard_arrow_right" at bounding box center [31, 243] width 7 height 7
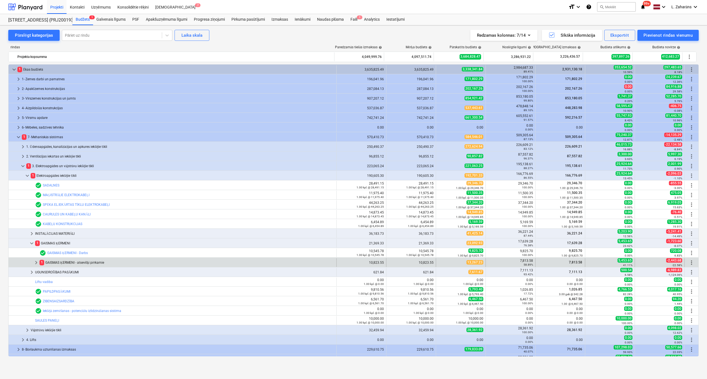
click at [38, 264] on span "keyboard_arrow_right" at bounding box center [36, 262] width 7 height 7
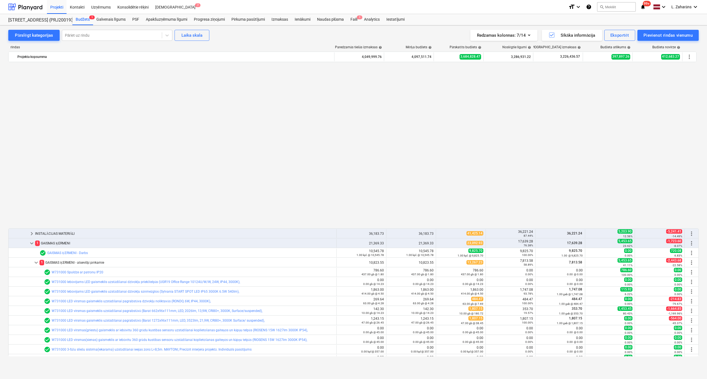
scroll to position [184, 0]
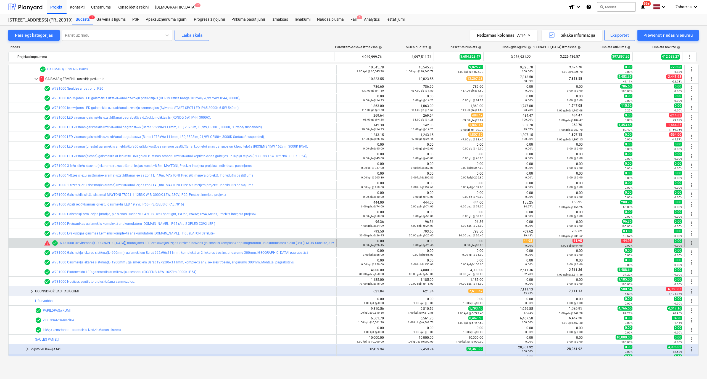
click at [523, 240] on span "44.95" at bounding box center [527, 241] width 10 height 4
copy span "44.95"
click at [441, 242] on span "edit" at bounding box center [441, 243] width 4 height 4
type textarea "x"
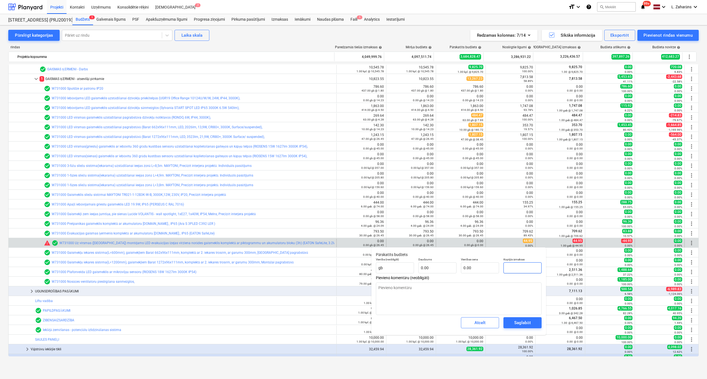
click at [528, 265] on input "text" at bounding box center [522, 267] width 38 height 11
paste input "44.95"
type textarea "x"
type input "44.95"
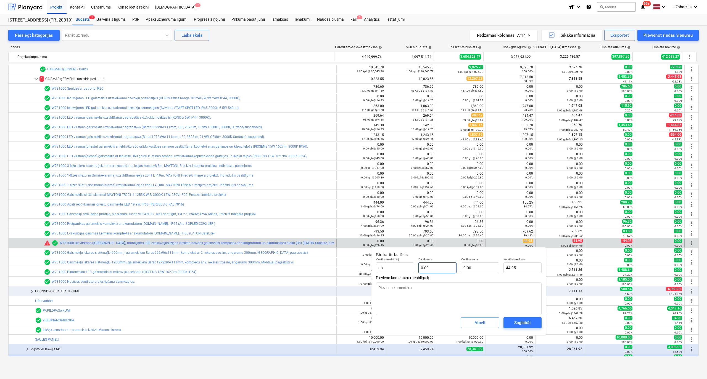
type textarea "x"
click at [434, 270] on input "text" at bounding box center [437, 267] width 38 height 11
type textarea "x"
type input "1"
type input "0.00"
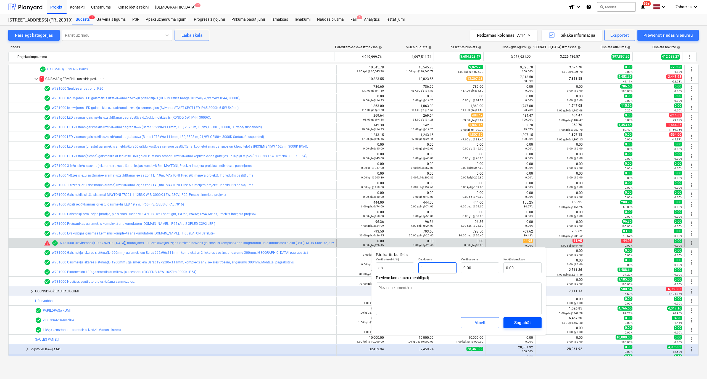
type input "1"
type textarea "x"
type input "1.00"
click at [506, 323] on button "Saglabāt" at bounding box center [522, 322] width 38 height 11
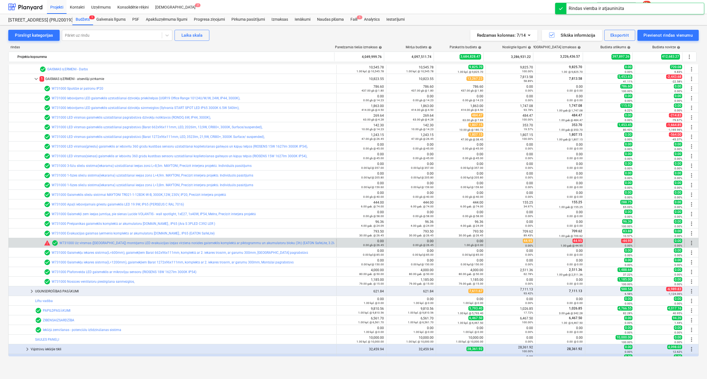
click at [526, 242] on span "44.95" at bounding box center [527, 241] width 10 height 4
copy span "44.95"
click at [440, 243] on div "1.00 gb @ 0.00" at bounding box center [460, 245] width 45 height 4
click at [439, 242] on span "edit" at bounding box center [441, 243] width 4 height 4
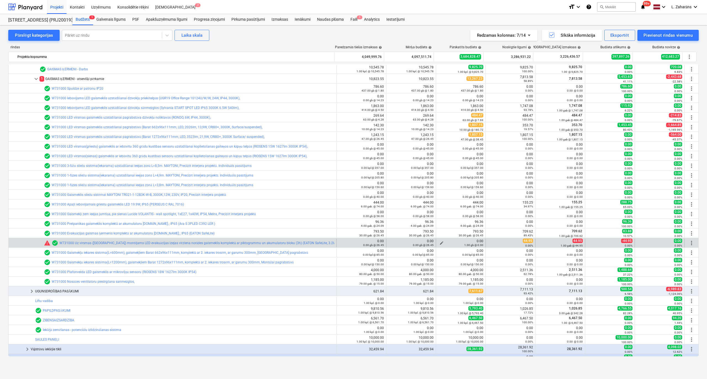
type textarea "x"
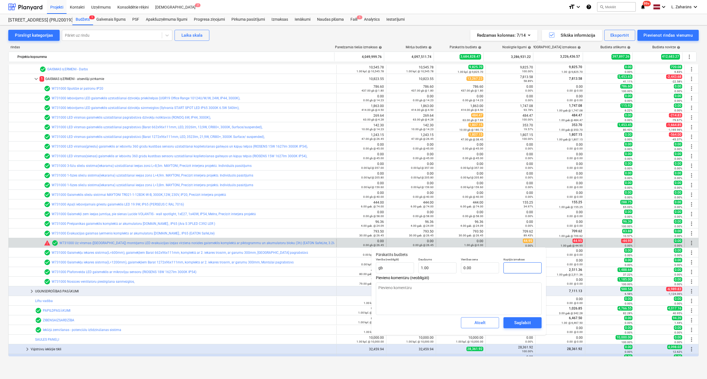
click at [514, 264] on input "text" at bounding box center [522, 267] width 38 height 11
paste input "44.95"
type textarea "x"
type input "44.95"
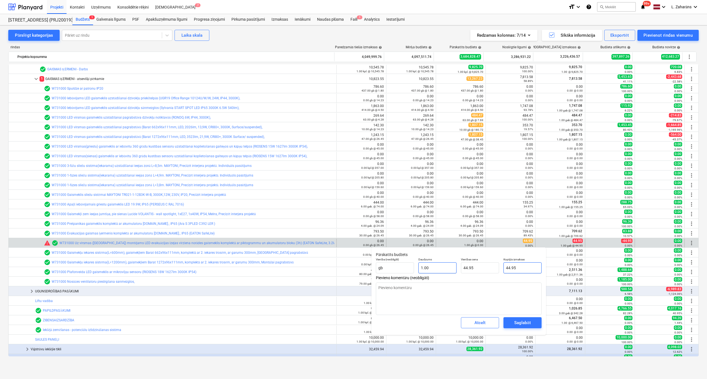
type input "44.95"
